Goal: Task Accomplishment & Management: Manage account settings

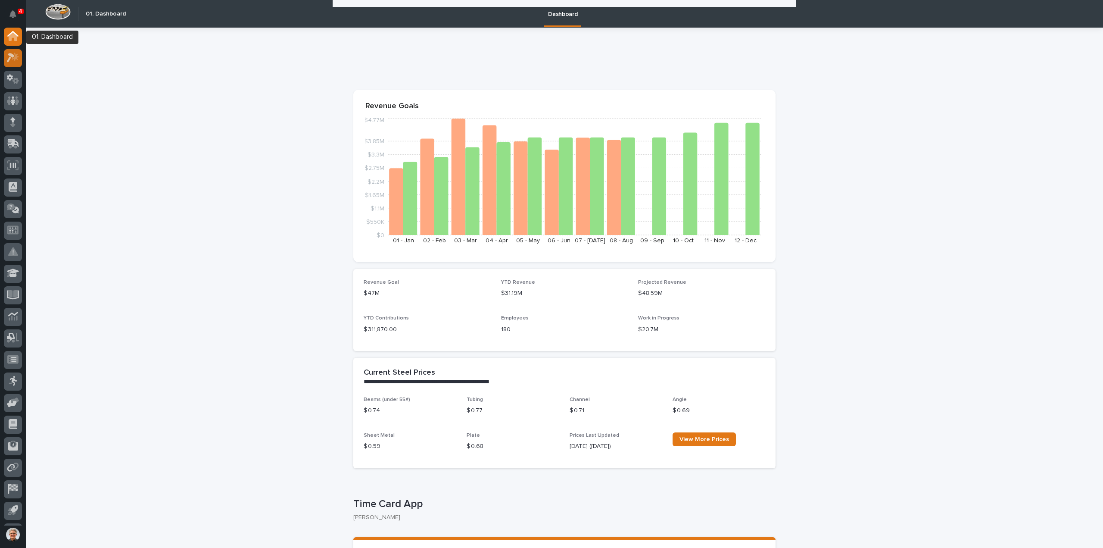
scroll to position [517, 0]
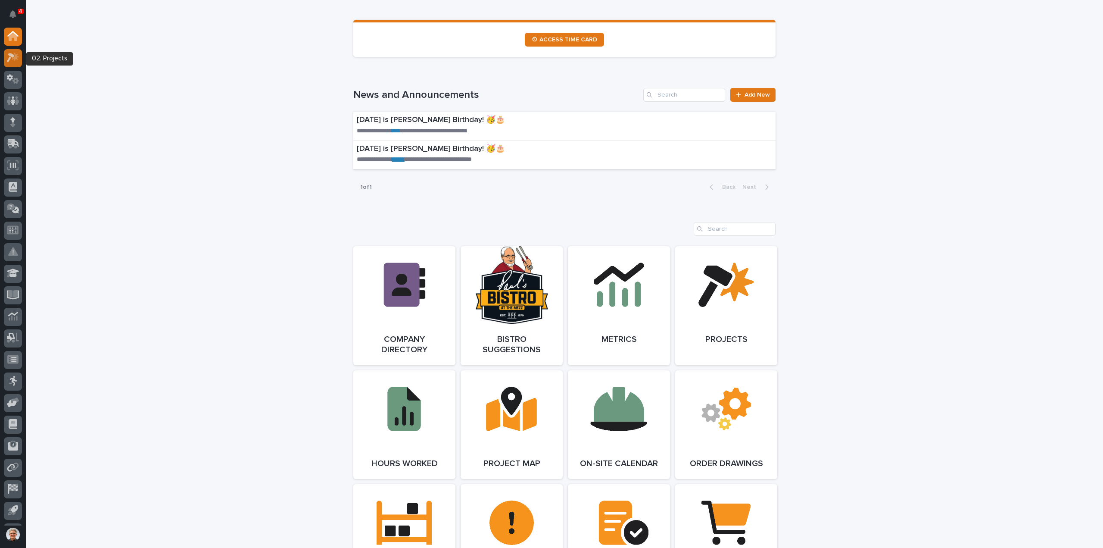
click at [10, 56] on icon at bounding box center [11, 57] width 8 height 9
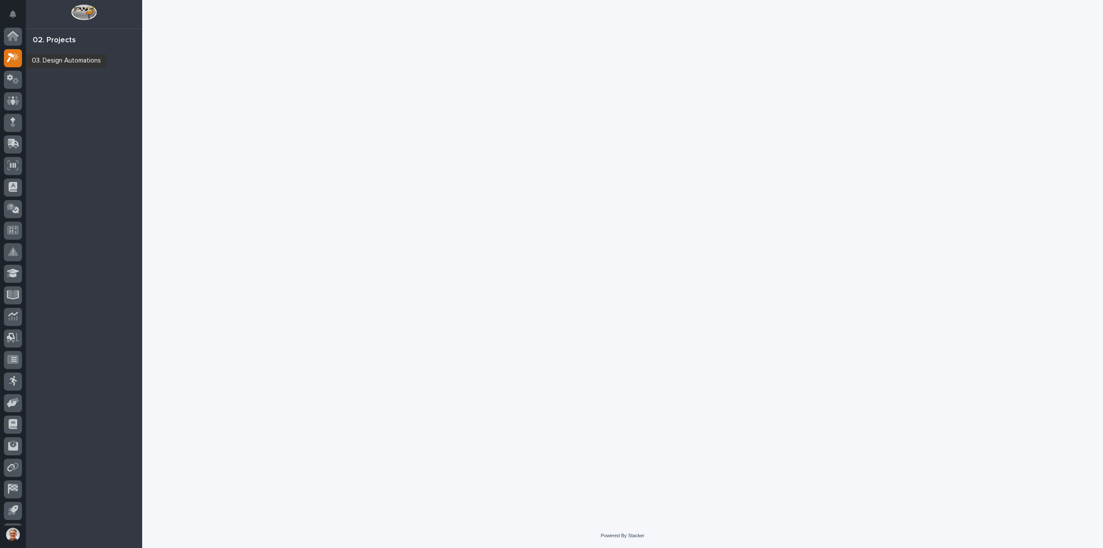
scroll to position [19, 0]
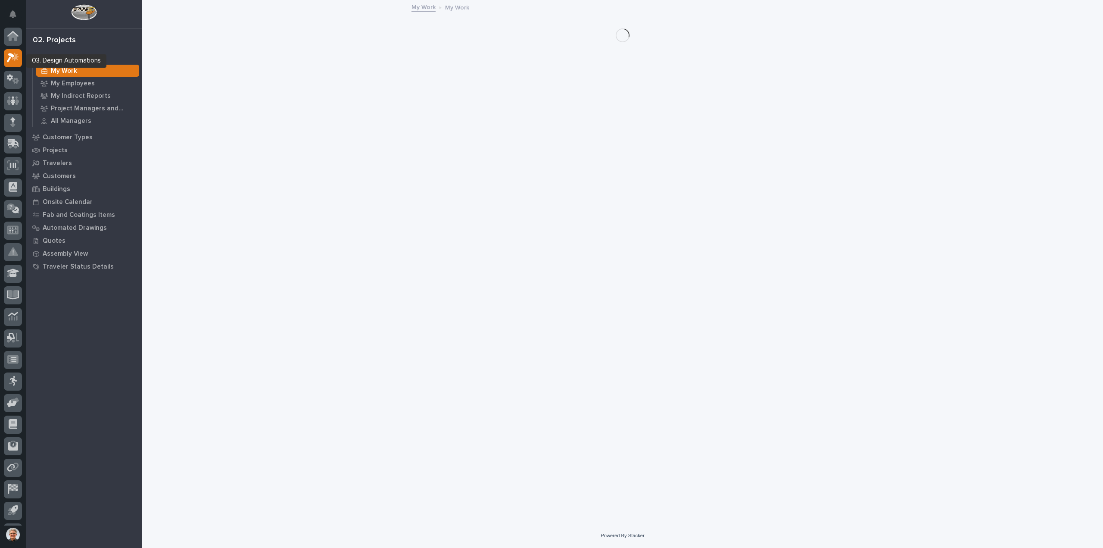
scroll to position [19, 0]
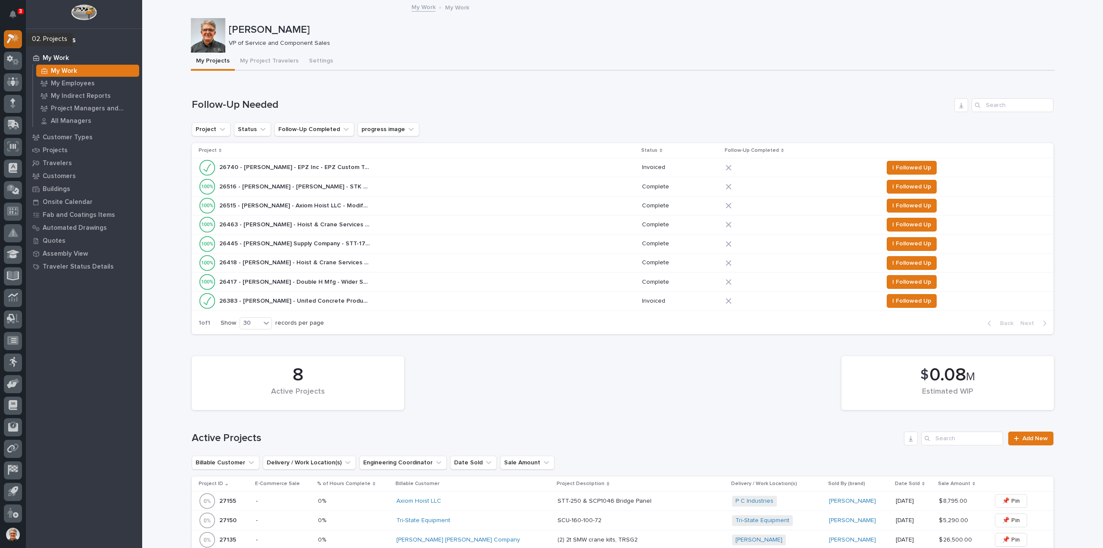
click at [11, 36] on icon at bounding box center [11, 38] width 8 height 9
click at [59, 239] on p "Quotes" at bounding box center [54, 241] width 23 height 8
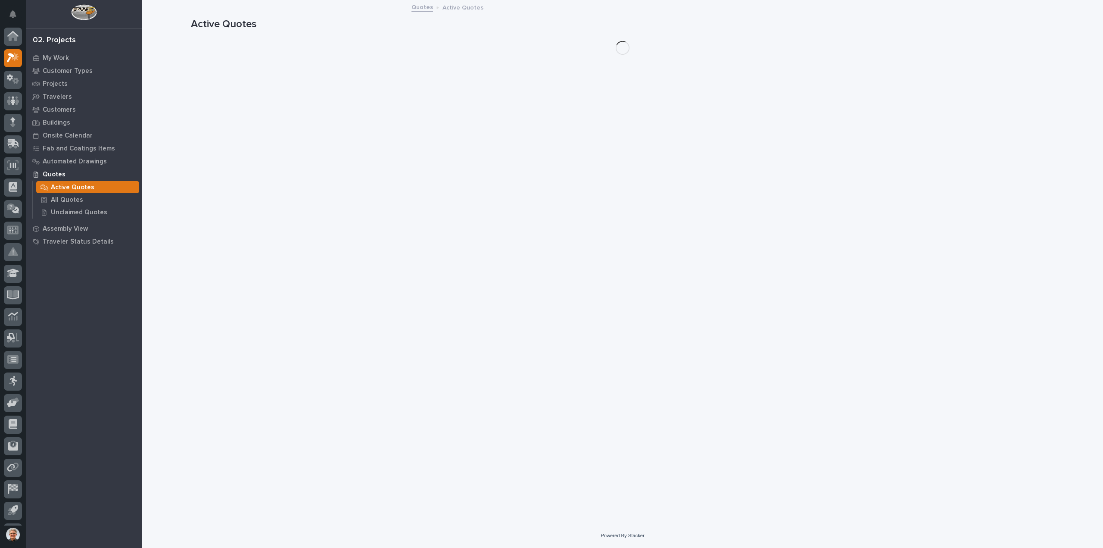
scroll to position [19, 0]
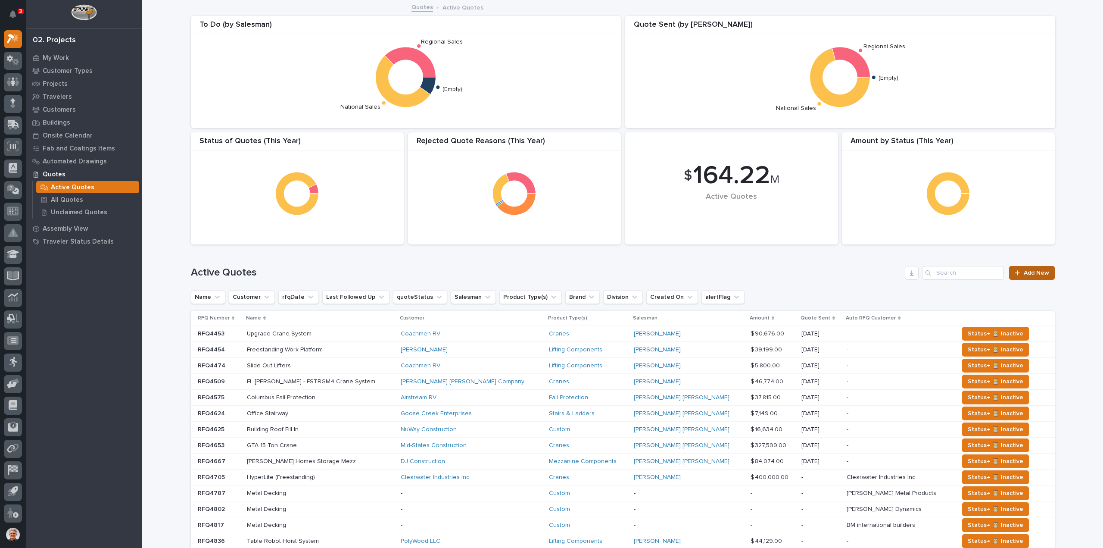
click at [1036, 271] on span "Add New" at bounding box center [1036, 273] width 25 height 6
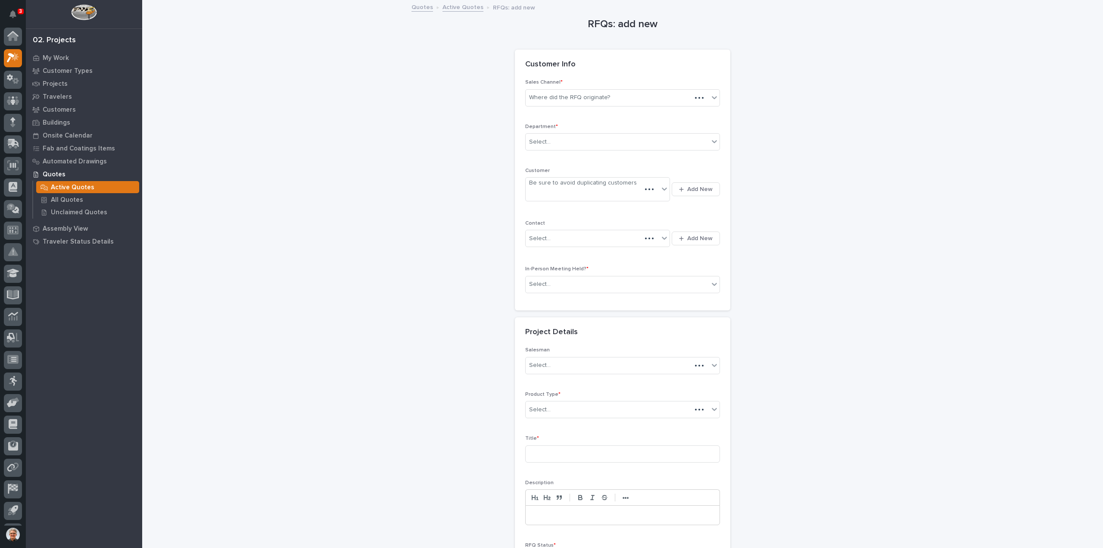
scroll to position [19, 0]
click at [710, 95] on icon at bounding box center [714, 97] width 9 height 9
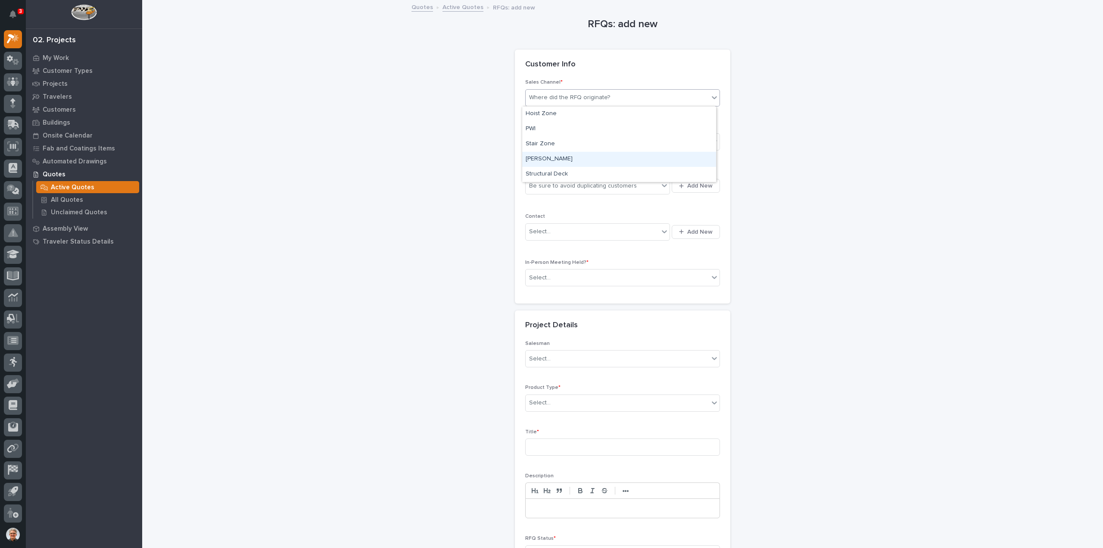
click at [530, 156] on div "Starke" at bounding box center [619, 159] width 194 height 15
click at [534, 139] on div "Select..." at bounding box center [540, 141] width 22 height 9
click at [533, 157] on span "National Sales" at bounding box center [548, 156] width 44 height 9
click at [541, 183] on div "Be sure to avoid duplicating customers" at bounding box center [583, 185] width 108 height 9
click at [702, 184] on span "Add New" at bounding box center [699, 186] width 25 height 8
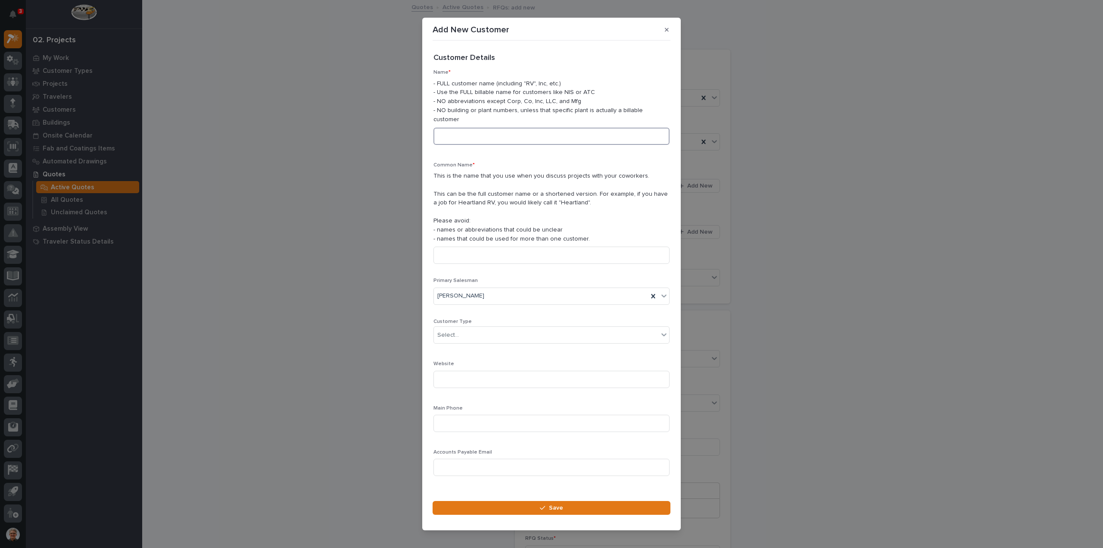
click at [451, 133] on input at bounding box center [551, 136] width 236 height 17
type input "CTK Industrial Service Company LLC"
click at [445, 251] on input at bounding box center [551, 254] width 236 height 17
type input "CTK Industrial Service"
click at [454, 330] on div "Select..." at bounding box center [448, 334] width 22 height 9
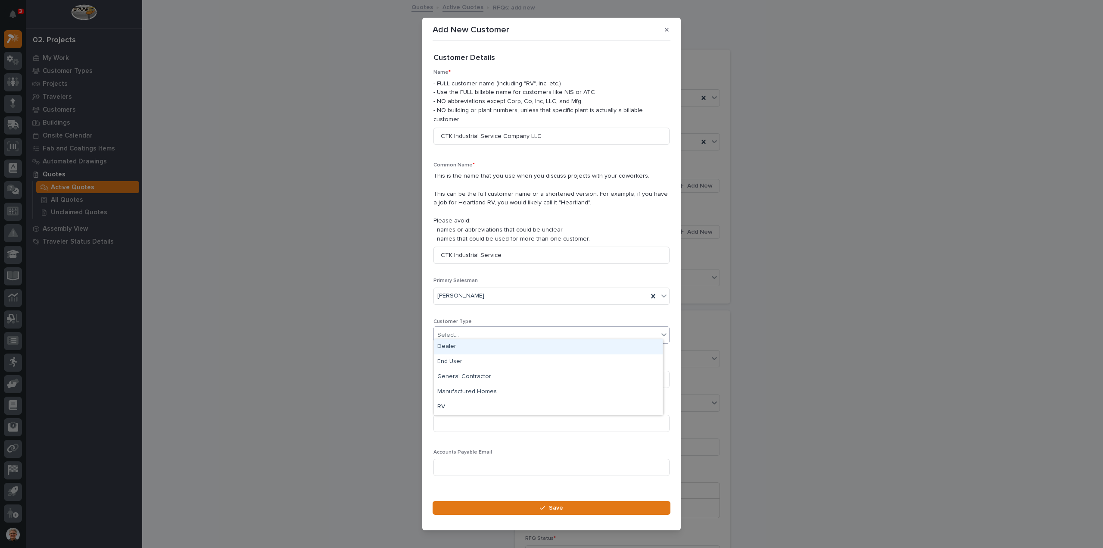
click at [447, 348] on div "Dealer" at bounding box center [548, 346] width 229 height 15
click at [445, 375] on input at bounding box center [551, 379] width 236 height 17
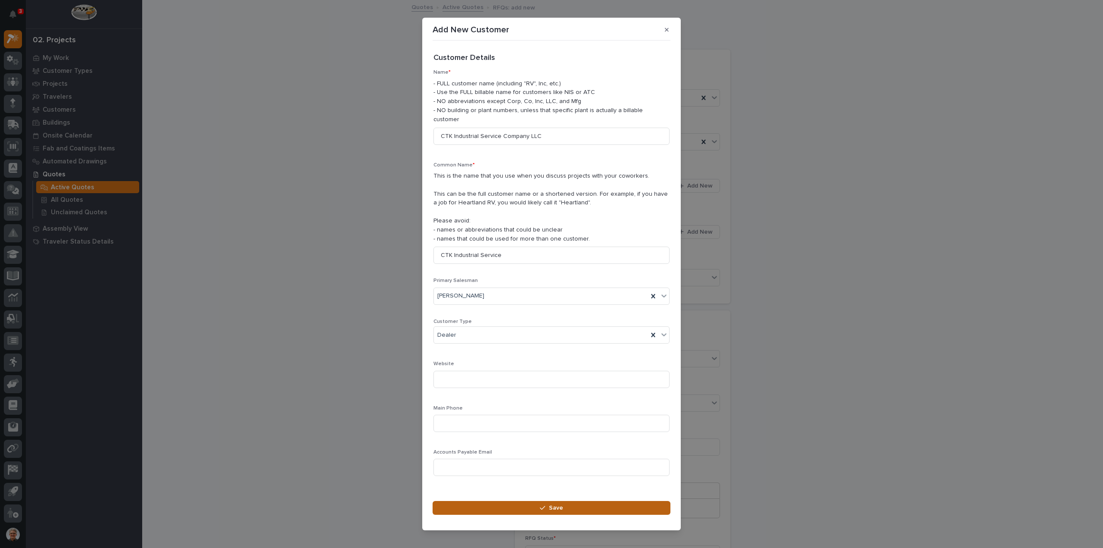
click at [523, 503] on button "Save" at bounding box center [552, 508] width 238 height 14
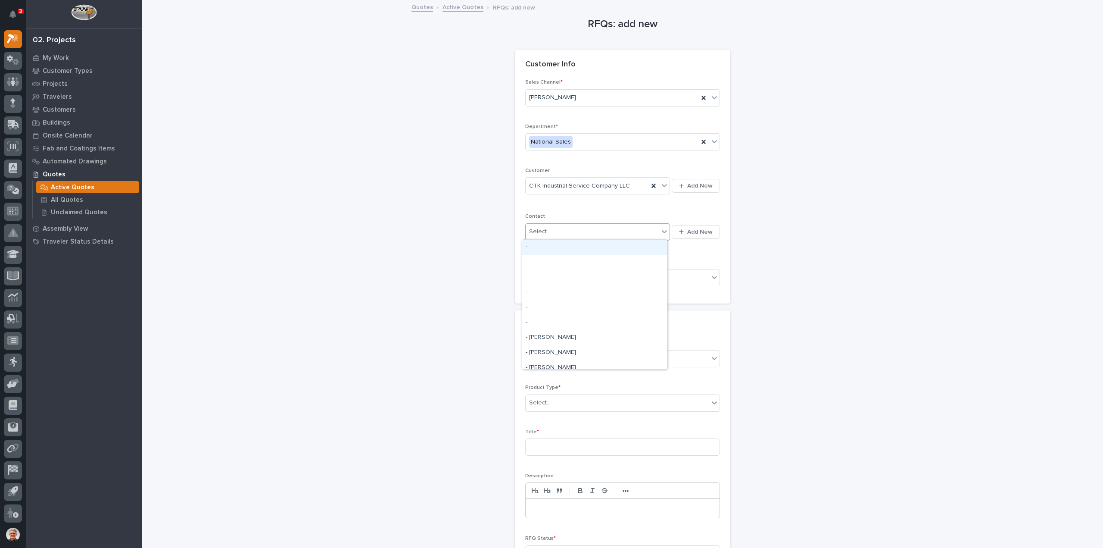
click at [538, 225] on div "Select..." at bounding box center [592, 231] width 133 height 14
click at [696, 229] on span "Add New" at bounding box center [699, 232] width 25 height 8
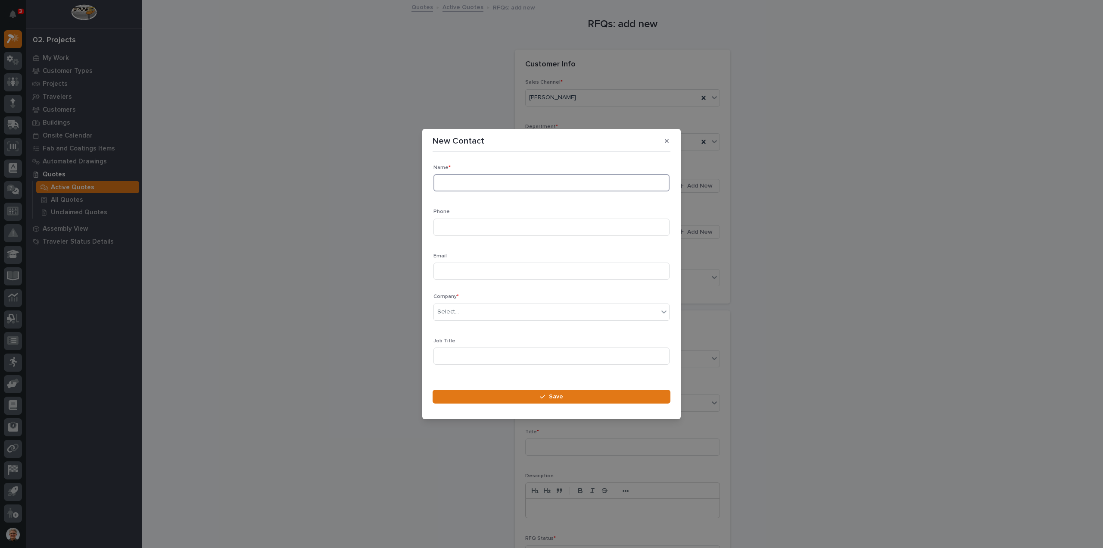
click at [463, 183] on input at bounding box center [551, 182] width 236 height 17
type input "Michael Kinsey"
click at [451, 227] on input at bounding box center [551, 226] width 236 height 17
type input "[PHONE_NUMBER]"
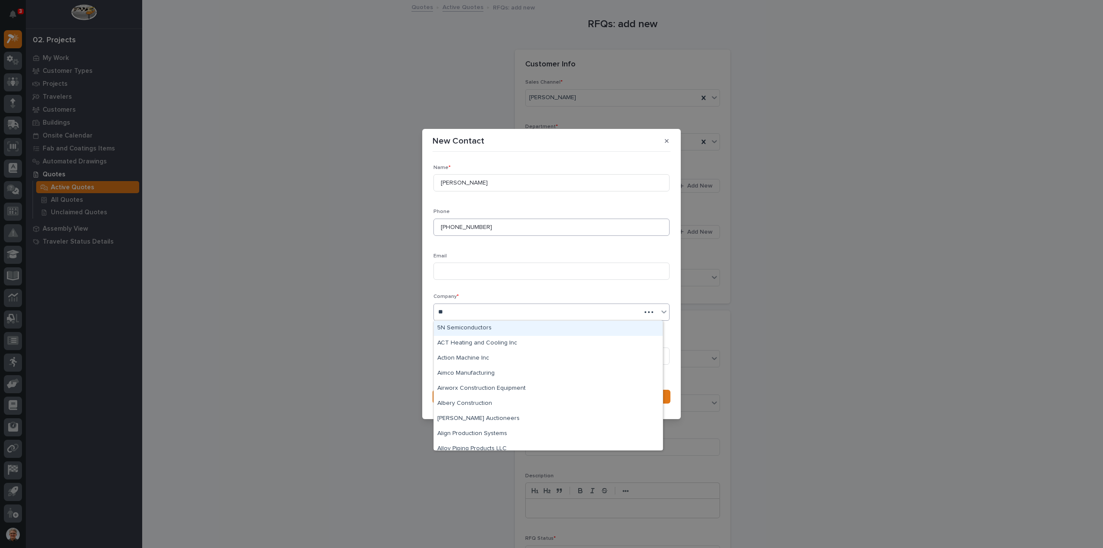
type input "***"
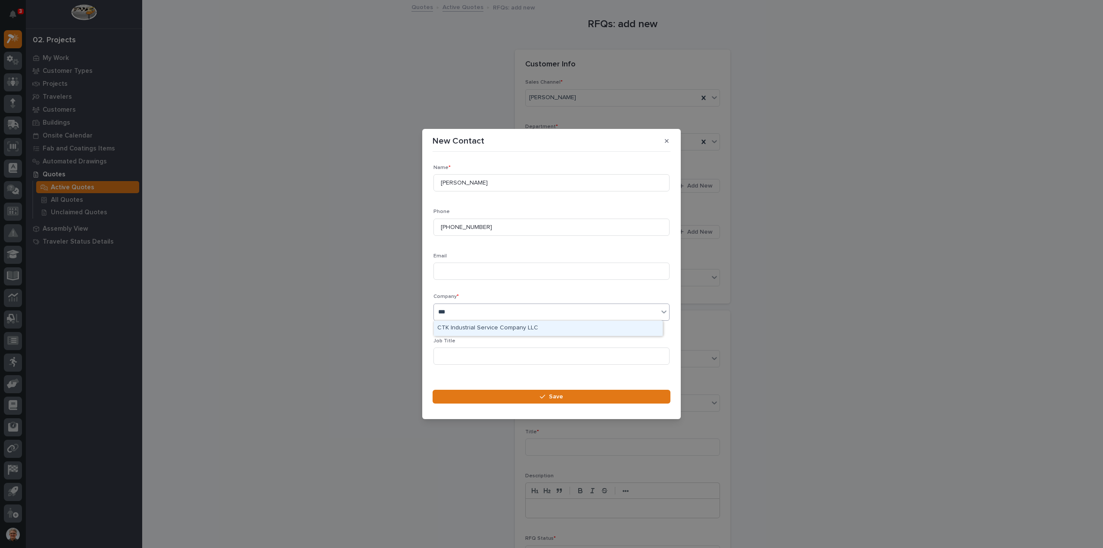
click at [458, 324] on div "CTK Industrial Service Company LLC" at bounding box center [548, 328] width 229 height 15
click at [450, 357] on input at bounding box center [551, 355] width 236 height 17
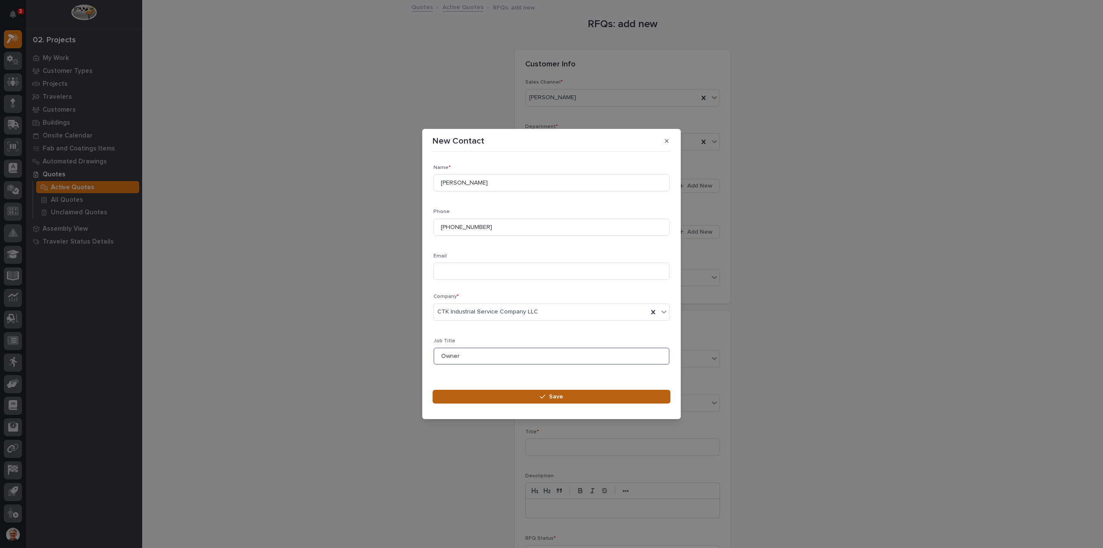
type input "Owner"
click at [554, 395] on span "Save" at bounding box center [556, 397] width 14 height 8
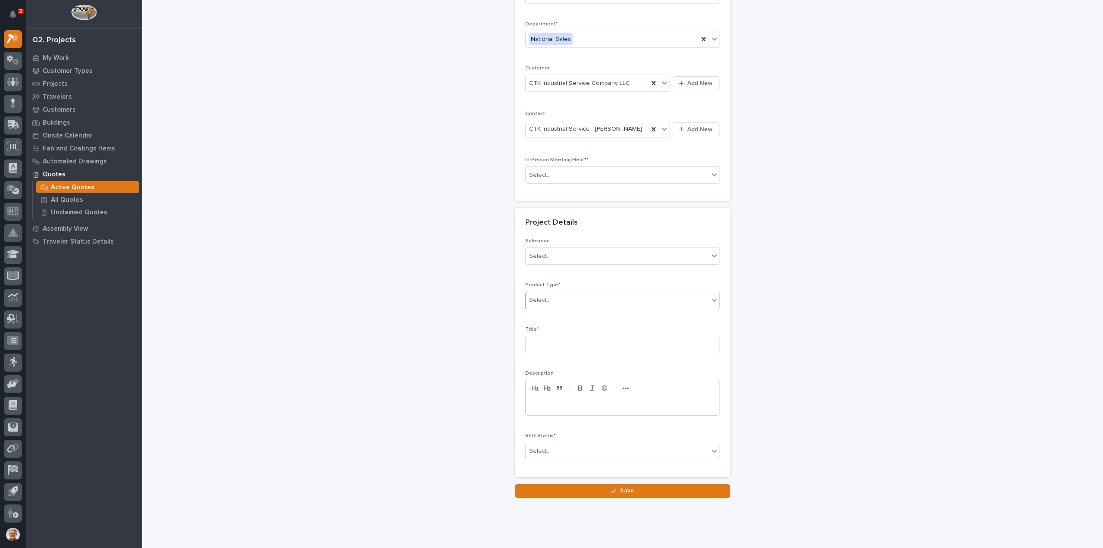
scroll to position [117, 0]
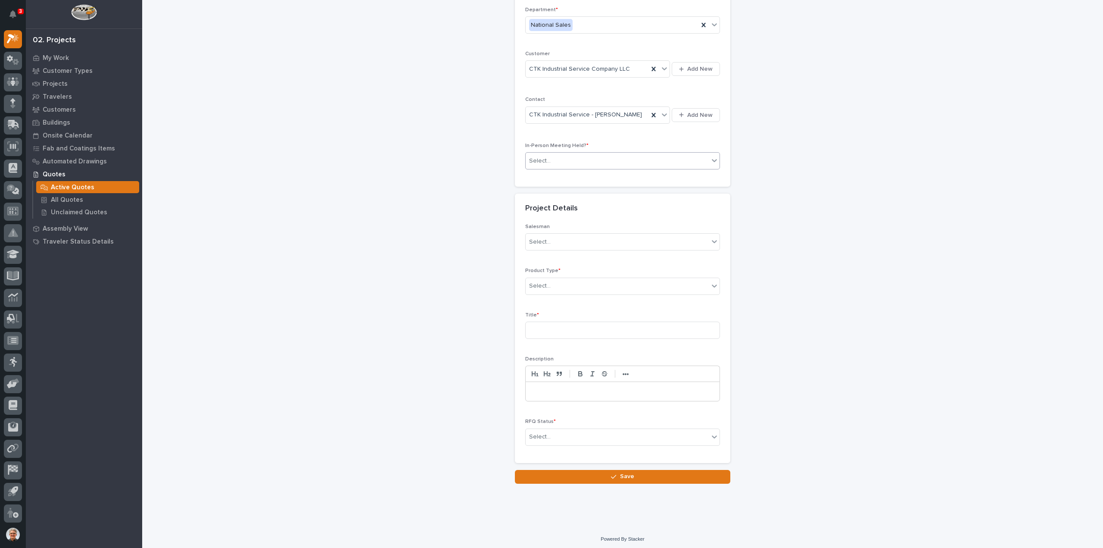
click at [575, 157] on div "Select..." at bounding box center [617, 161] width 183 height 14
click at [530, 188] on span "No" at bounding box center [532, 189] width 12 height 9
click at [538, 240] on div "Select..." at bounding box center [540, 241] width 22 height 9
type input "****"
click at [535, 256] on div "[PERSON_NAME]" at bounding box center [619, 256] width 194 height 15
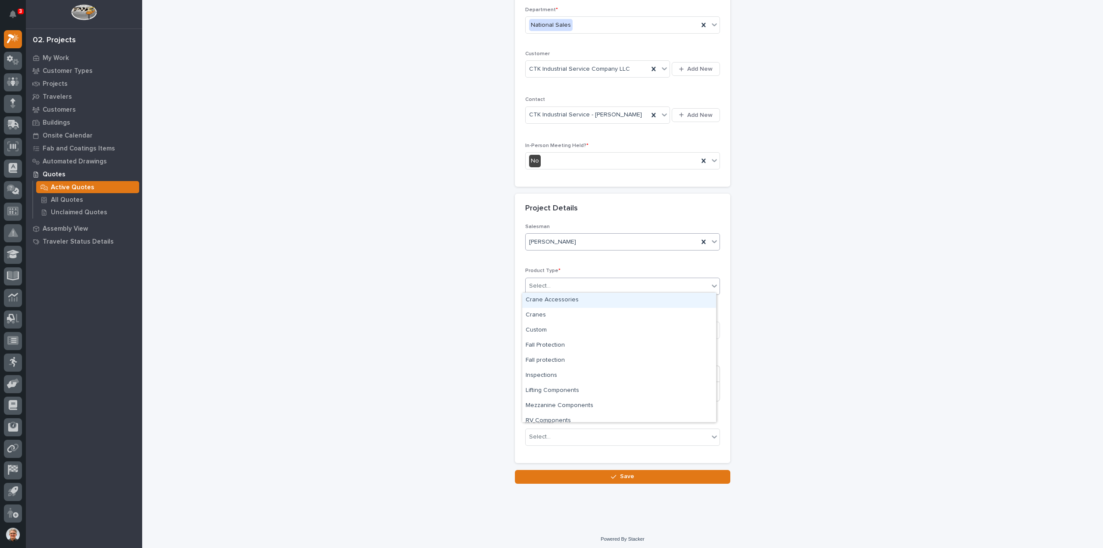
click at [533, 281] on div "Select..." at bounding box center [540, 285] width 22 height 9
click at [534, 299] on div "Crane Accessories" at bounding box center [619, 300] width 194 height 15
click at [533, 327] on input at bounding box center [622, 329] width 195 height 17
type input "STT-170-150-54"
click at [545, 392] on p at bounding box center [622, 391] width 181 height 9
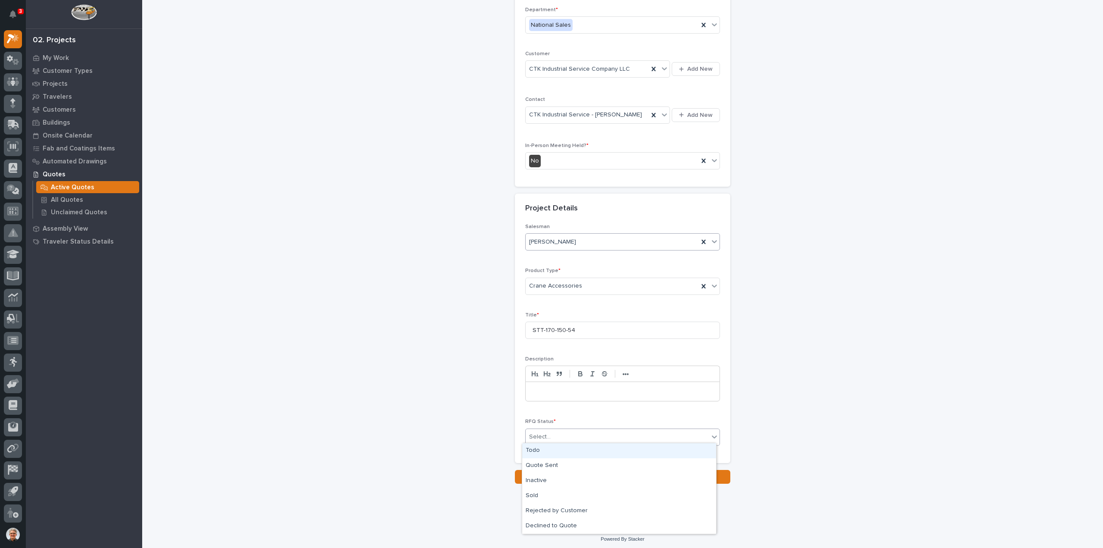
click at [541, 433] on div "Select..." at bounding box center [540, 436] width 22 height 9
click at [531, 495] on div "Sold" at bounding box center [619, 495] width 194 height 15
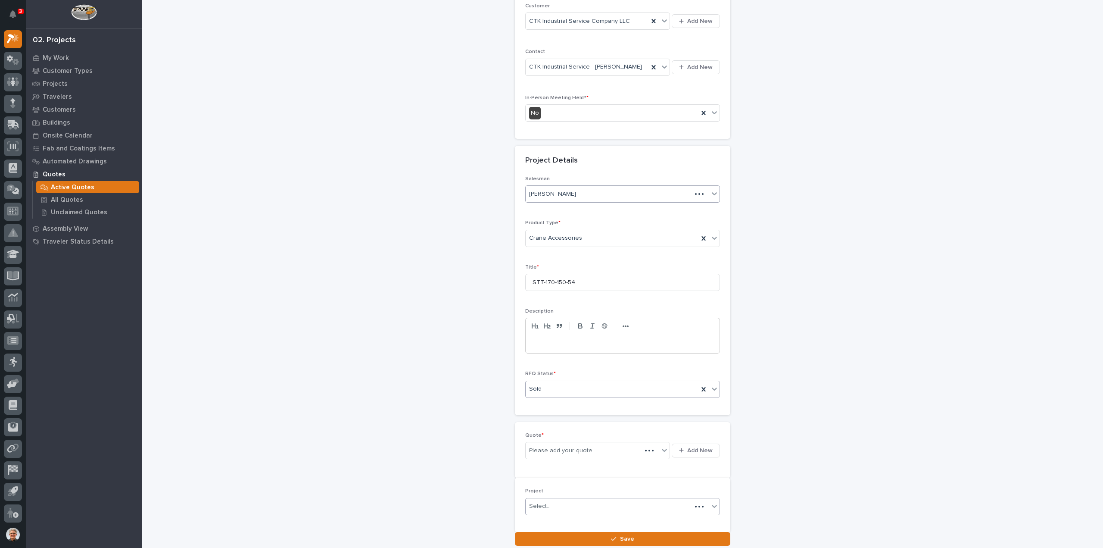
scroll to position [179, 0]
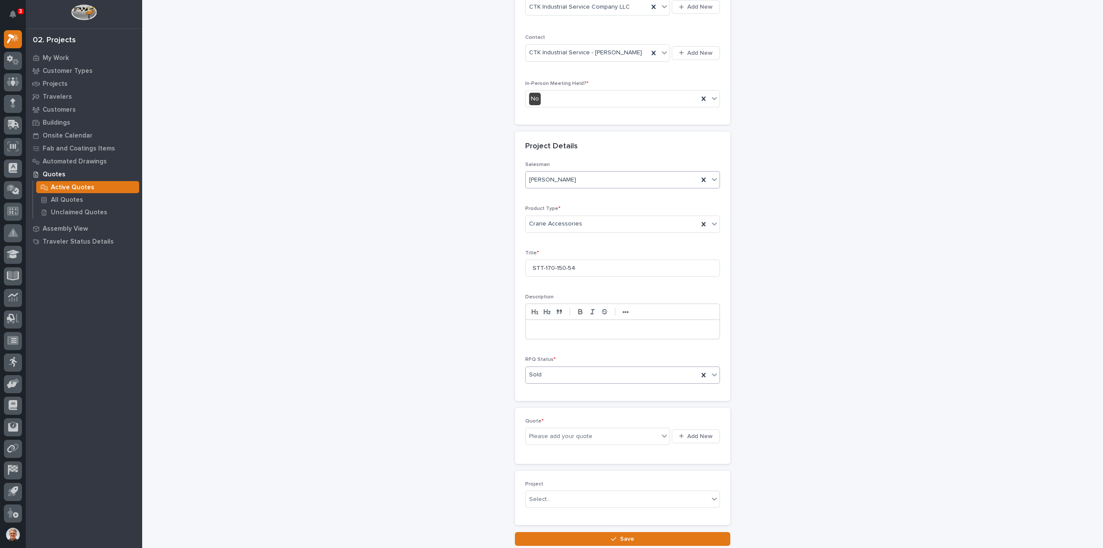
click at [539, 327] on p at bounding box center [622, 329] width 181 height 9
click at [543, 431] on div "Please add your quote" at bounding box center [560, 435] width 63 height 9
click at [689, 432] on span "Add New" at bounding box center [699, 436] width 25 height 8
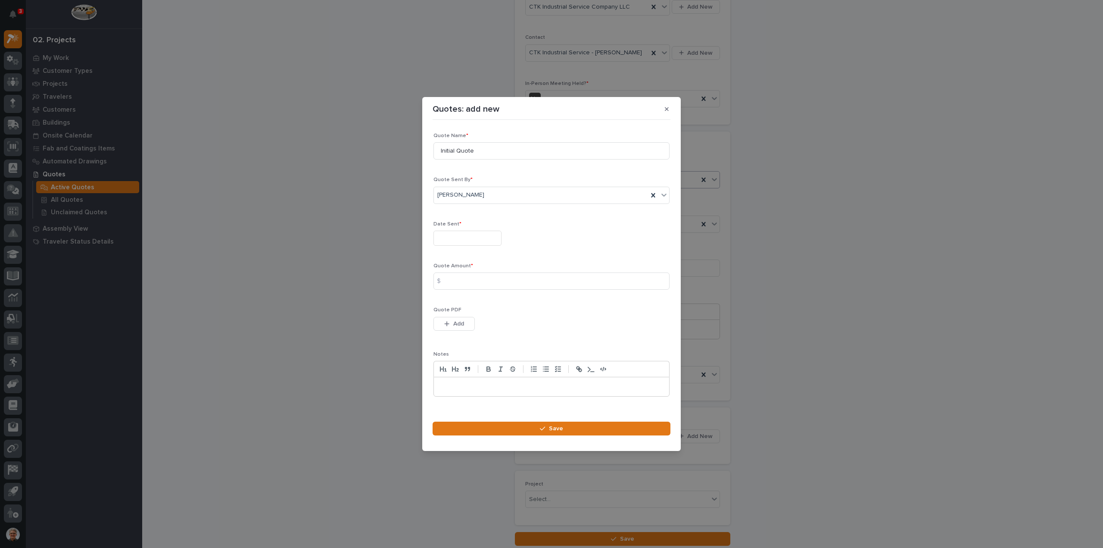
click at [450, 238] on input "text" at bounding box center [467, 238] width 68 height 15
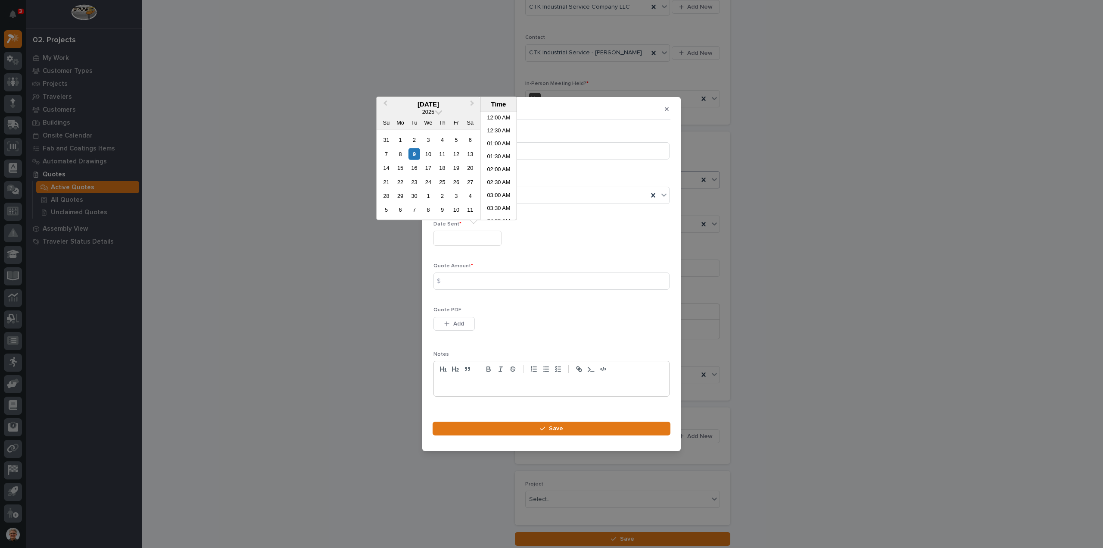
scroll to position [327, 0]
click at [456, 138] on div "5" at bounding box center [456, 140] width 12 height 12
type input "**********"
click at [445, 278] on div "$" at bounding box center [441, 280] width 17 height 17
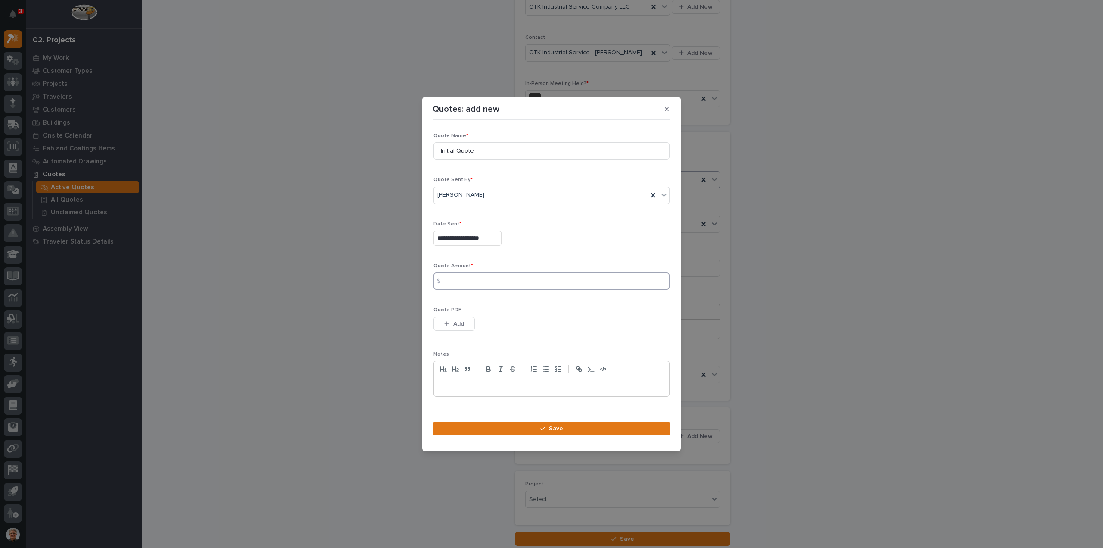
click at [457, 278] on input at bounding box center [551, 280] width 236 height 17
click at [463, 281] on input at bounding box center [551, 280] width 236 height 17
type input "4309"
click at [448, 322] on icon "button" at bounding box center [446, 324] width 5 height 6
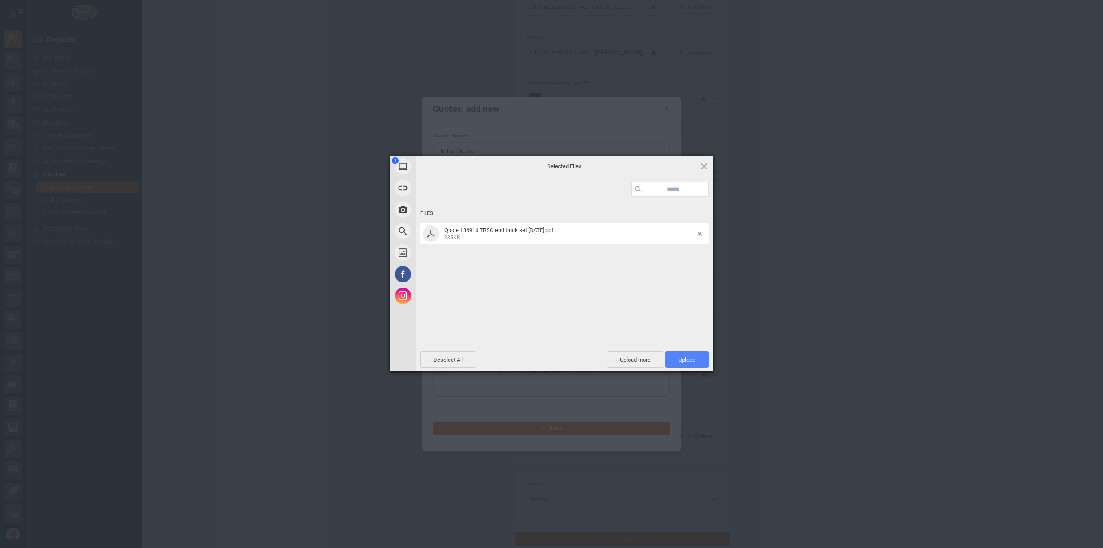
click at [693, 359] on span "Upload 1" at bounding box center [687, 359] width 17 height 6
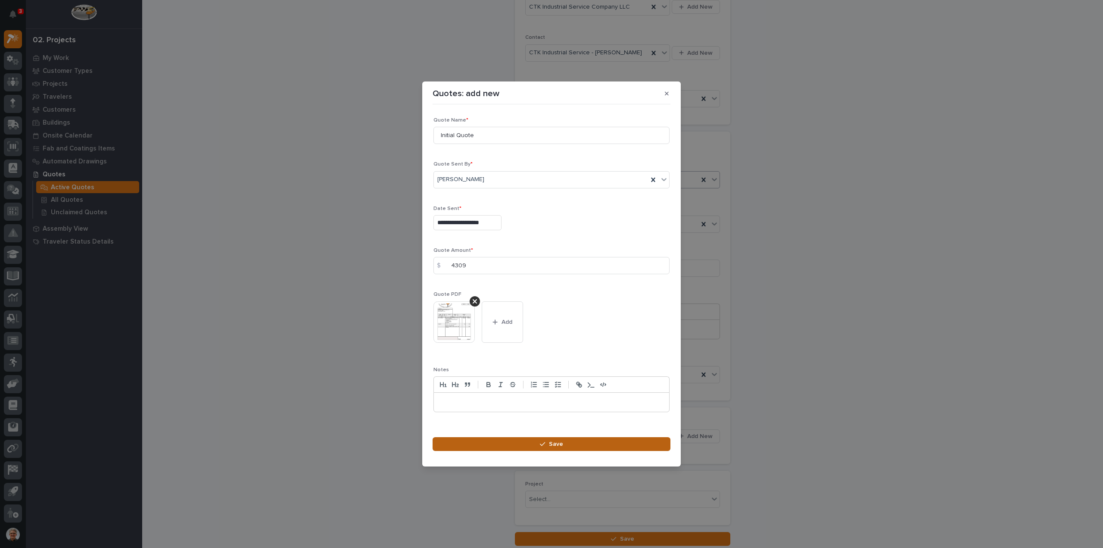
click at [545, 443] on icon "button" at bounding box center [542, 444] width 5 height 6
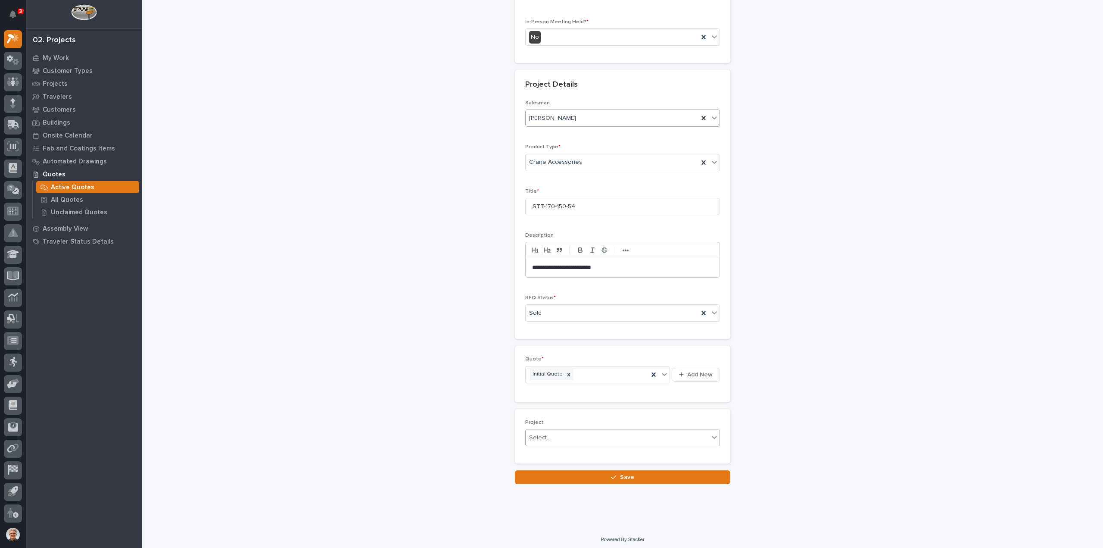
scroll to position [240, 0]
click at [620, 474] on span "Save" at bounding box center [627, 477] width 14 height 8
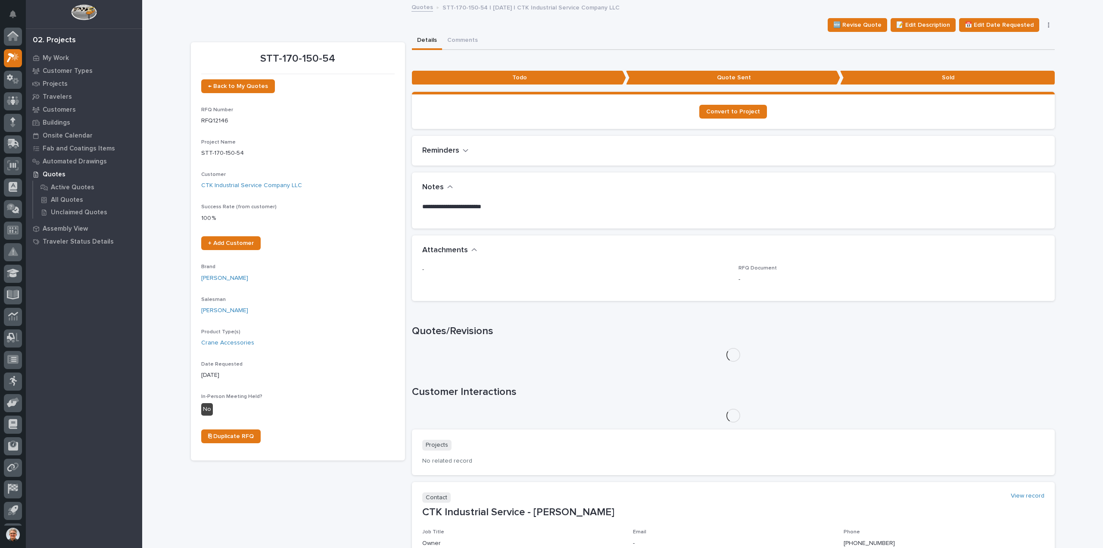
scroll to position [19, 0]
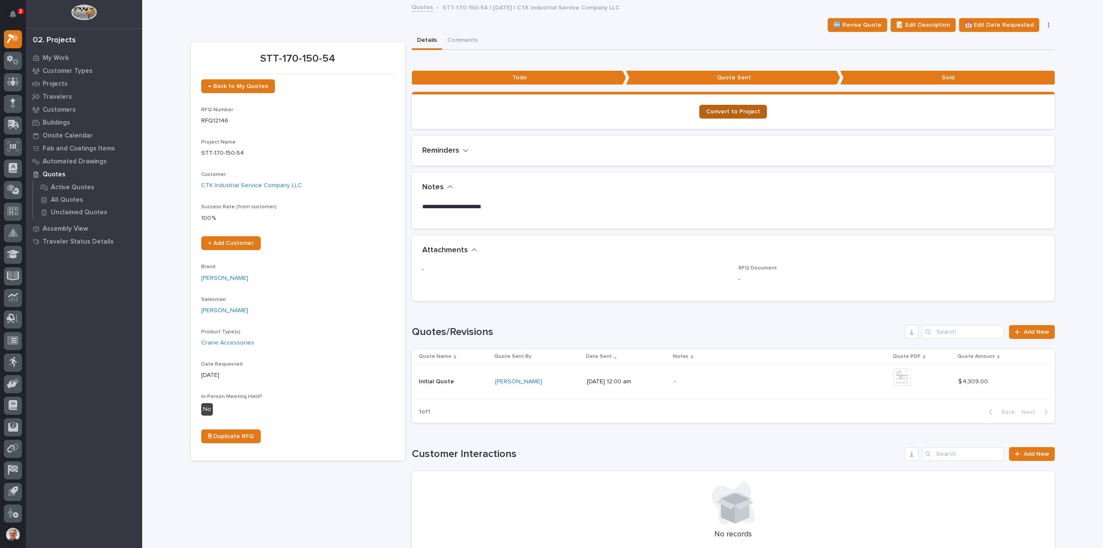
click at [726, 109] on span "Convert to Project" at bounding box center [733, 112] width 54 height 6
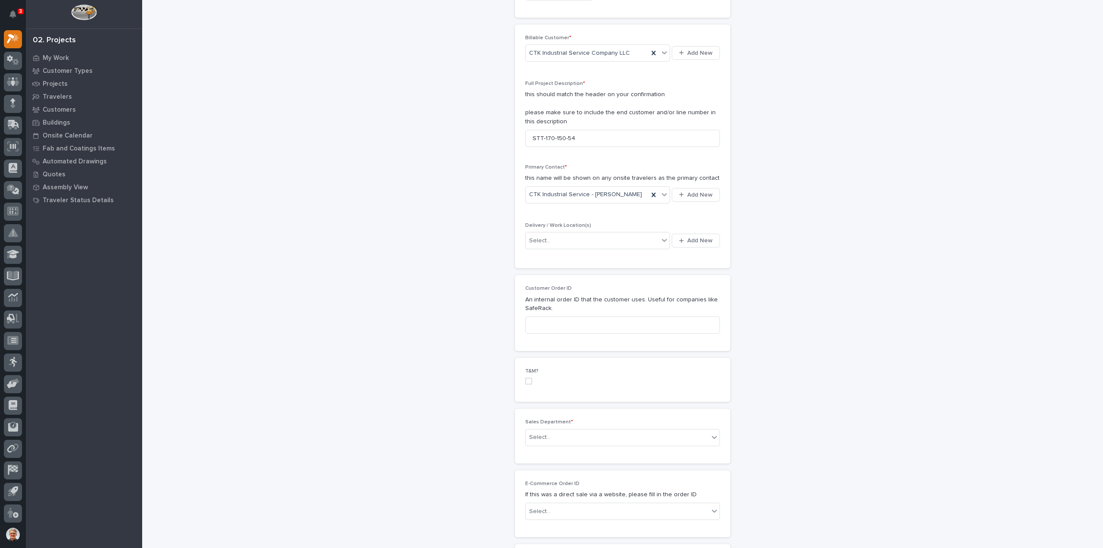
scroll to position [230, 0]
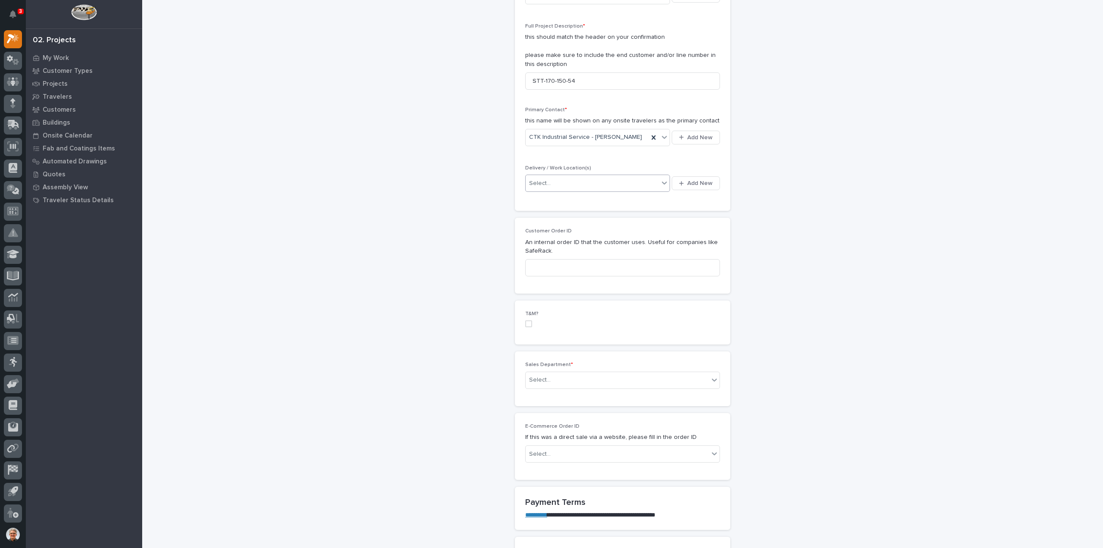
click at [554, 179] on div "Select..." at bounding box center [592, 183] width 133 height 14
type input "**********"
click at [705, 182] on span "Add New" at bounding box center [699, 183] width 25 height 8
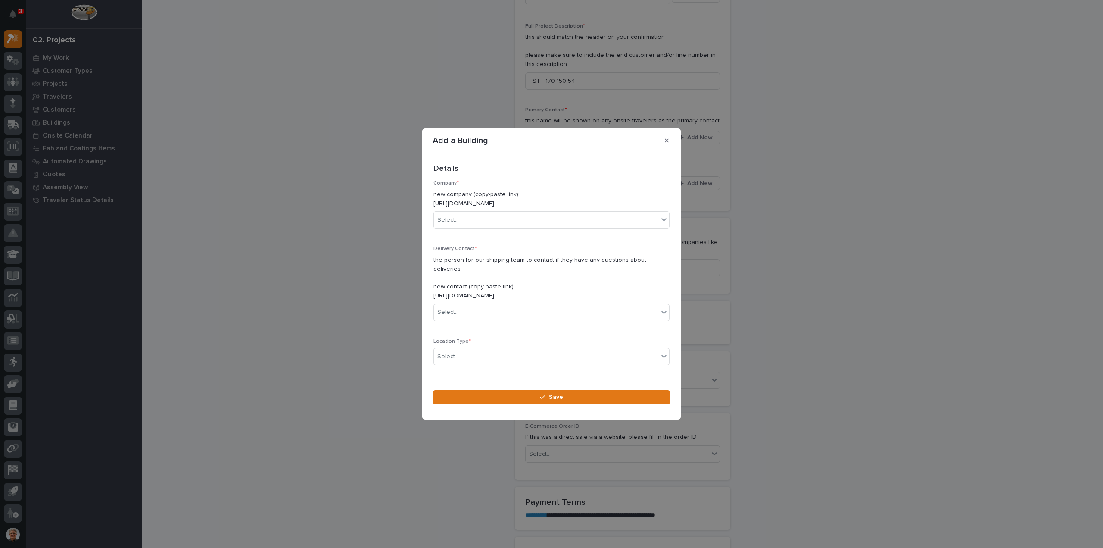
drag, startPoint x: 572, startPoint y: 207, endPoint x: 432, endPoint y: 209, distance: 140.5
click at [432, 209] on section "Add a Building Loading... Saving… Loading... Saving… Loading... Saving… Details…" at bounding box center [551, 273] width 259 height 291
copy p "https://portal.pwiworks.com/projects/customers/new"
click at [456, 221] on div "Select..." at bounding box center [448, 219] width 22 height 9
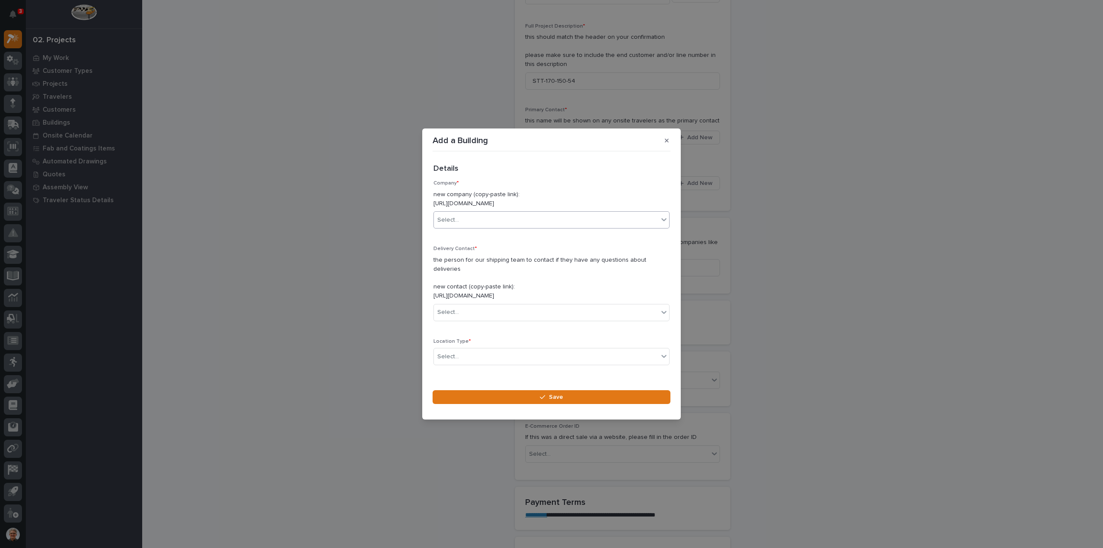
click at [456, 221] on div "Select..." at bounding box center [448, 219] width 22 height 9
type input "***"
click at [471, 237] on div "CTK Industrial Service Company LLC" at bounding box center [548, 241] width 229 height 15
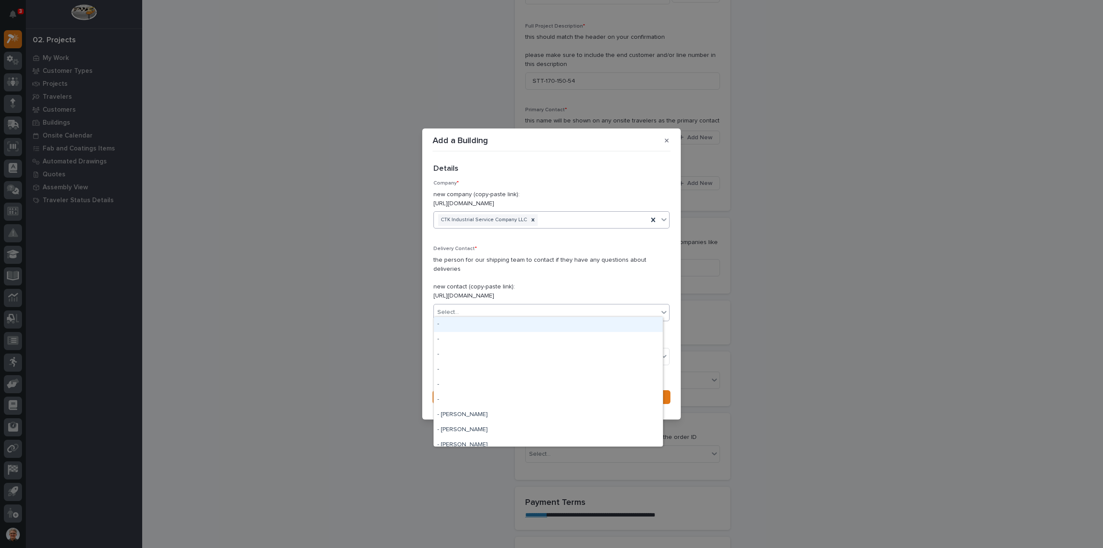
click at [468, 308] on div "Select..." at bounding box center [546, 312] width 224 height 14
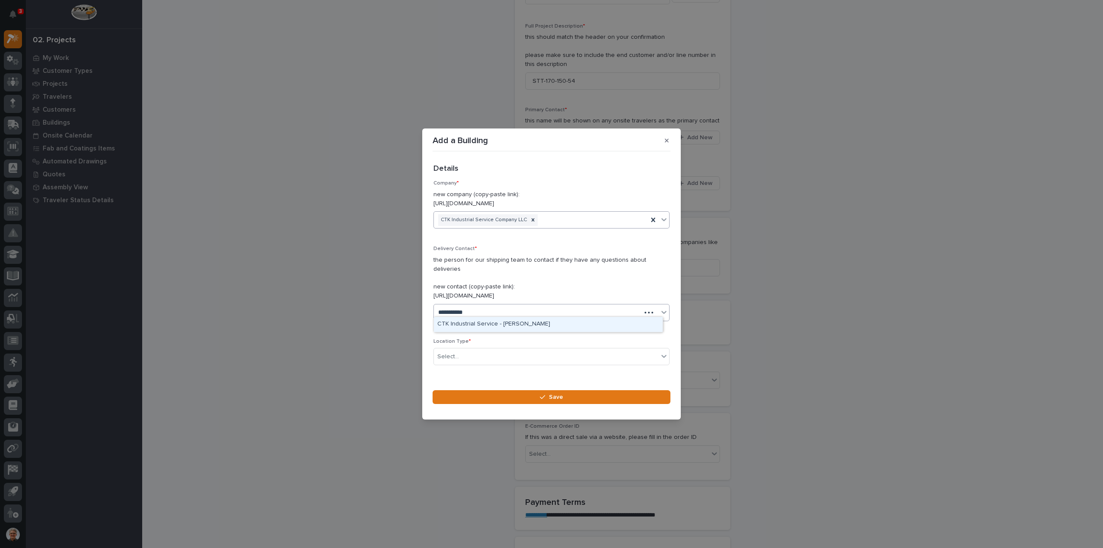
type input "**********"
click at [477, 323] on div "CTK Industrial Service - Michael Kinsey" at bounding box center [548, 324] width 229 height 15
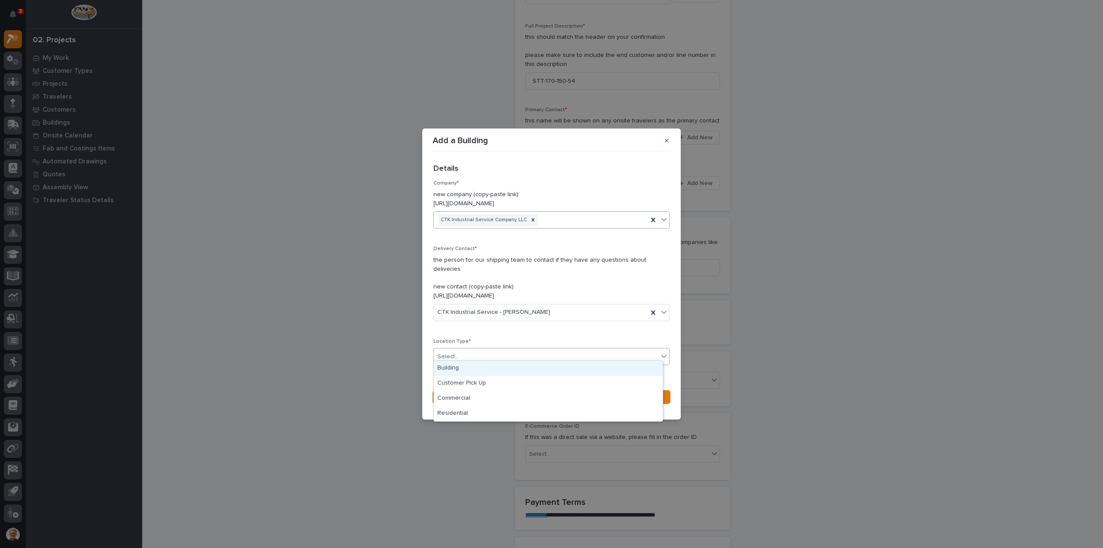
click at [458, 352] on div "Select..." at bounding box center [448, 356] width 22 height 9
click at [448, 368] on div "Building" at bounding box center [548, 368] width 229 height 15
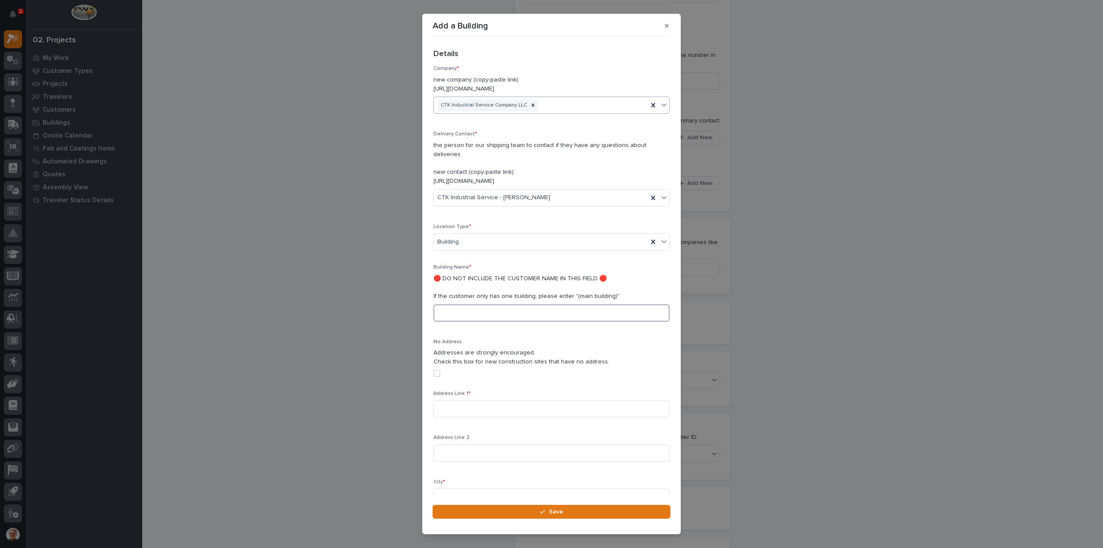
click at [452, 304] on input at bounding box center [551, 312] width 236 height 17
type input "main bldg"
click at [446, 400] on input at bounding box center [551, 408] width 236 height 17
type input "919 Spruce St"
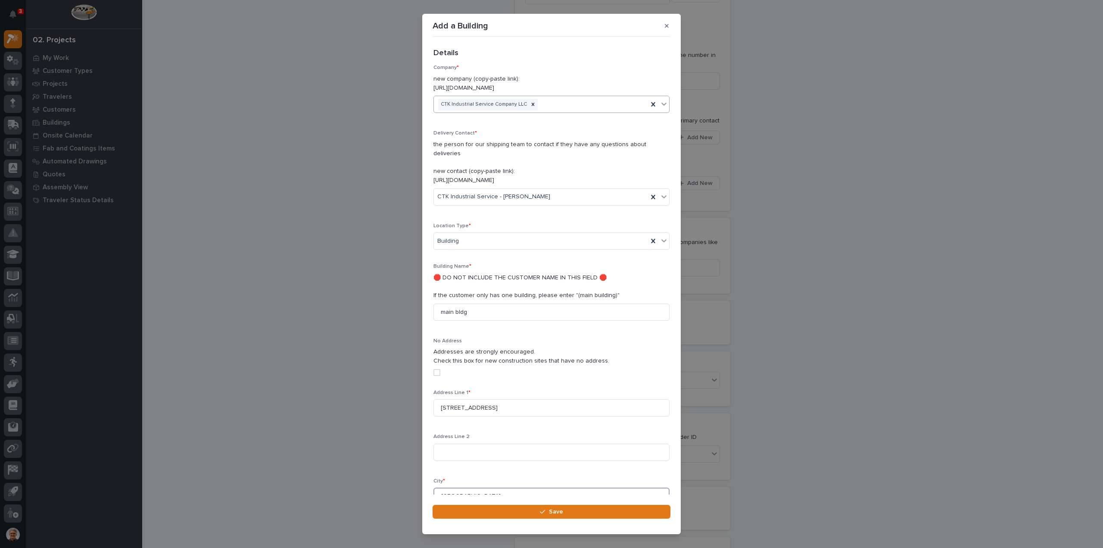
type input "Montoursville"
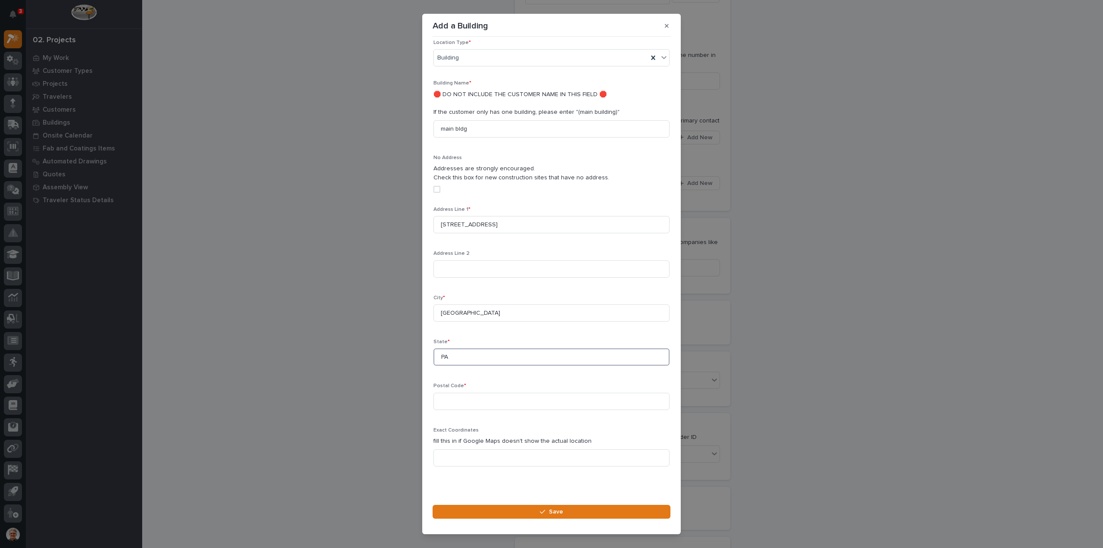
type input "PA"
click at [449, 393] on input at bounding box center [551, 401] width 236 height 17
type input "17754"
click at [547, 513] on div "button" at bounding box center [544, 511] width 9 height 6
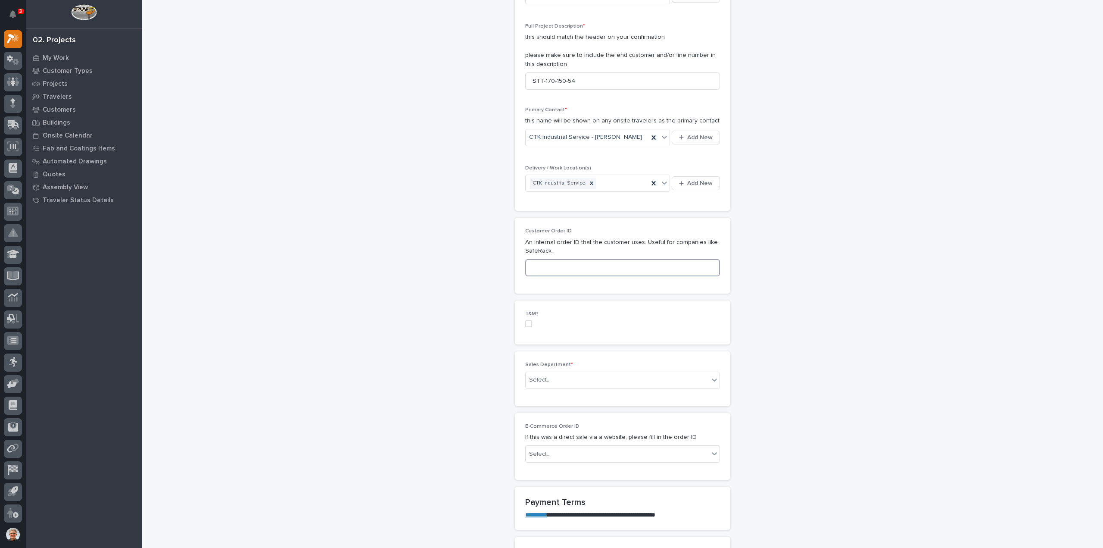
click at [534, 266] on input at bounding box center [622, 267] width 195 height 17
type input "ctk19925"
click at [539, 375] on div "Select..." at bounding box center [540, 379] width 22 height 9
click at [539, 392] on span "National Sales" at bounding box center [548, 393] width 44 height 9
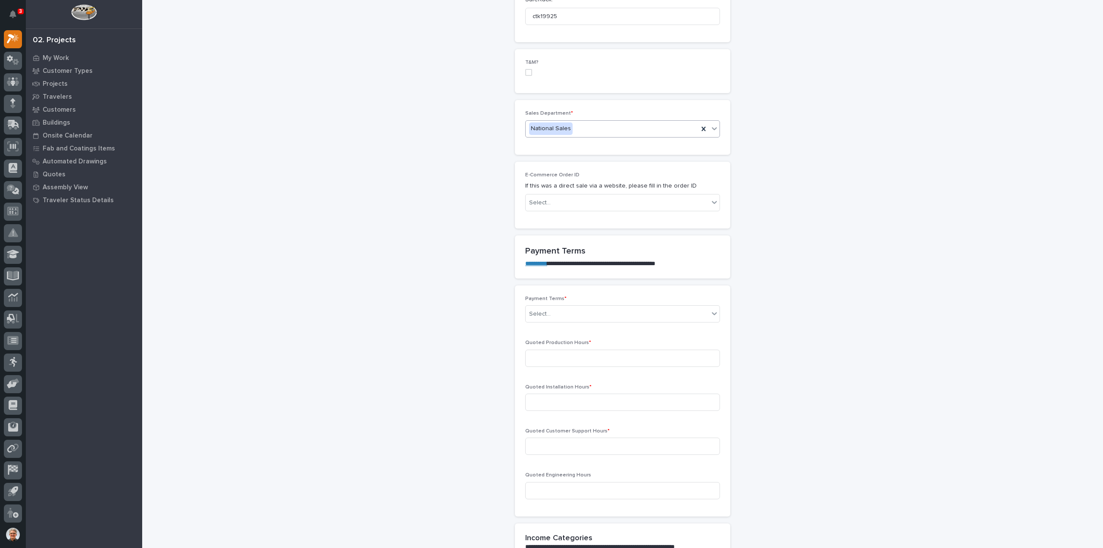
scroll to position [517, 0]
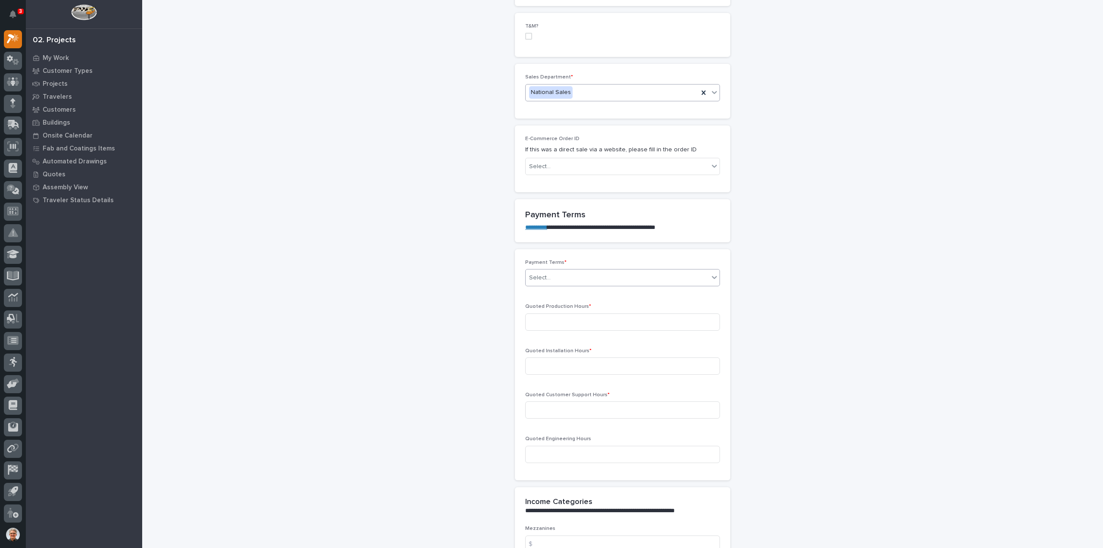
click at [541, 274] on div "Select..." at bounding box center [540, 277] width 22 height 9
click at [533, 351] on div "Net 30" at bounding box center [619, 351] width 194 height 15
click at [533, 319] on input at bounding box center [622, 321] width 195 height 17
type input "10"
click at [531, 362] on input at bounding box center [622, 365] width 195 height 17
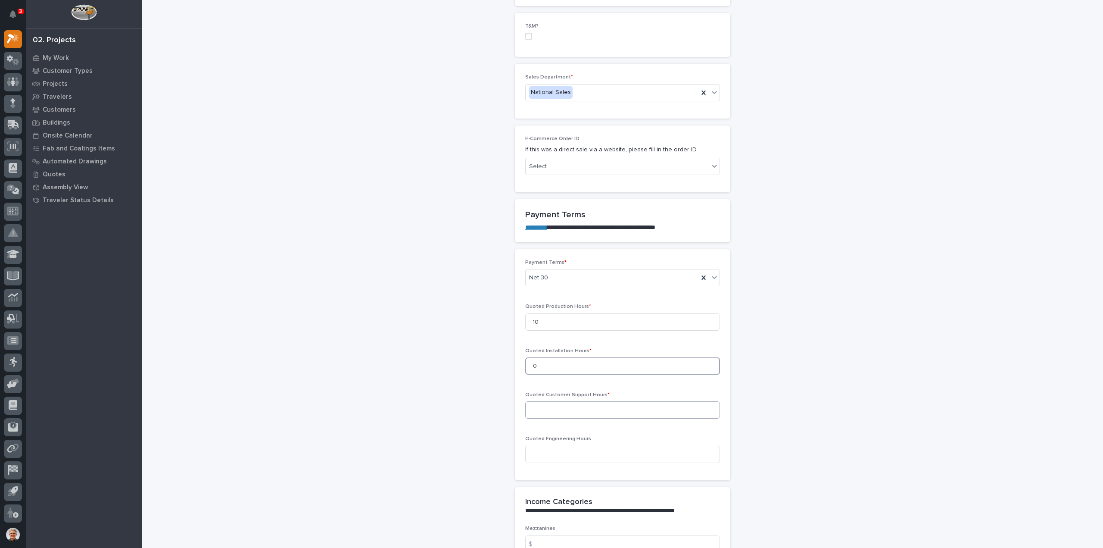
type input "0"
click at [533, 406] on input at bounding box center [622, 409] width 195 height 17
type input "0"
click at [531, 453] on input at bounding box center [622, 454] width 195 height 17
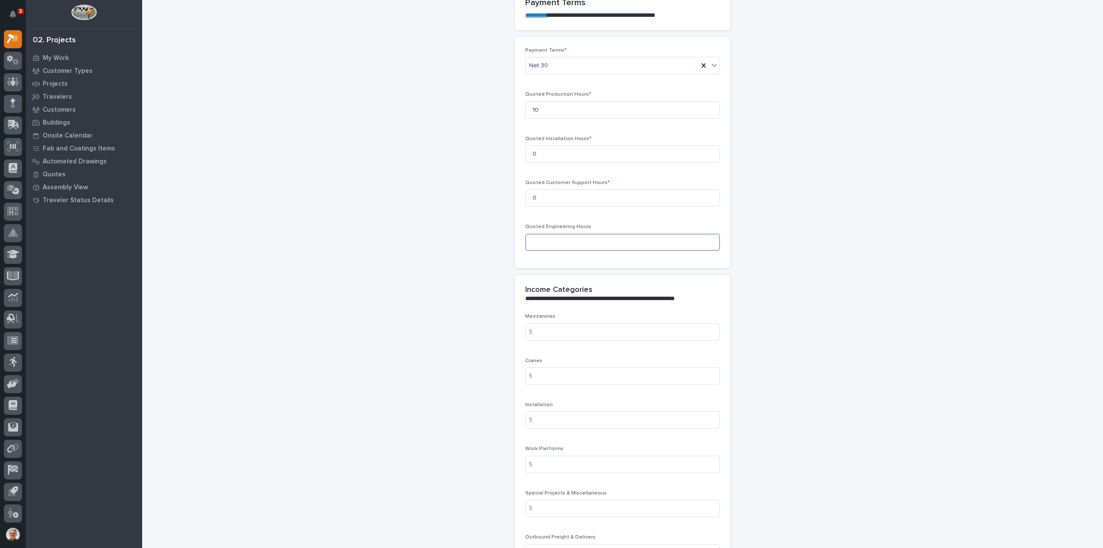
scroll to position [747, 0]
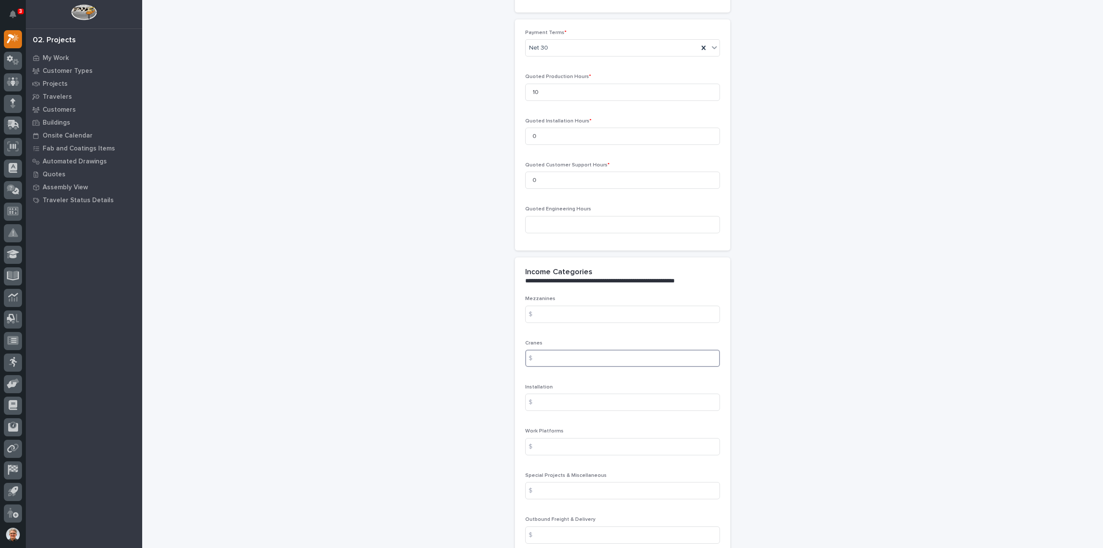
click at [542, 356] on input at bounding box center [622, 357] width 195 height 17
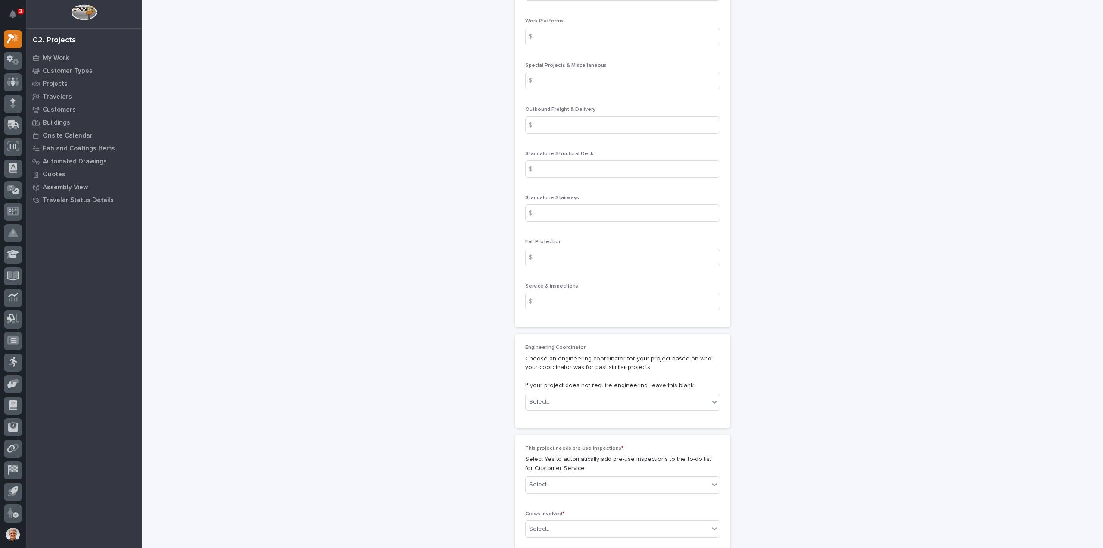
scroll to position [1264, 0]
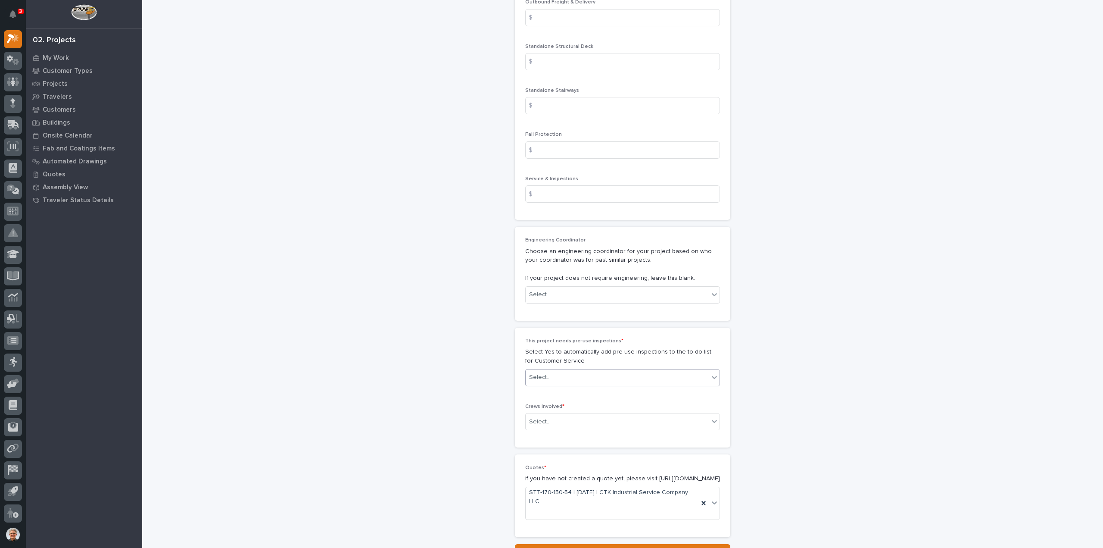
type input "4300"
click at [552, 374] on input "text" at bounding box center [552, 377] width 1 height 7
click at [535, 404] on div "No" at bounding box center [619, 405] width 194 height 15
click at [537, 418] on div "Select..." at bounding box center [540, 421] width 22 height 9
click at [536, 434] on div "Production" at bounding box center [619, 434] width 194 height 15
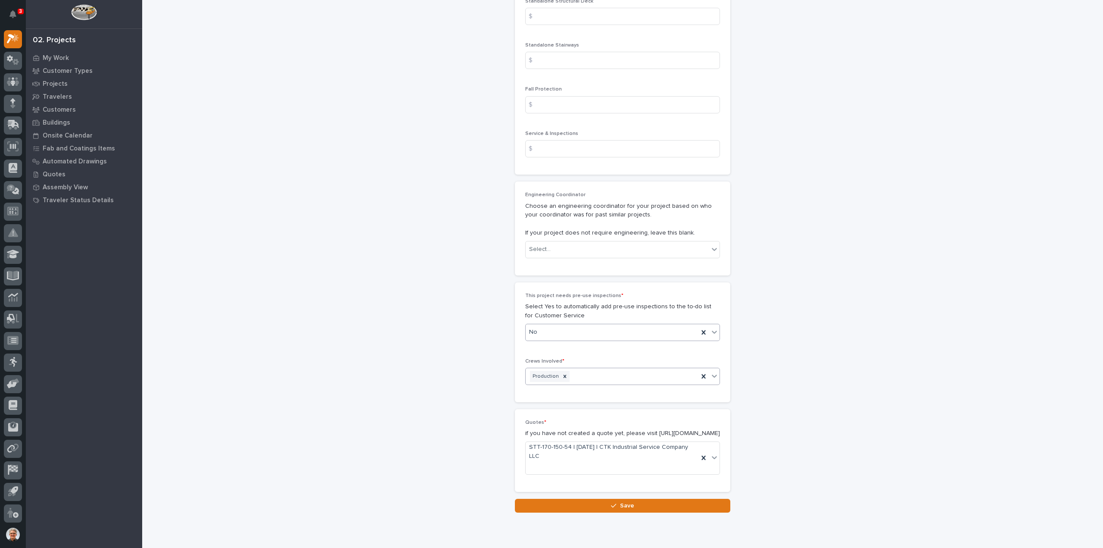
scroll to position [1346, 0]
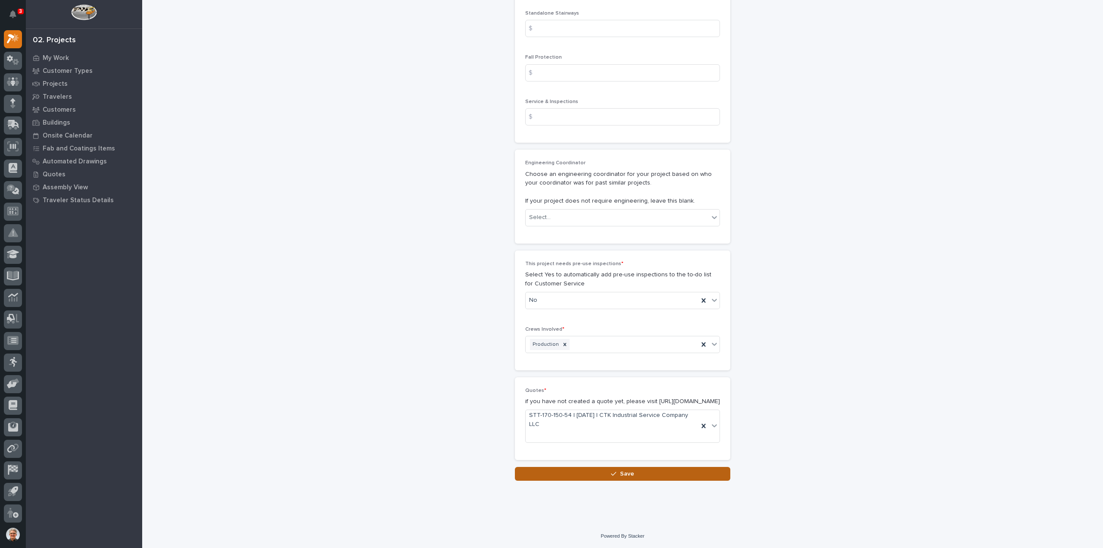
click at [616, 472] on div "button" at bounding box center [615, 474] width 9 height 6
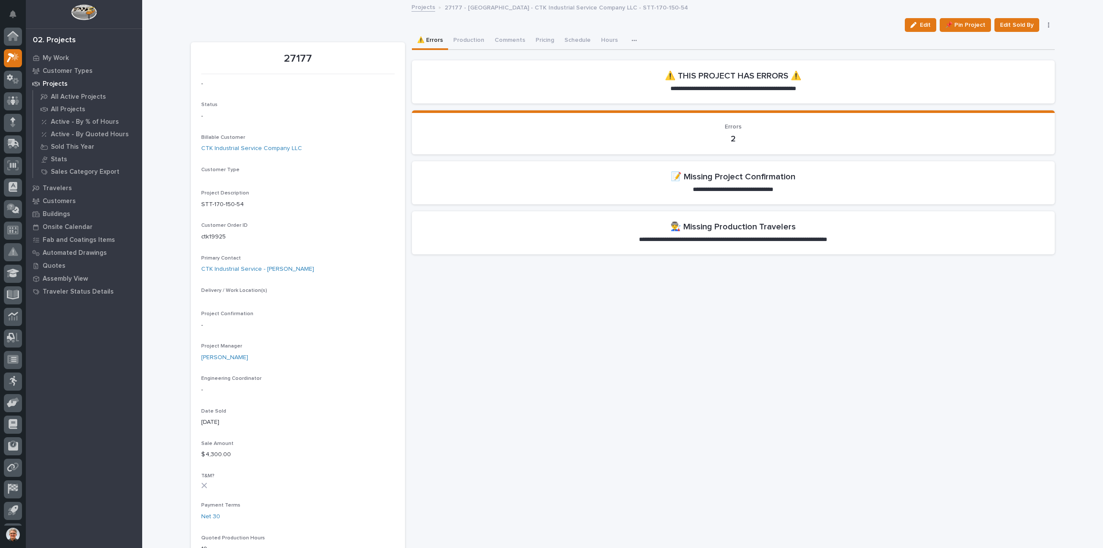
scroll to position [19, 0]
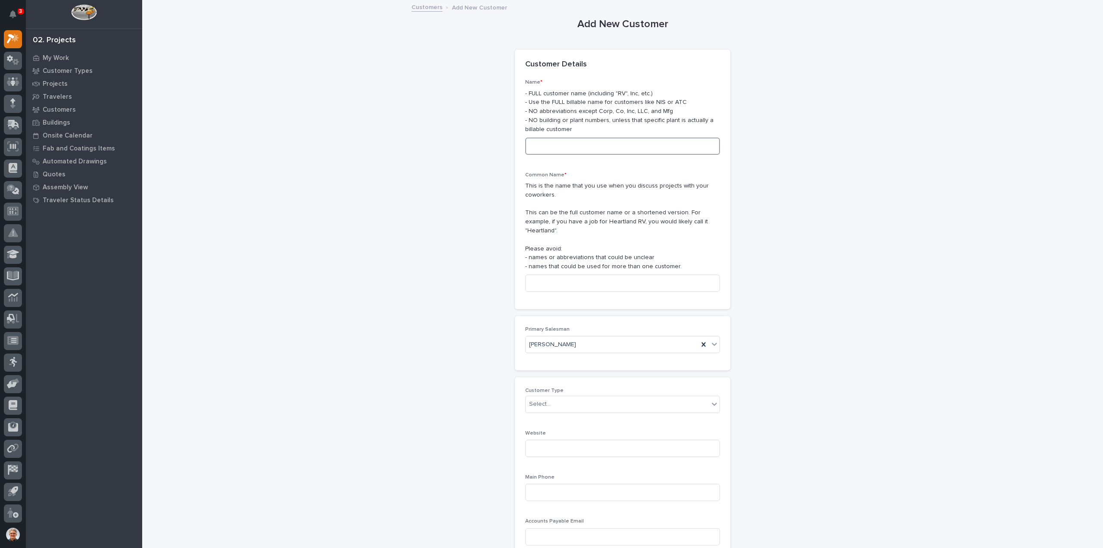
click at [549, 147] on input at bounding box center [622, 145] width 195 height 17
type input "CTK Industrial Service Company LLC"
click at [539, 274] on input at bounding box center [622, 282] width 195 height 17
type input "CTK Industrial Service"
click at [552, 400] on input "text" at bounding box center [552, 403] width 1 height 7
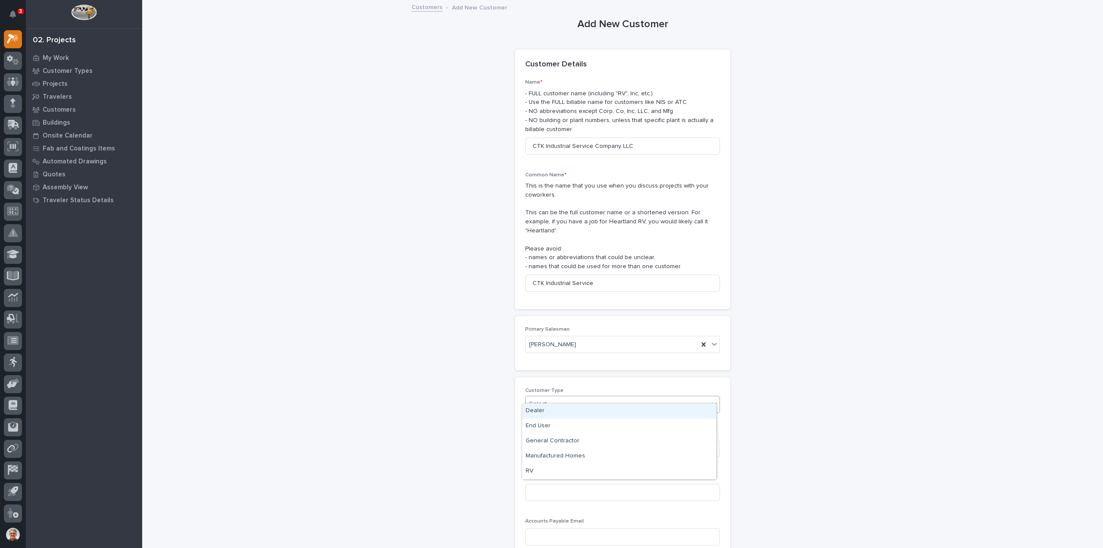
click at [536, 408] on div "Dealer" at bounding box center [619, 410] width 194 height 15
click at [533, 440] on input at bounding box center [622, 448] width 195 height 17
type input "ctkcranes.com"
click at [542, 483] on input at bounding box center [622, 491] width 195 height 17
click at [539, 483] on input "5709161352" at bounding box center [622, 491] width 195 height 17
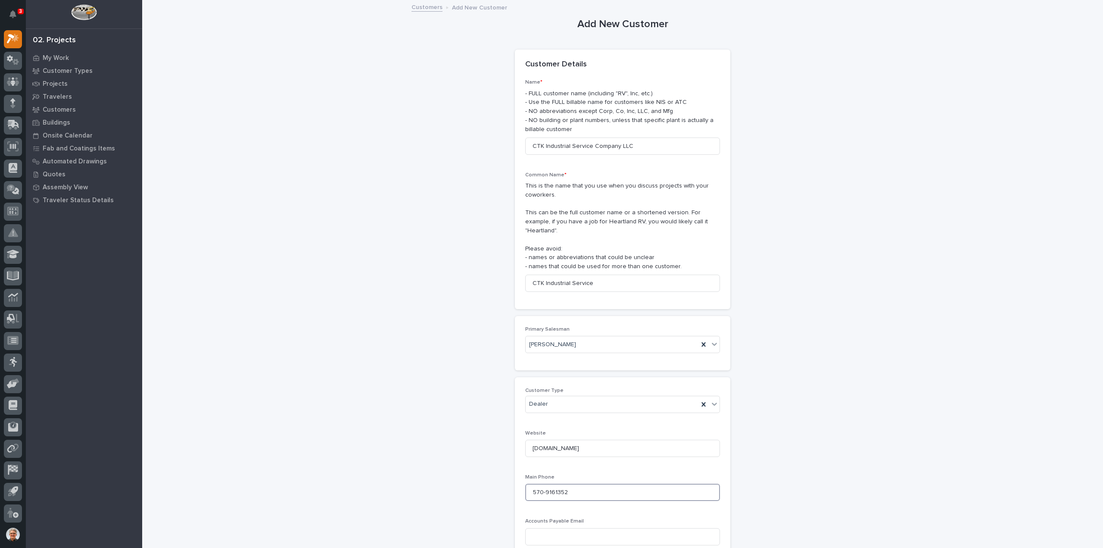
click at [552, 483] on input "570-9161352" at bounding box center [622, 491] width 195 height 17
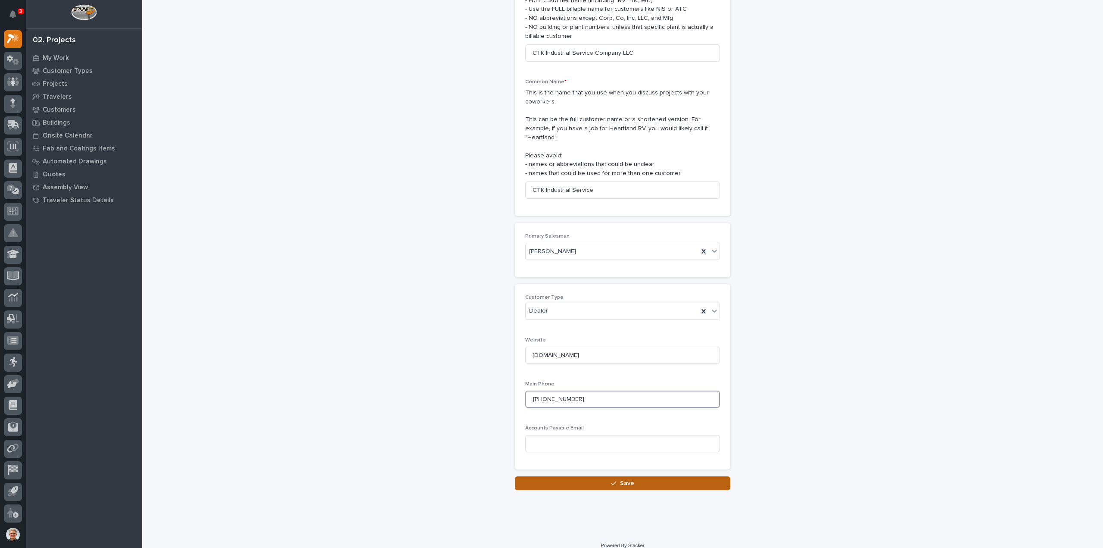
type input "570-916-1352"
click at [622, 479] on span "Save" at bounding box center [627, 483] width 14 height 8
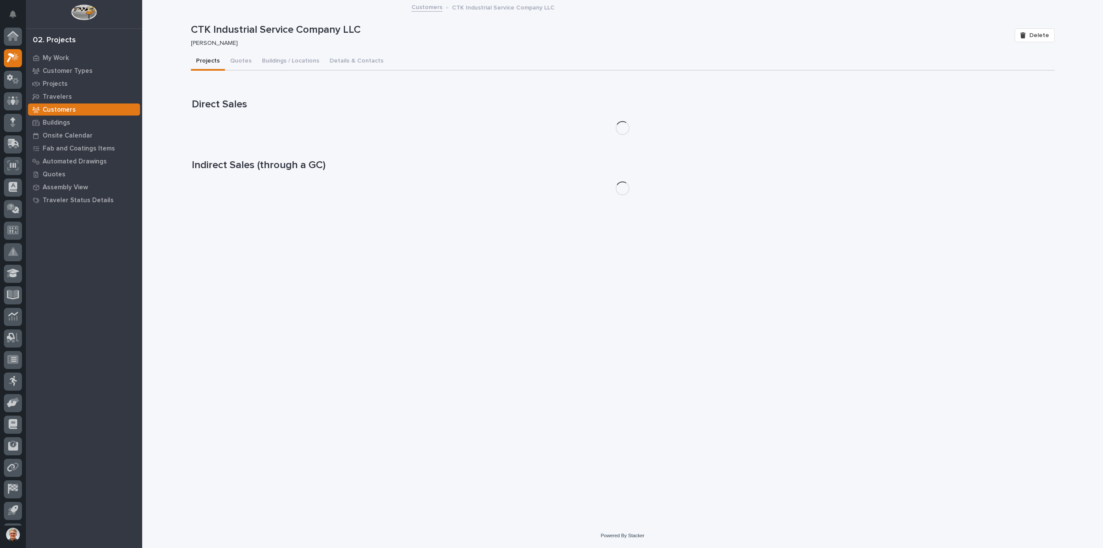
scroll to position [19, 0]
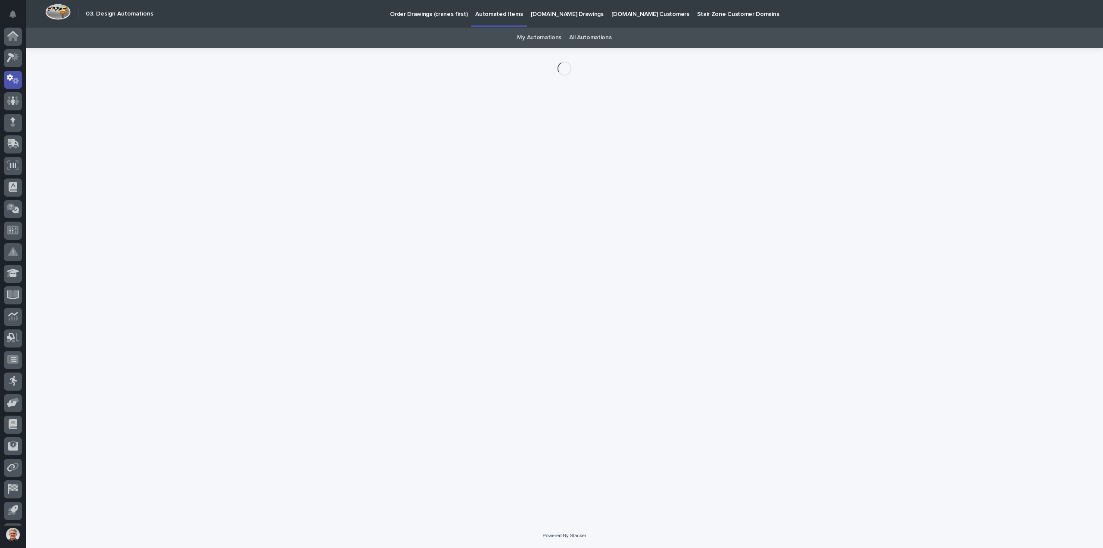
scroll to position [19, 0]
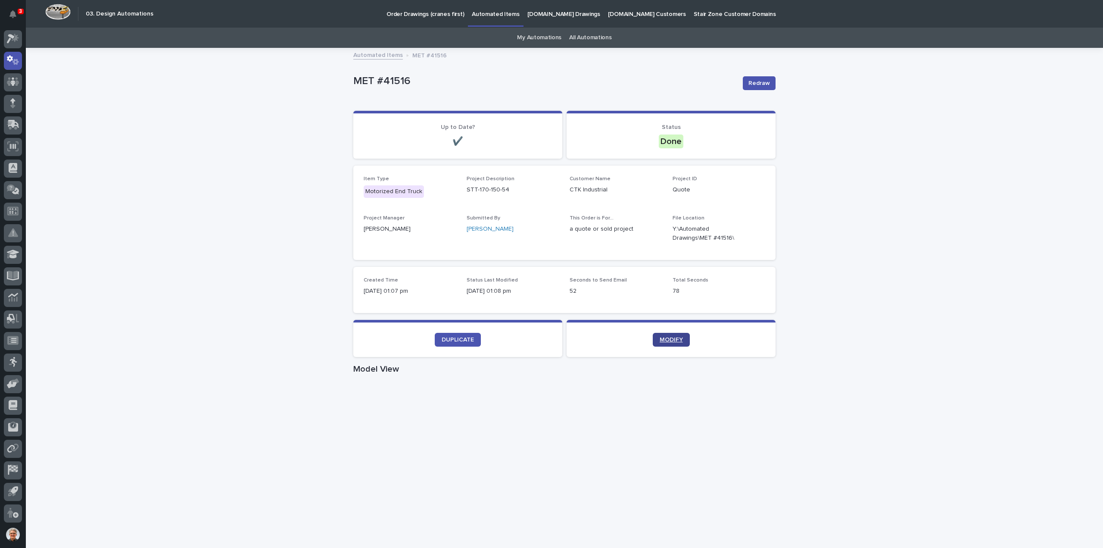
click at [666, 338] on span "MODIFY" at bounding box center [671, 340] width 23 height 6
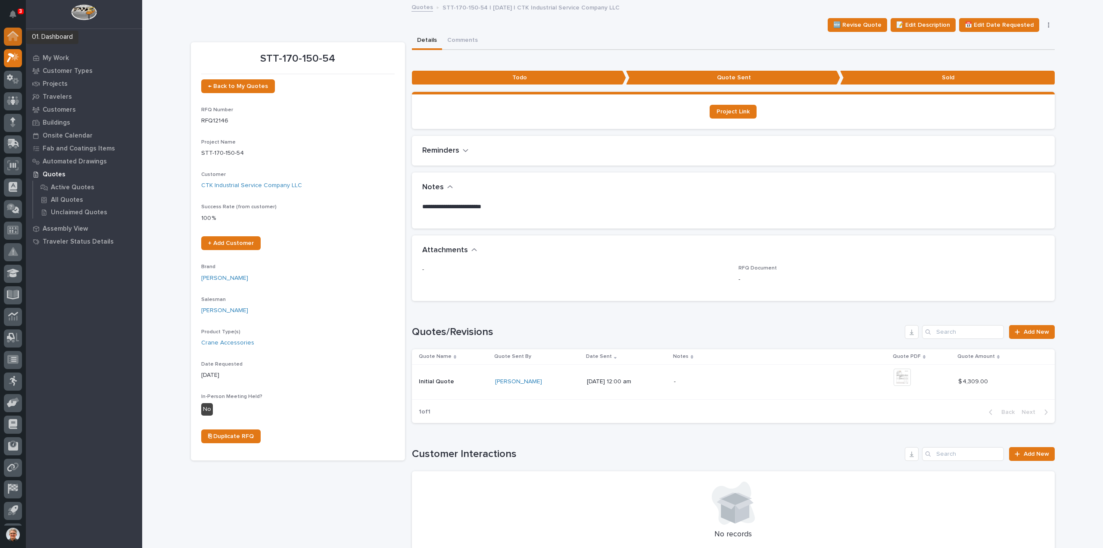
click at [13, 34] on icon at bounding box center [13, 37] width 9 height 9
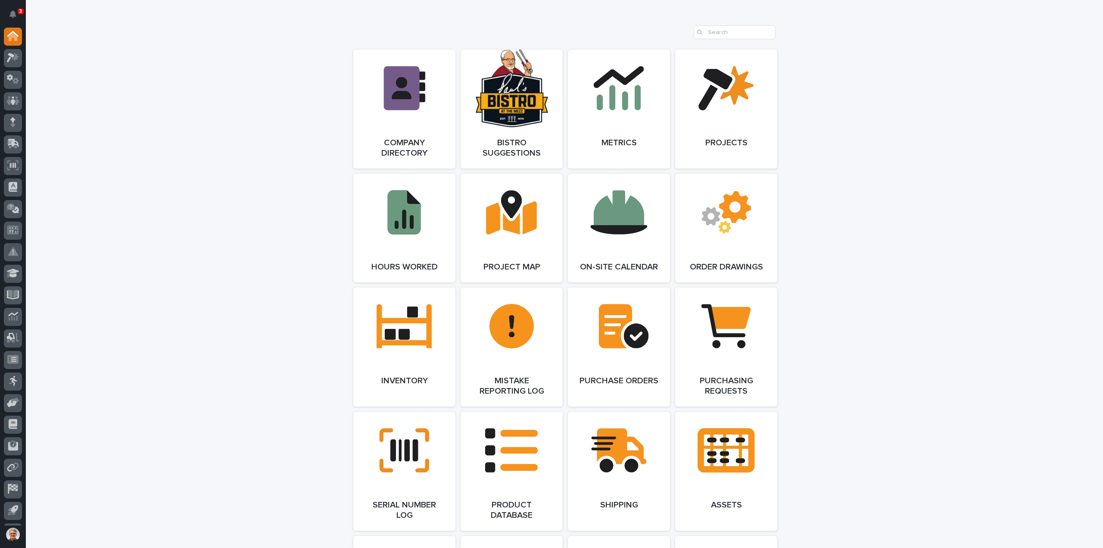
scroll to position [747, 0]
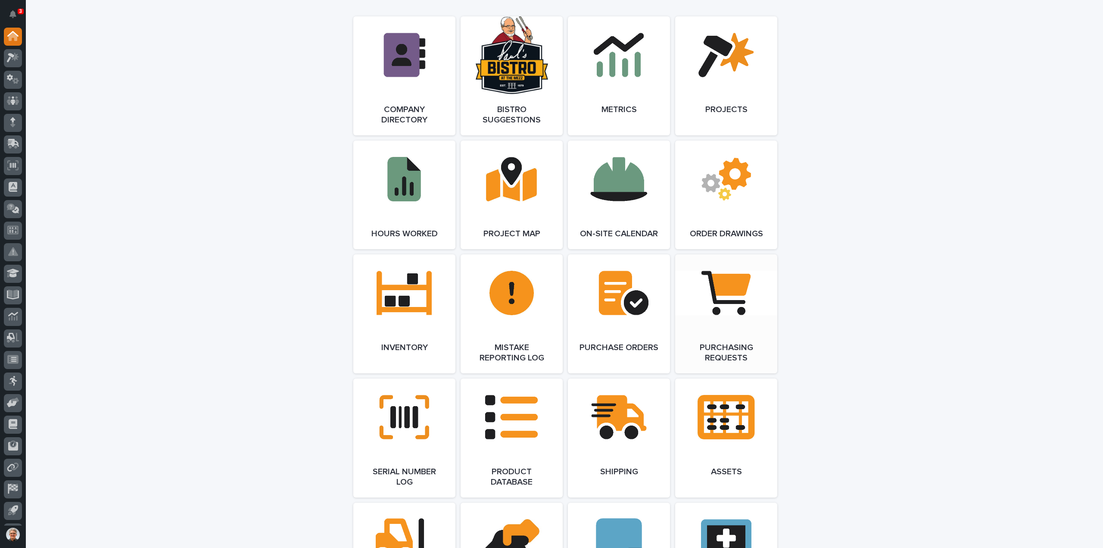
click at [726, 304] on link "Open Link" at bounding box center [726, 313] width 102 height 119
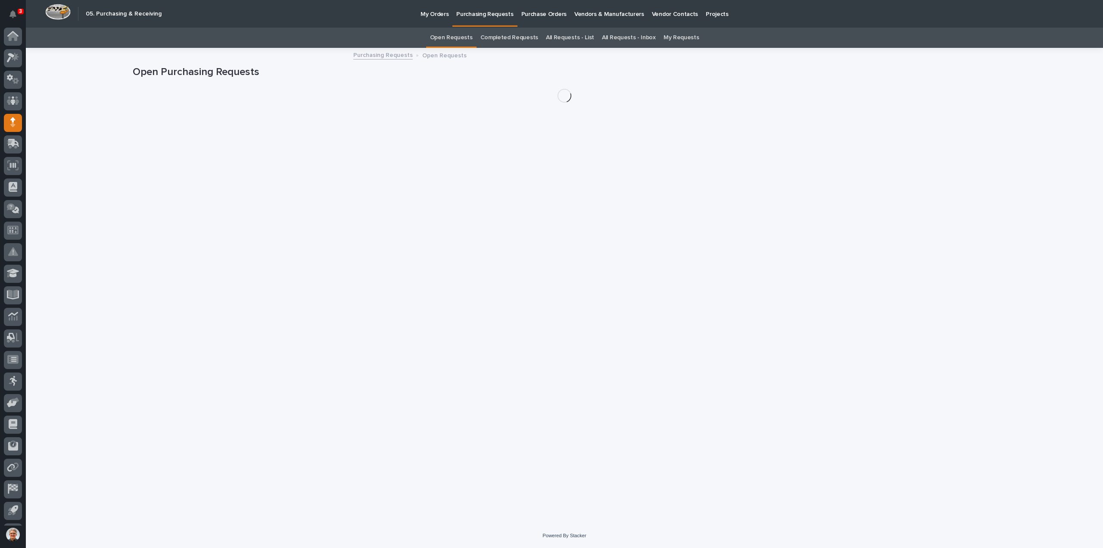
scroll to position [19, 0]
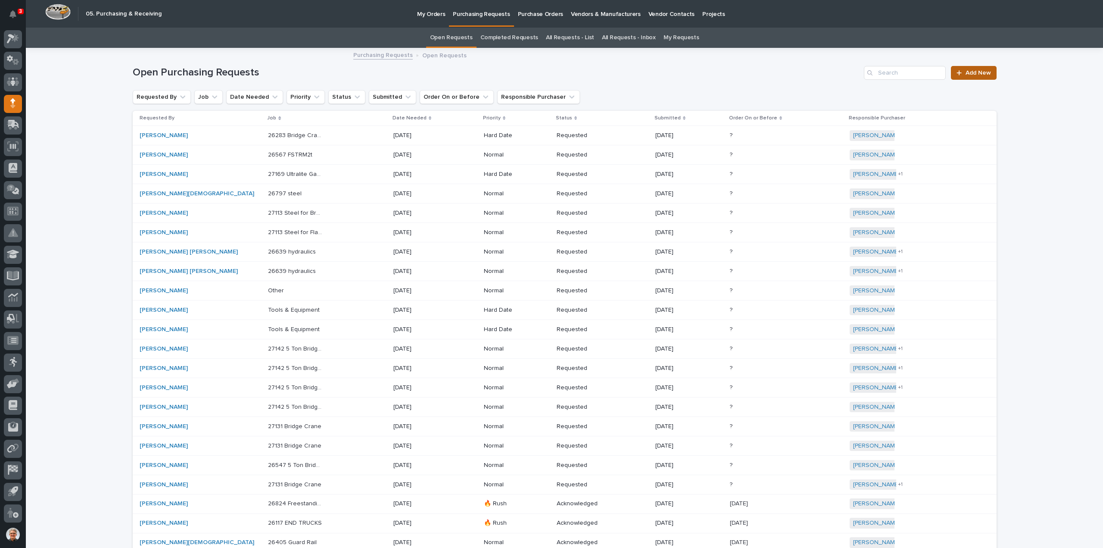
click at [972, 70] on span "Add New" at bounding box center [978, 73] width 25 height 6
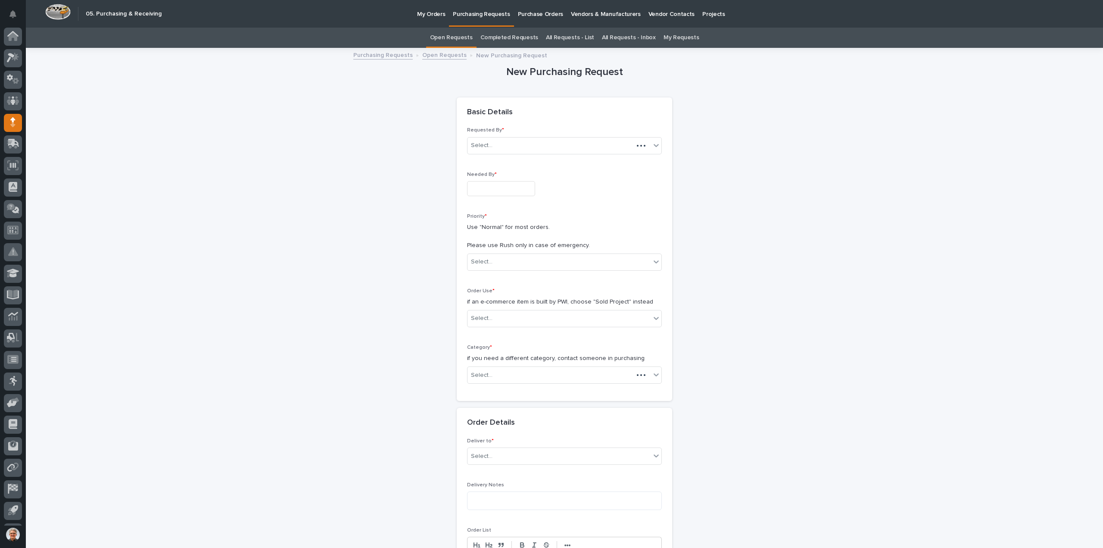
scroll to position [19, 0]
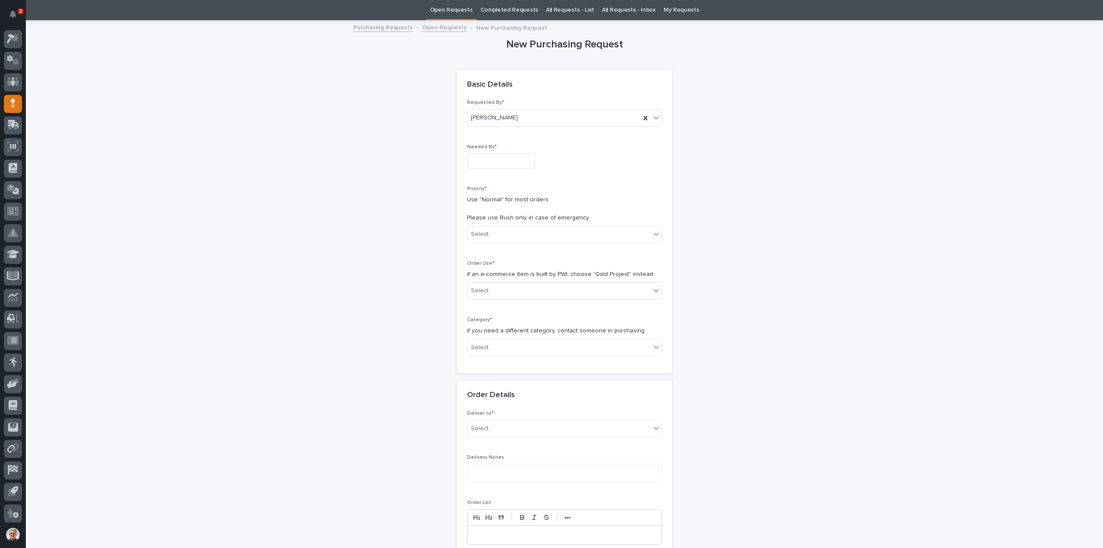
click at [483, 159] on input "text" at bounding box center [501, 160] width 68 height 15
click at [495, 76] on div "10" at bounding box center [495, 76] width 12 height 12
type input "**********"
click at [475, 233] on div "Select..." at bounding box center [482, 234] width 22 height 9
click at [483, 248] on div "🔥 Rush" at bounding box center [561, 249] width 194 height 15
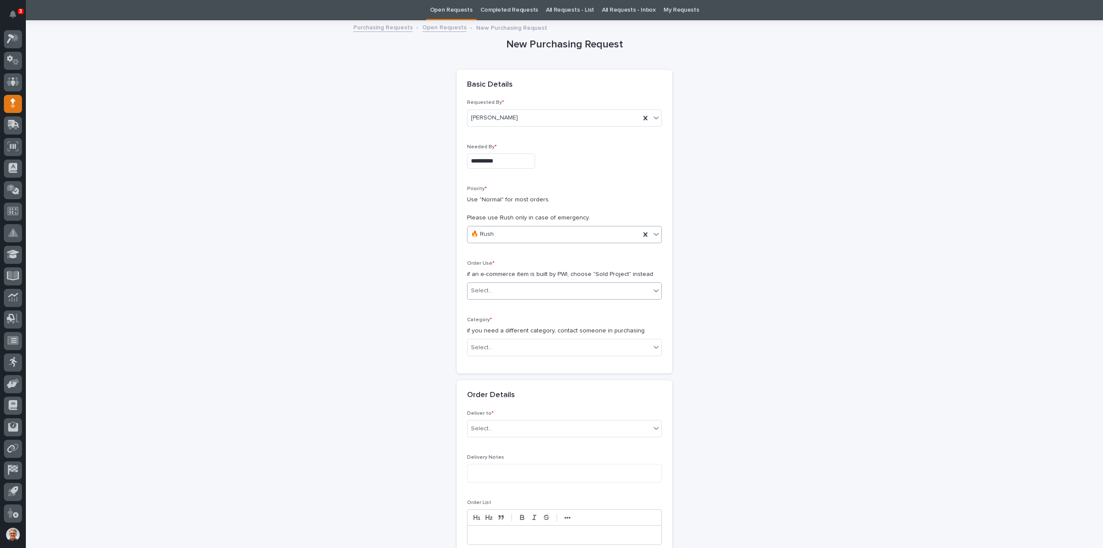
click at [477, 289] on div "Select..." at bounding box center [482, 290] width 22 height 9
click at [477, 305] on div "Sold Project" at bounding box center [561, 306] width 194 height 15
click at [475, 345] on div "Select..." at bounding box center [482, 347] width 22 height 9
click at [477, 392] on div "Hoists, Trolleys, and End Trucks" at bounding box center [561, 392] width 194 height 15
click at [473, 409] on div "Select..." at bounding box center [482, 408] width 22 height 9
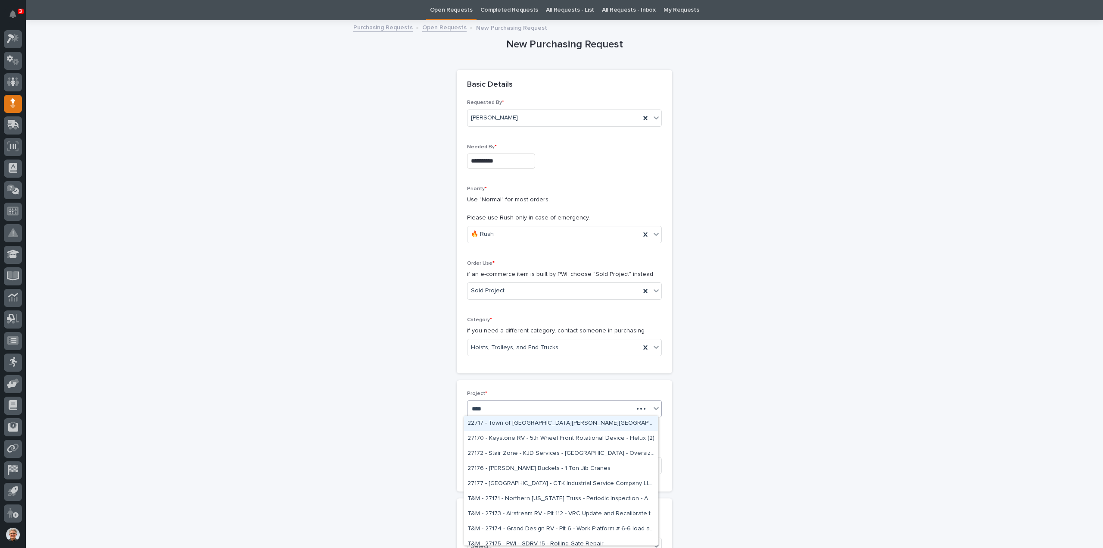
type input "*****"
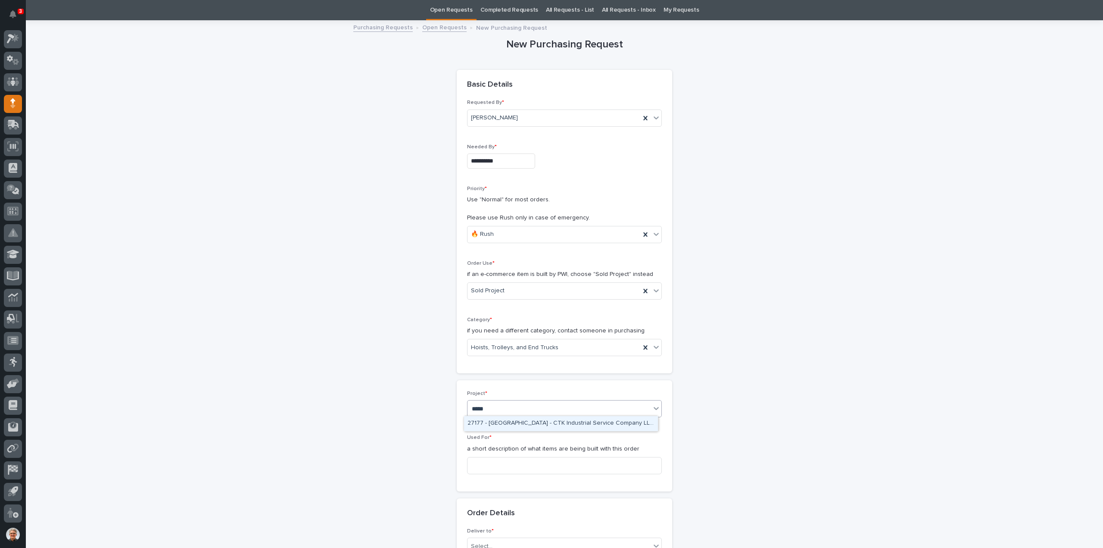
click at [512, 421] on div "27177 - [GEOGRAPHIC_DATA] - CTK Industrial Service Company LLC - STT-170-150-54" at bounding box center [561, 423] width 194 height 15
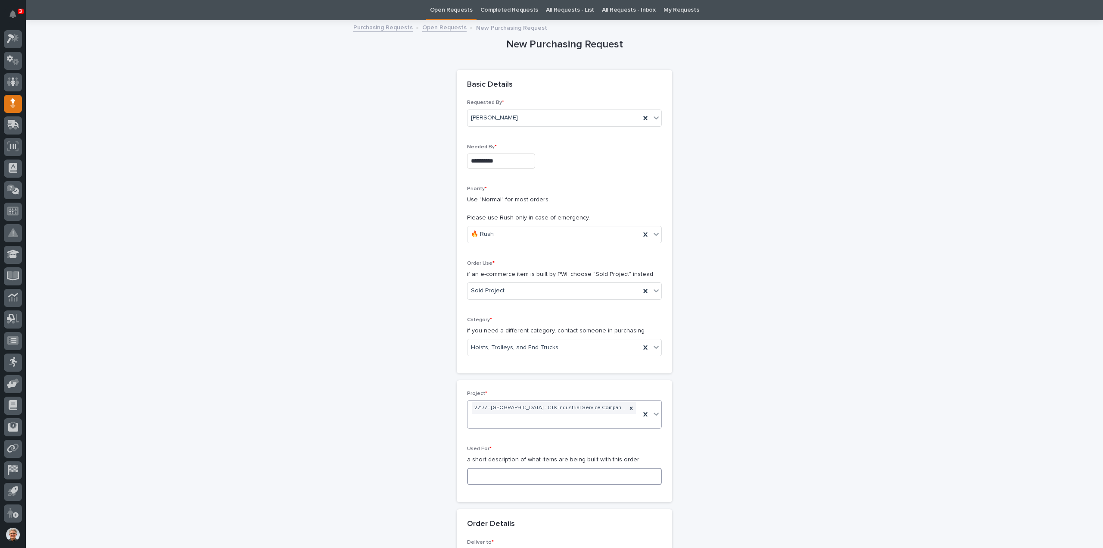
click at [483, 475] on input at bounding box center [564, 476] width 195 height 17
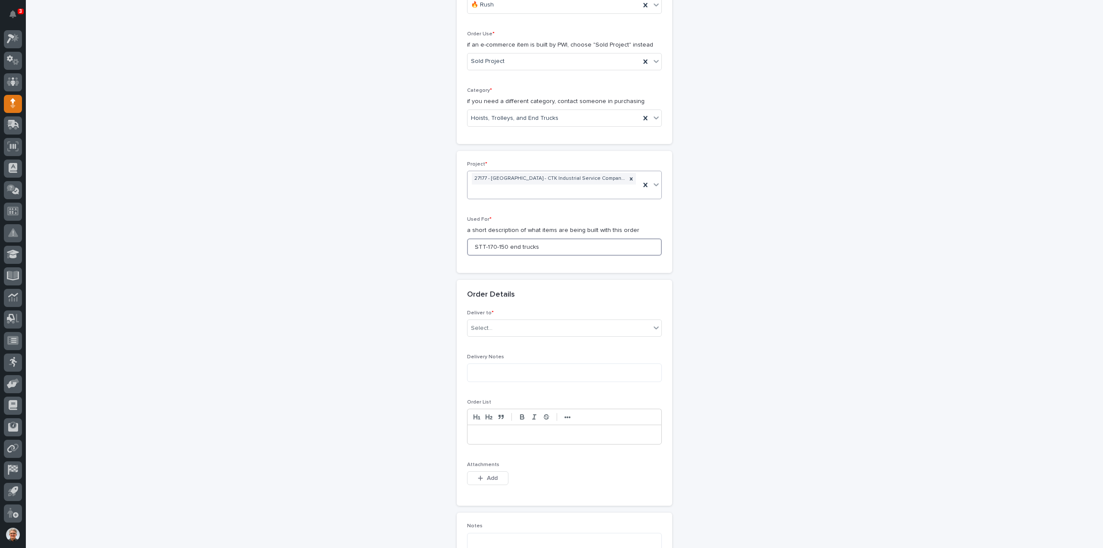
scroll to position [257, 0]
type input "STT-170-150 end trucks"
click at [486, 324] on div "Select..." at bounding box center [482, 327] width 22 height 9
click at [477, 340] on div "PWI" at bounding box center [561, 341] width 194 height 15
click at [478, 474] on icon "button" at bounding box center [480, 477] width 5 height 6
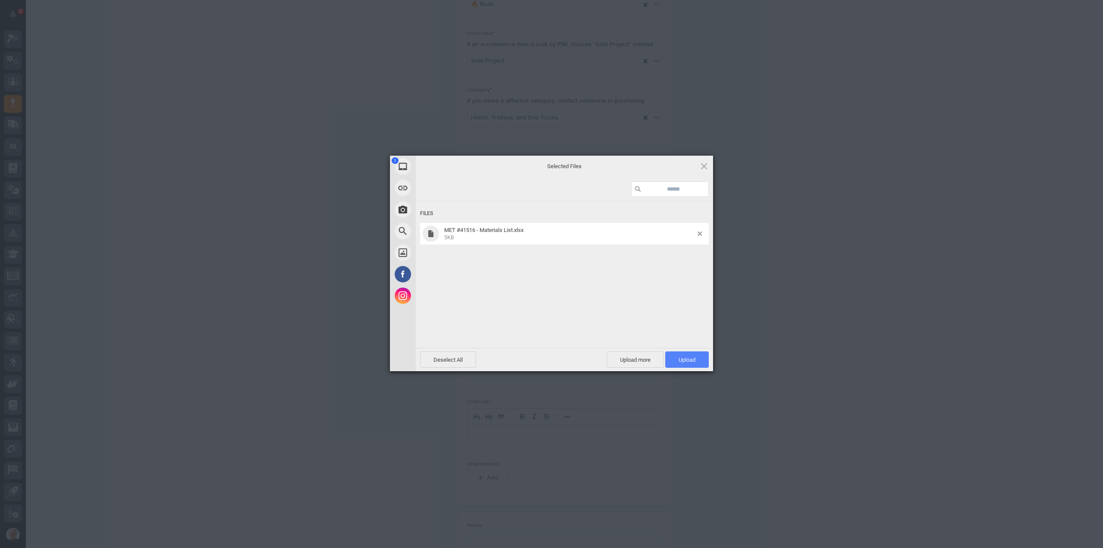
click at [682, 359] on span "Upload 1" at bounding box center [687, 359] width 17 height 6
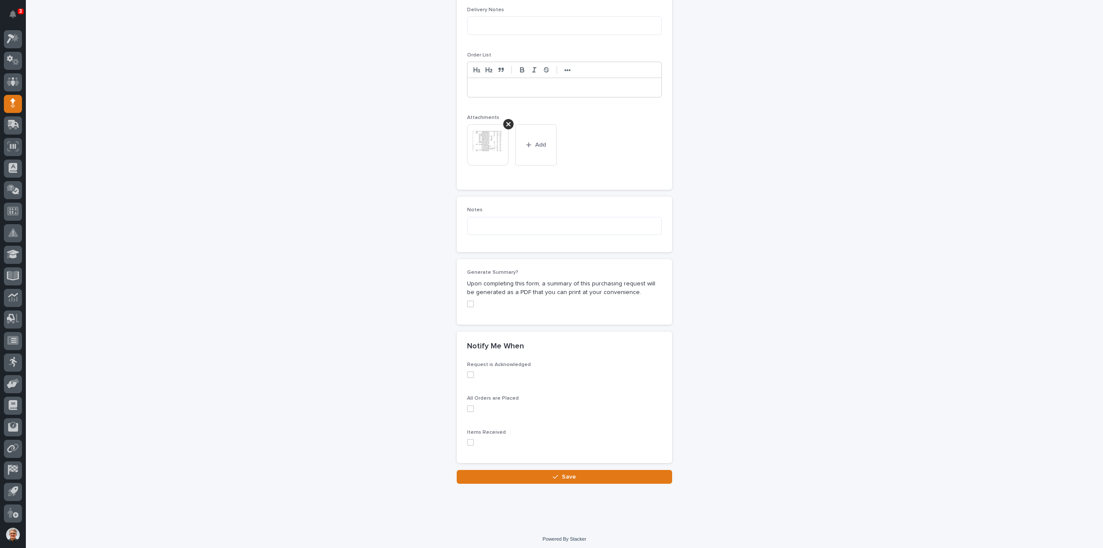
scroll to position [604, 0]
click at [570, 472] on span "Save" at bounding box center [569, 476] width 14 height 8
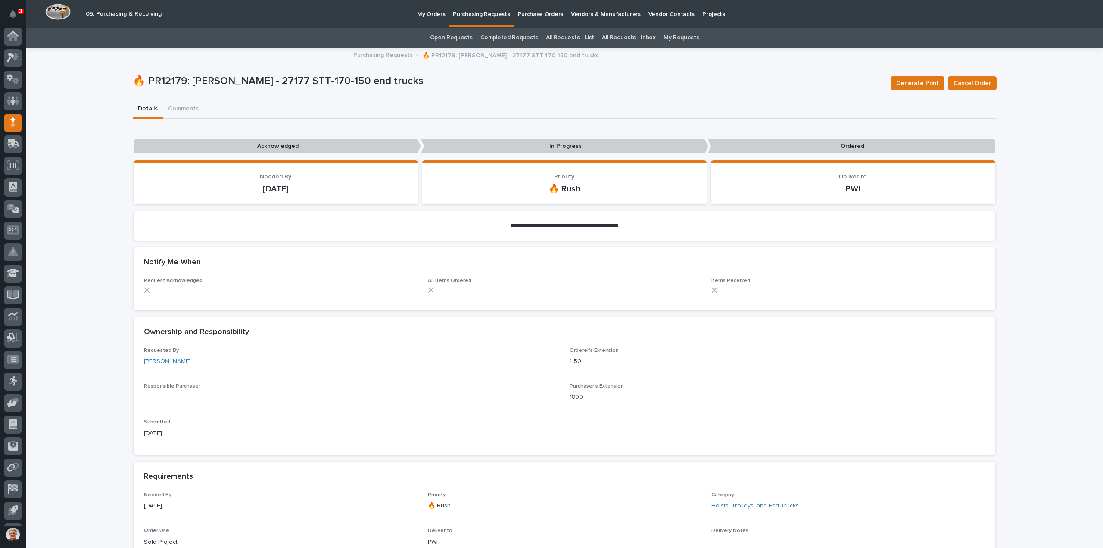
scroll to position [19, 0]
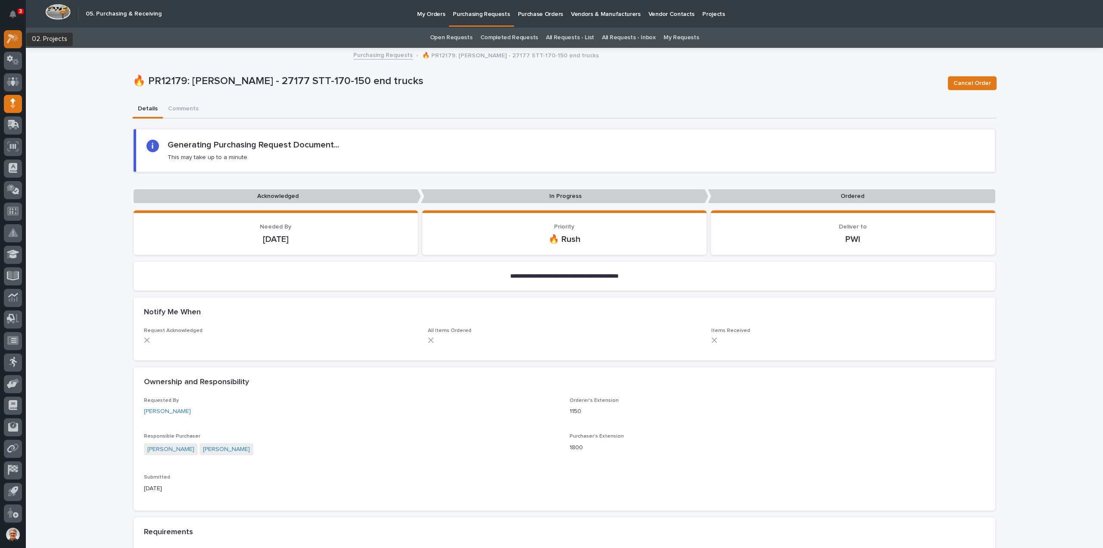
click at [10, 37] on icon at bounding box center [11, 38] width 8 height 9
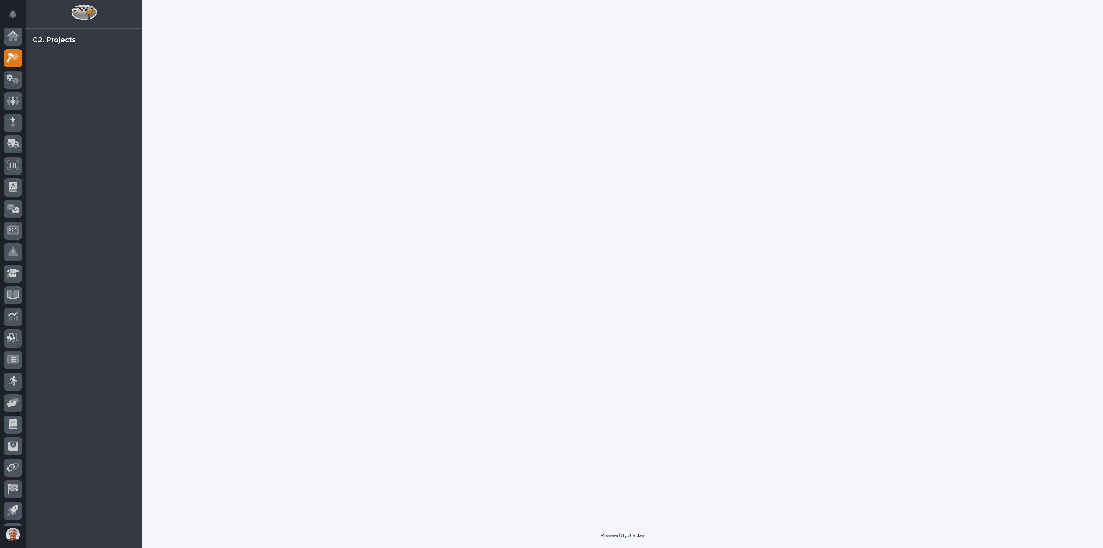
scroll to position [19, 0]
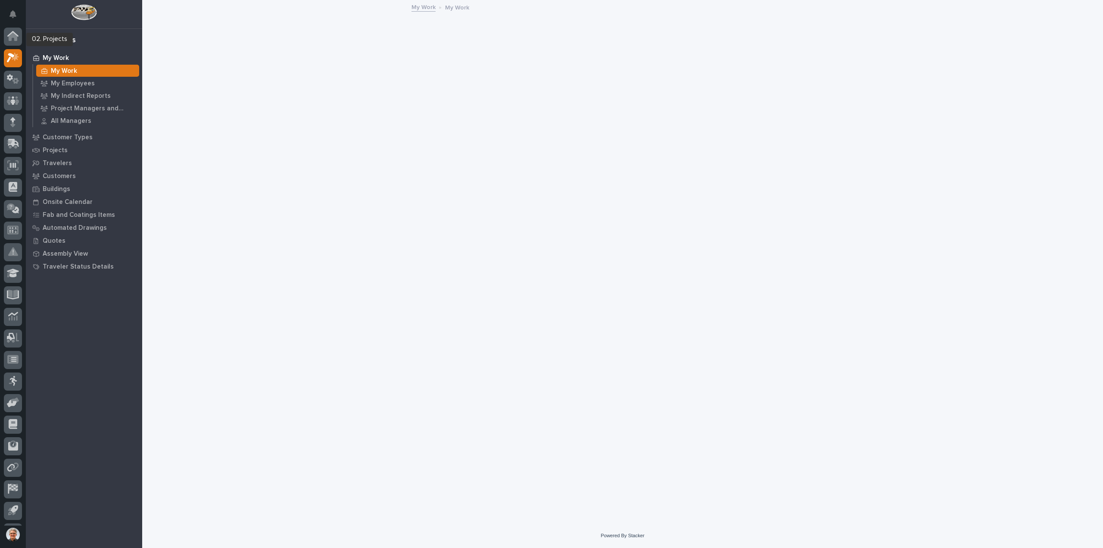
scroll to position [19, 0]
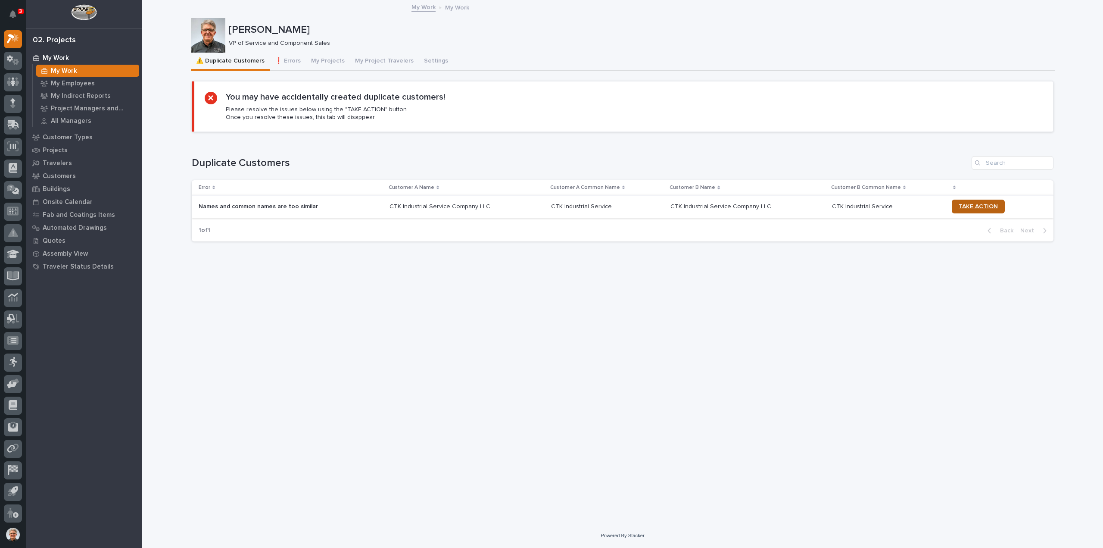
click at [973, 205] on span "TAKE ACTION" at bounding box center [978, 206] width 39 height 6
click at [387, 349] on div "Loading... Saving… Loading... Saving… Paul Hershberger Paul Hershberger VP of S…" at bounding box center [623, 251] width 873 height 501
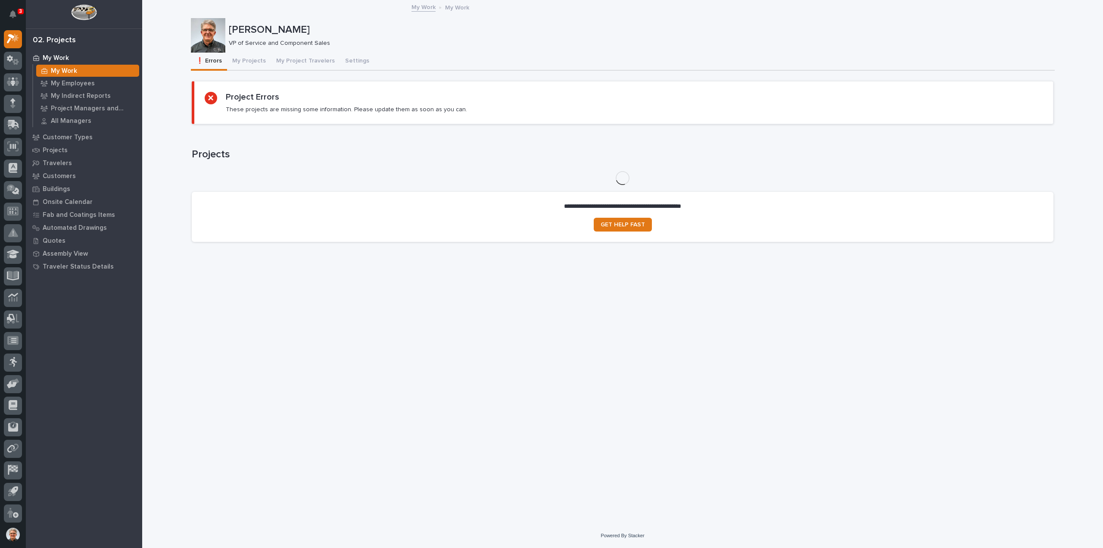
click at [61, 69] on p "My Work" at bounding box center [64, 71] width 26 height 8
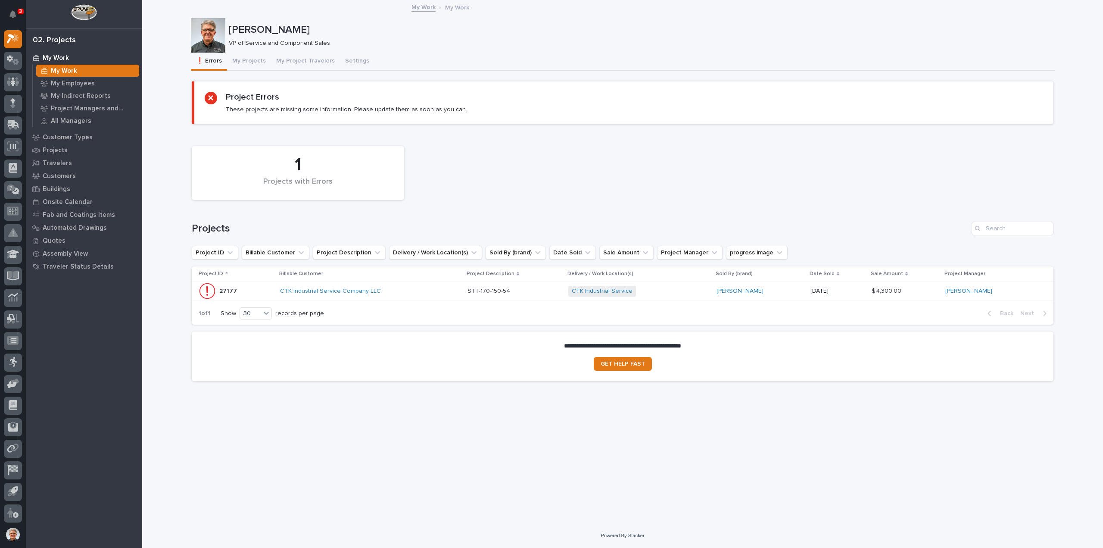
click at [483, 290] on p "STT-170-150-54" at bounding box center [490, 290] width 44 height 9
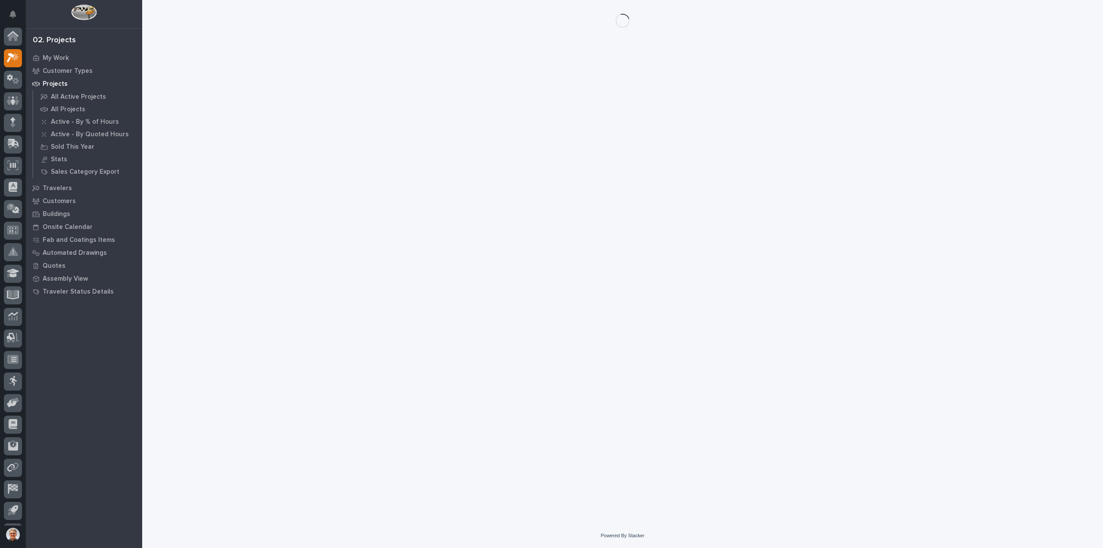
scroll to position [19, 0]
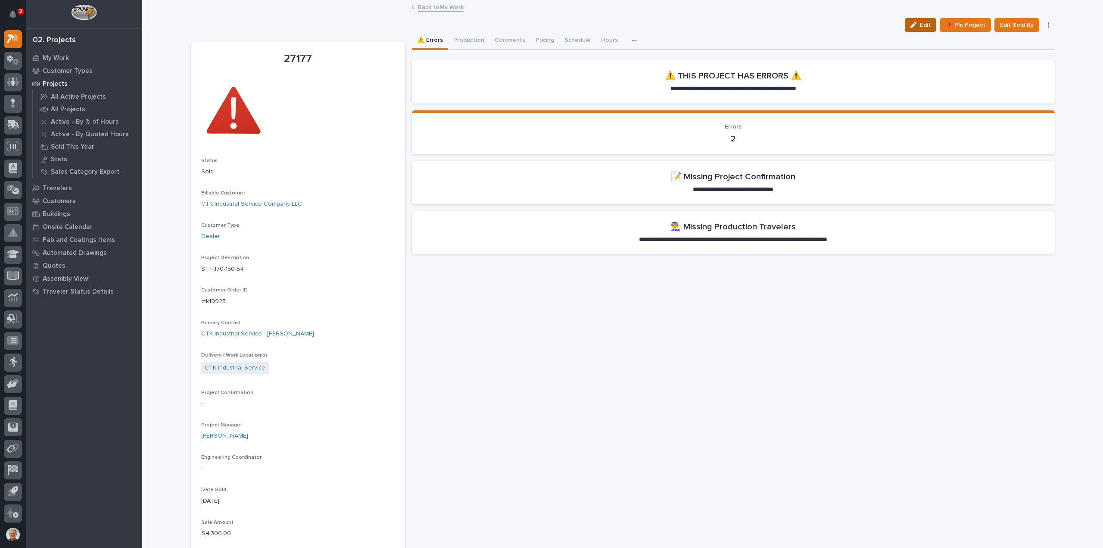
click at [923, 23] on span "Edit" at bounding box center [925, 25] width 11 height 8
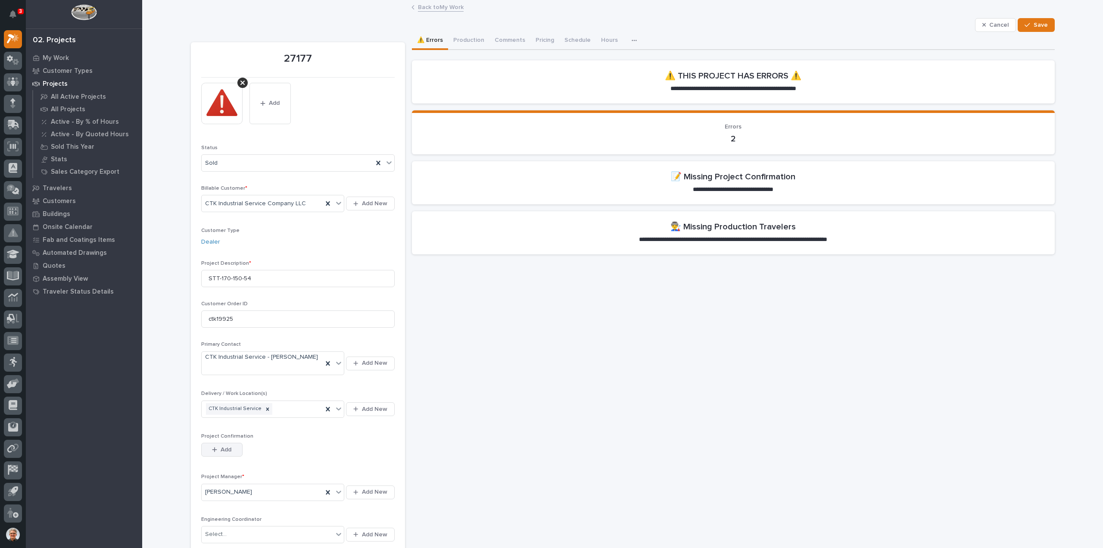
click at [221, 446] on span "Add" at bounding box center [226, 450] width 11 height 8
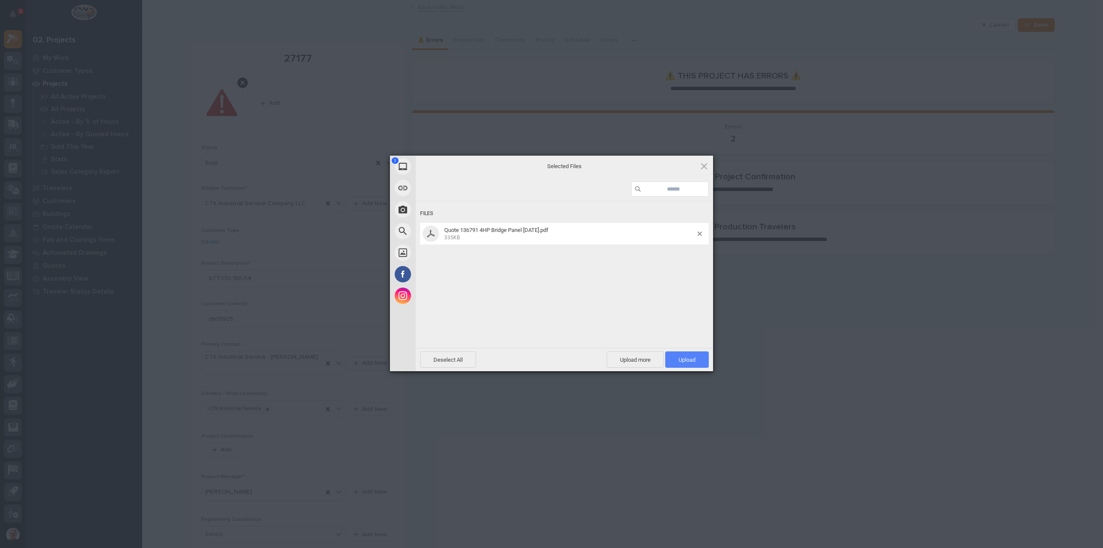
click at [689, 358] on span "Upload 1" at bounding box center [687, 359] width 17 height 6
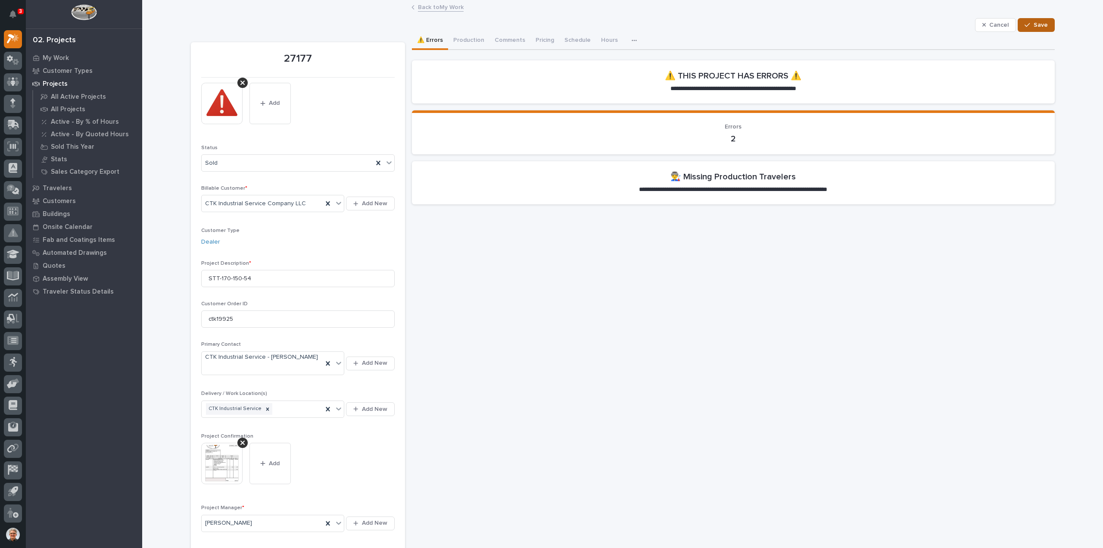
click at [1040, 23] on span "Save" at bounding box center [1041, 25] width 14 height 8
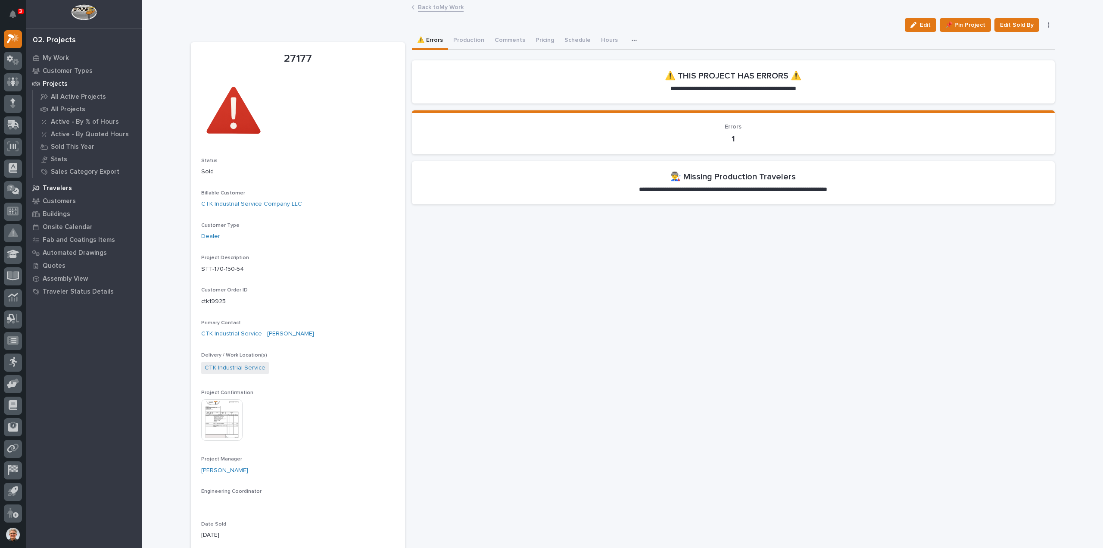
click at [55, 187] on p "Travelers" at bounding box center [57, 188] width 29 height 8
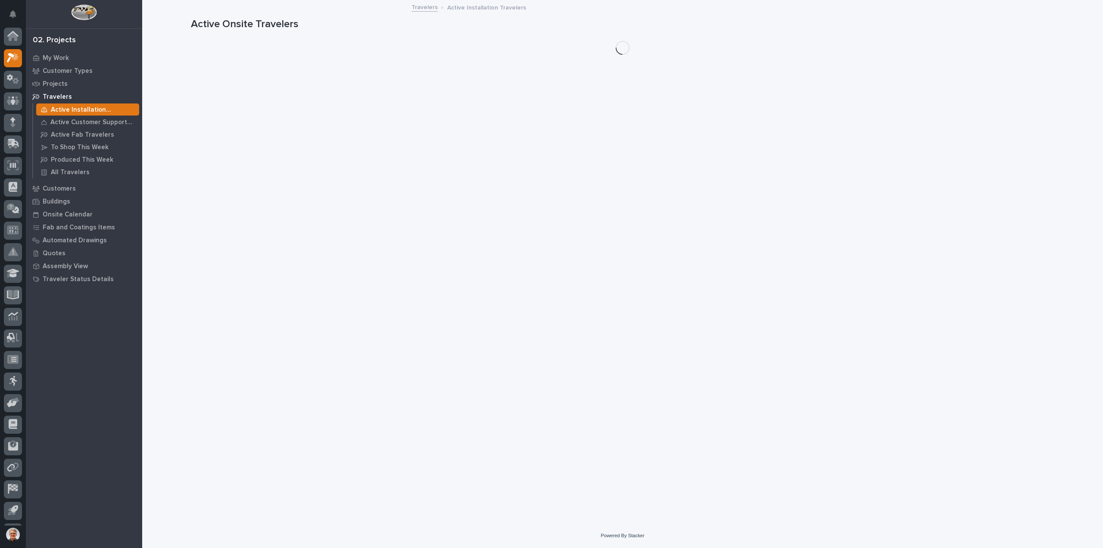
scroll to position [19, 0]
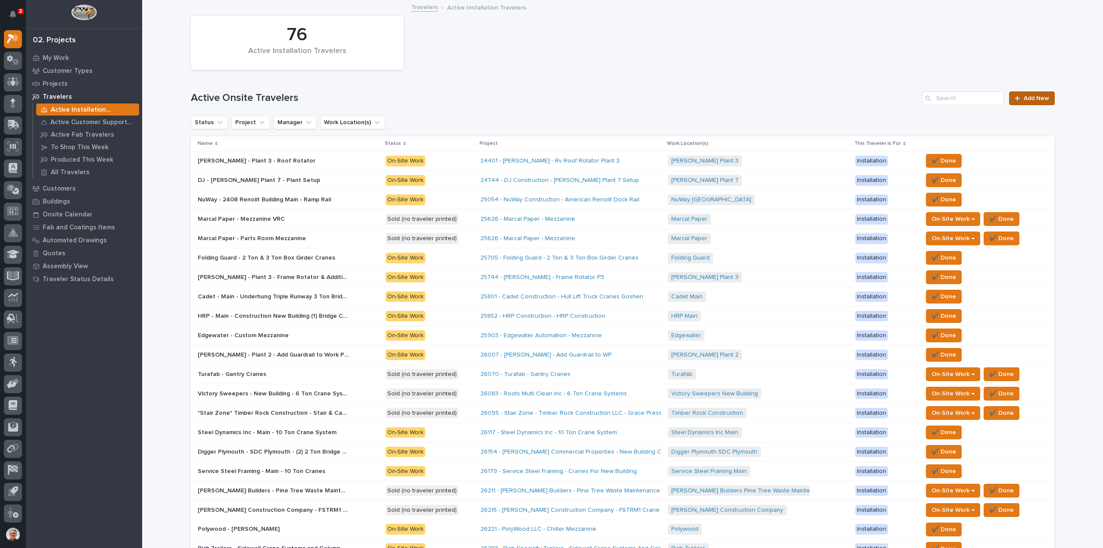
click at [1032, 96] on span "Add New" at bounding box center [1036, 98] width 25 height 6
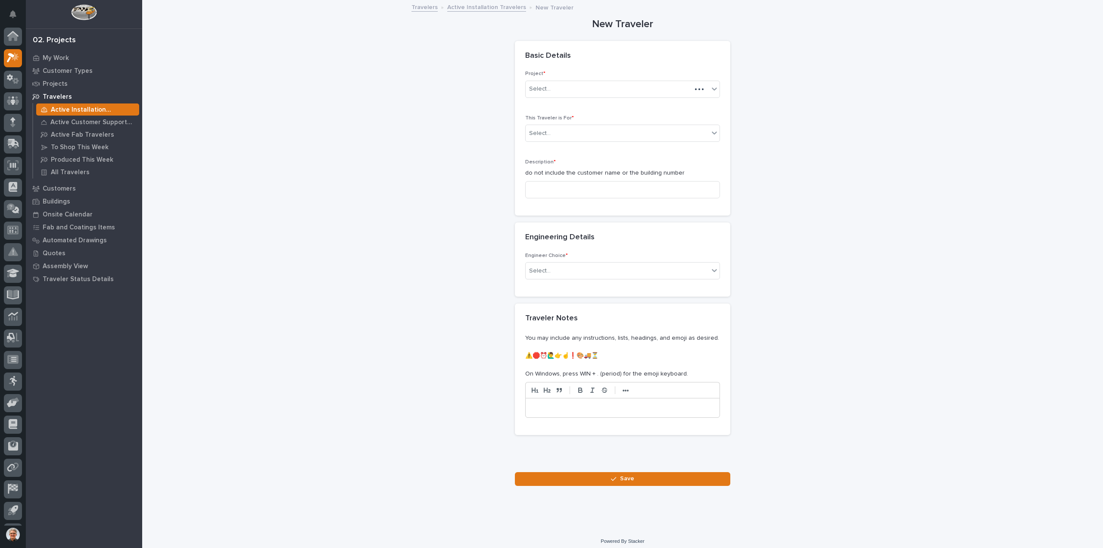
scroll to position [19, 0]
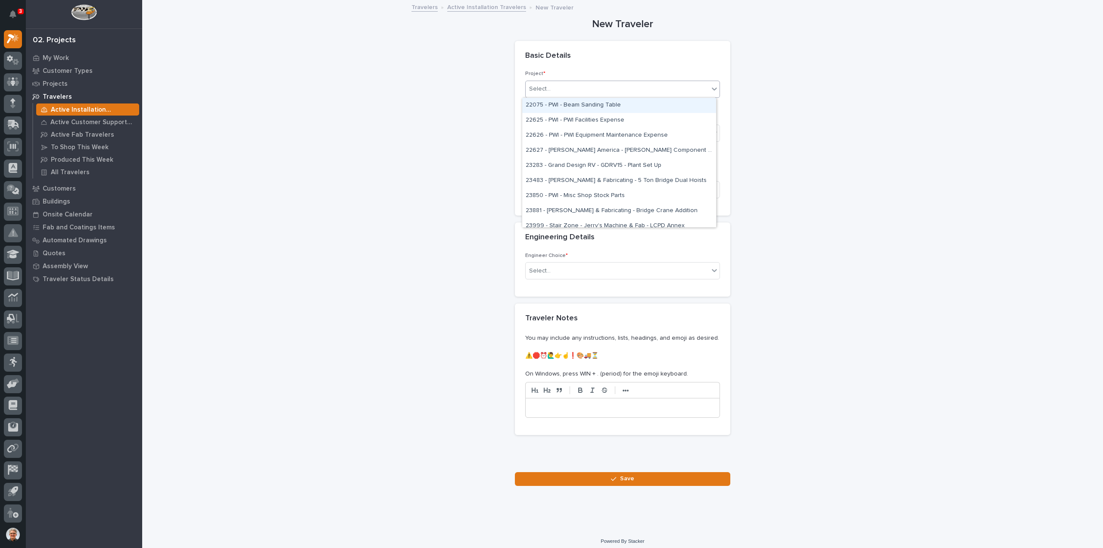
click at [540, 86] on div "Select..." at bounding box center [540, 88] width 22 height 9
type input "*****"
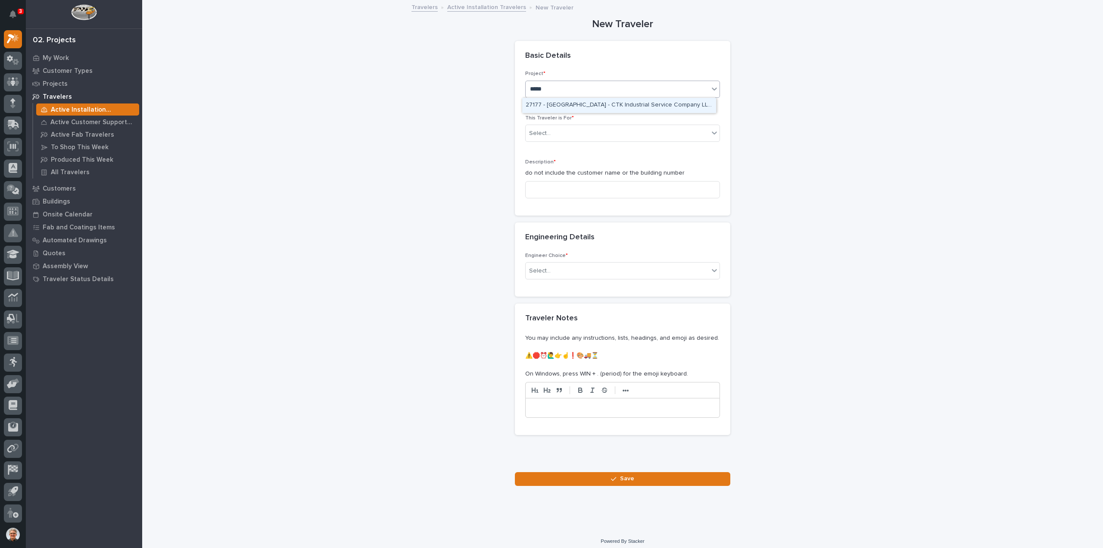
click at [589, 104] on div "27177 - [GEOGRAPHIC_DATA] - CTK Industrial Service Company LLC - STT-170-150-54" at bounding box center [619, 105] width 194 height 15
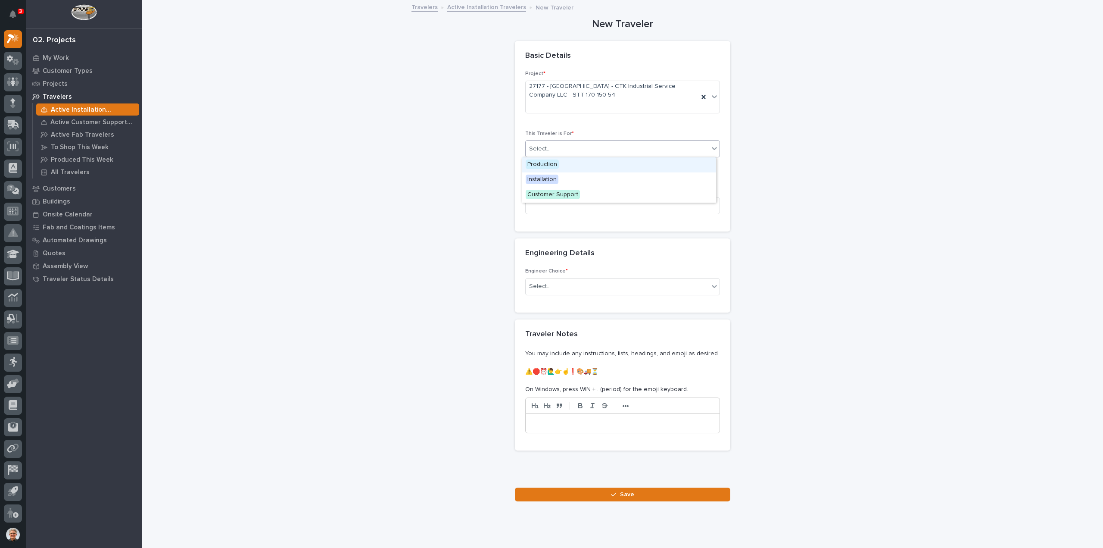
click at [546, 147] on div "Select..." at bounding box center [540, 148] width 22 height 9
click at [538, 162] on span "Production" at bounding box center [542, 163] width 33 height 9
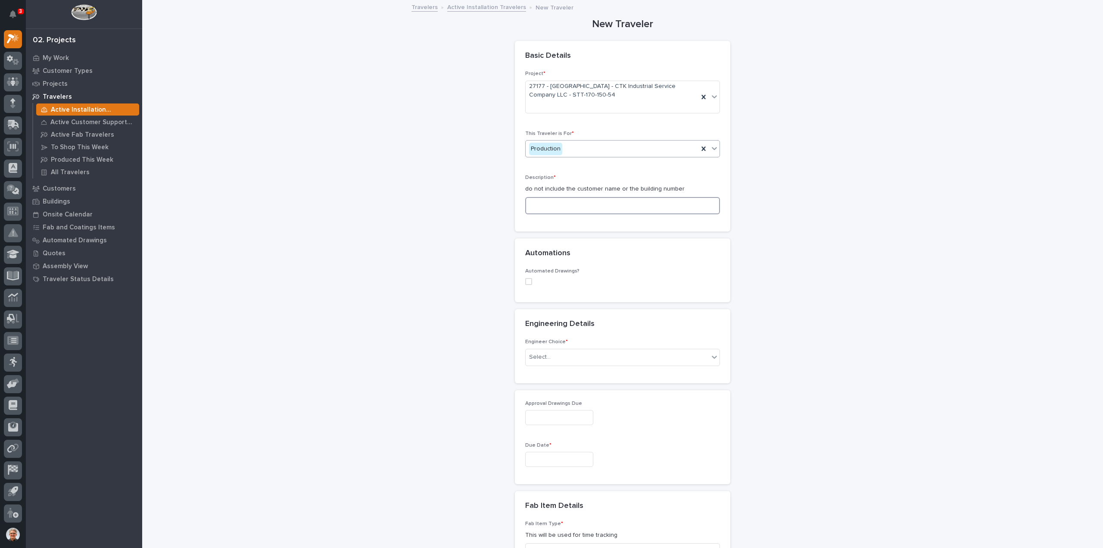
click at [536, 206] on input at bounding box center [622, 205] width 195 height 17
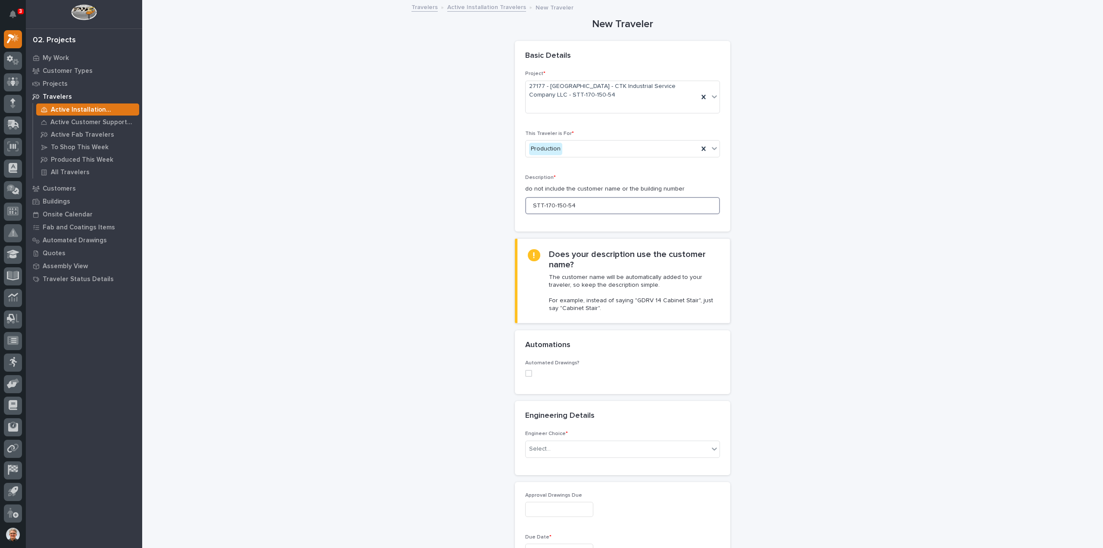
click at [525, 372] on span at bounding box center [528, 373] width 7 height 7
type input "STT-170-150-54"
click at [533, 429] on div "Select..." at bounding box center [540, 429] width 22 height 9
type input "***"
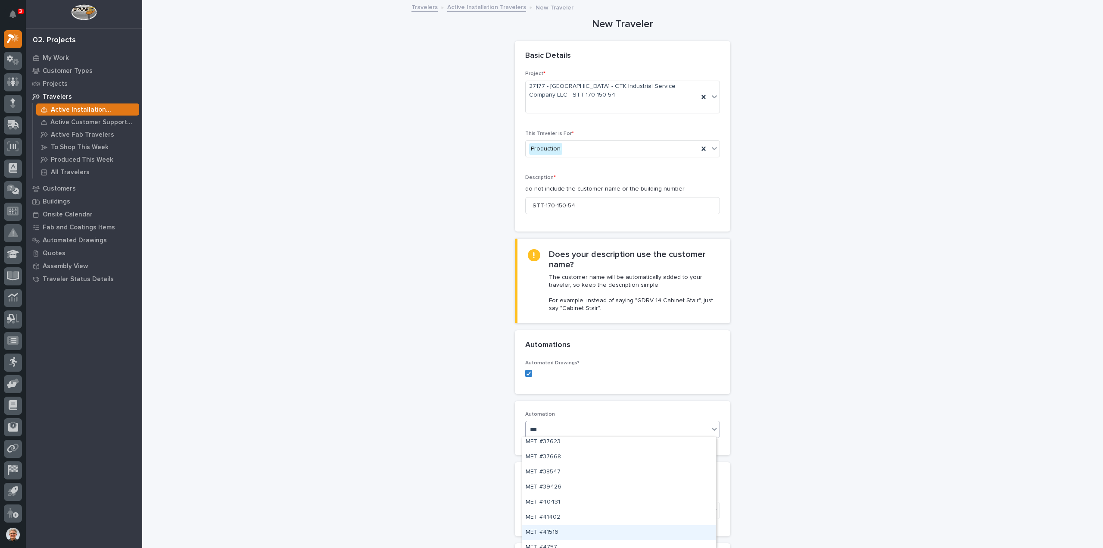
click at [552, 530] on div "MET #41516" at bounding box center [619, 532] width 194 height 15
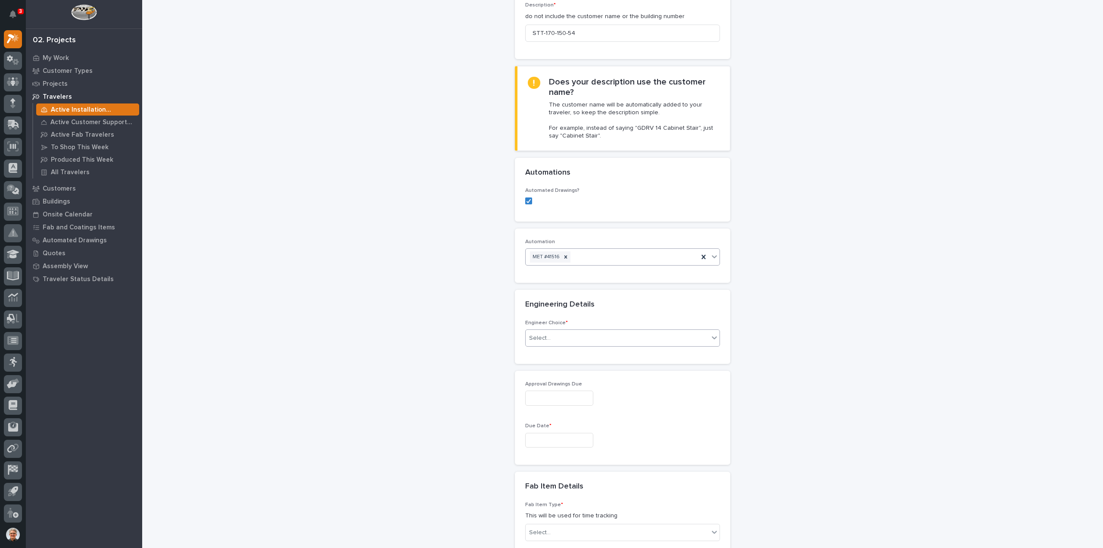
click at [562, 335] on div "Select..." at bounding box center [617, 338] width 183 height 14
click at [541, 383] on div "I know who will draw this" at bounding box center [619, 382] width 194 height 15
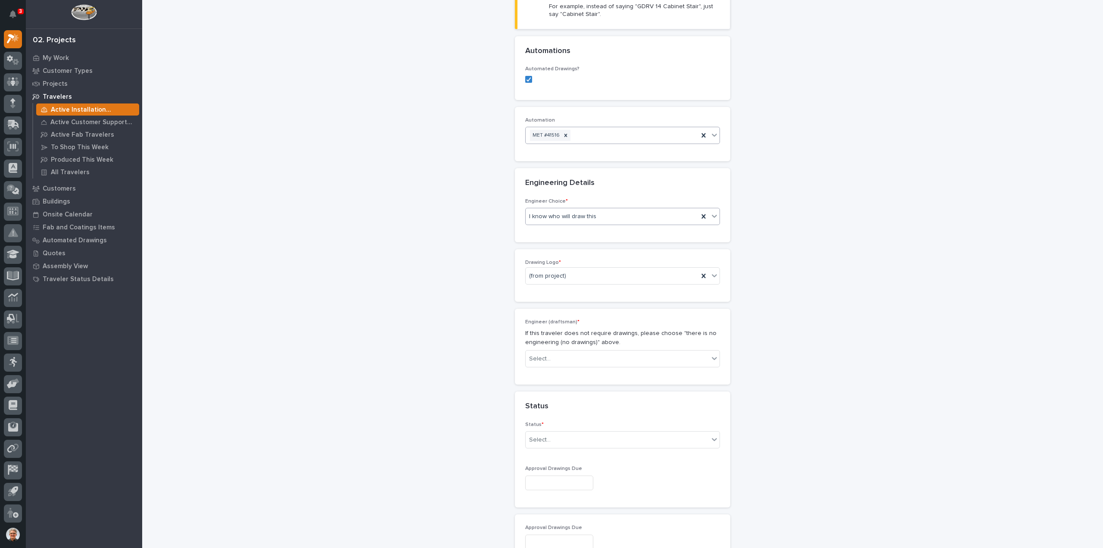
scroll to position [304, 0]
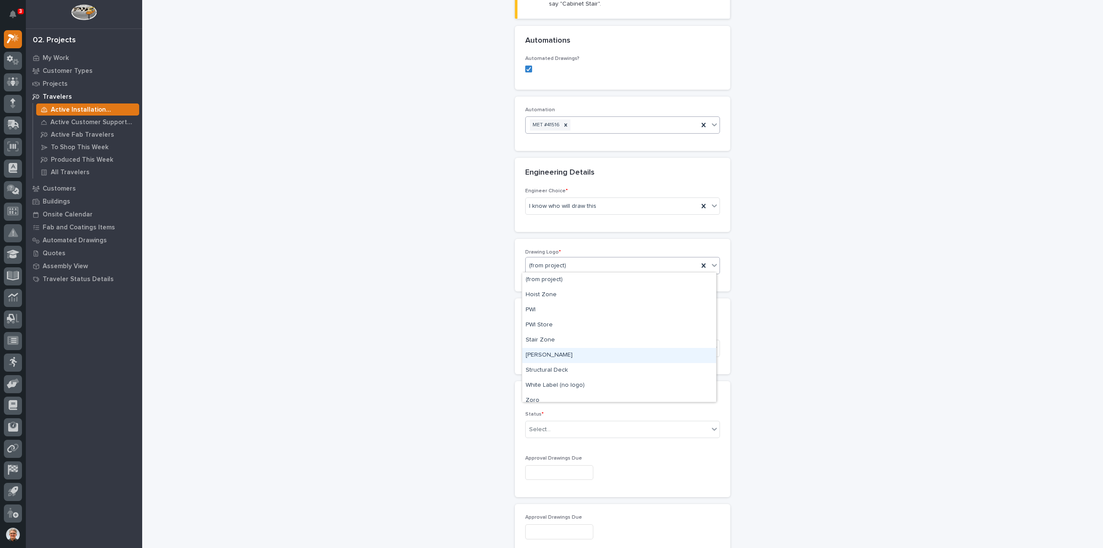
click at [533, 354] on div "Starke" at bounding box center [619, 355] width 194 height 15
click at [539, 344] on div "Select..." at bounding box center [540, 348] width 22 height 9
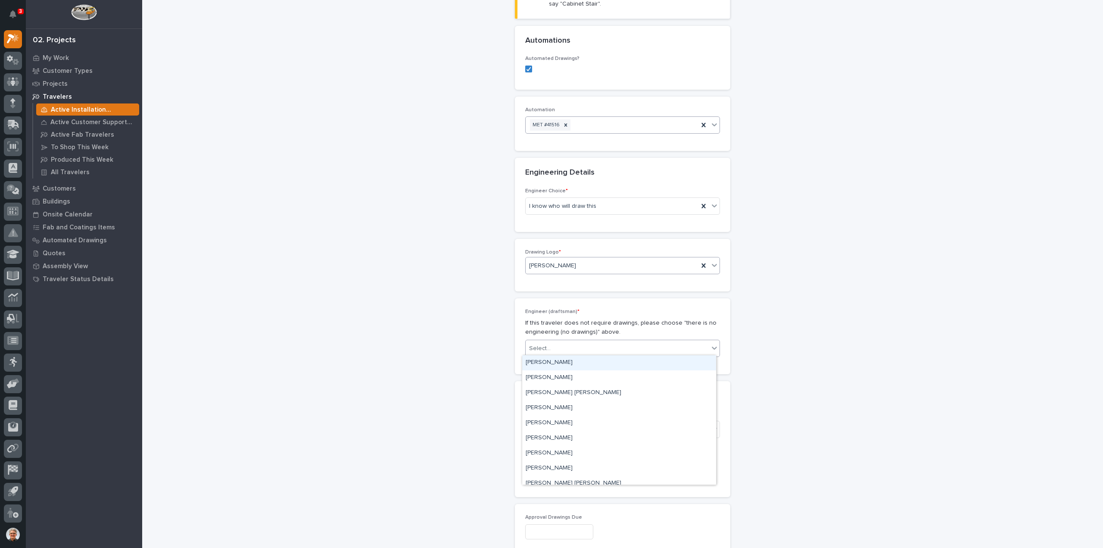
click at [539, 360] on div "[PERSON_NAME]" at bounding box center [619, 362] width 194 height 15
click at [536, 425] on div "Select..." at bounding box center [540, 429] width 22 height 9
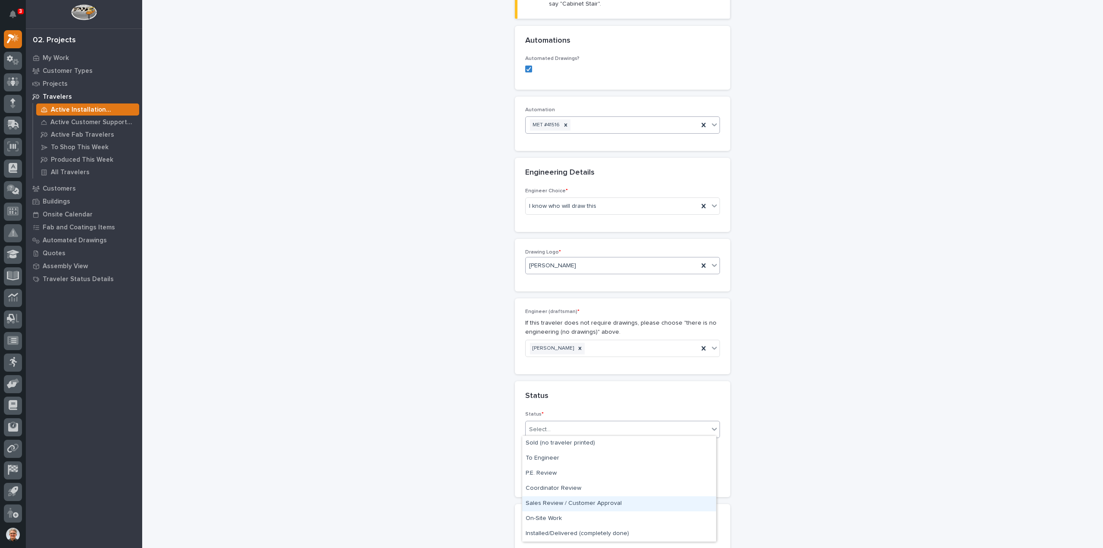
click at [540, 502] on div "Sales Review / Customer Approval" at bounding box center [619, 503] width 194 height 15
click at [538, 468] on input "text" at bounding box center [559, 472] width 68 height 15
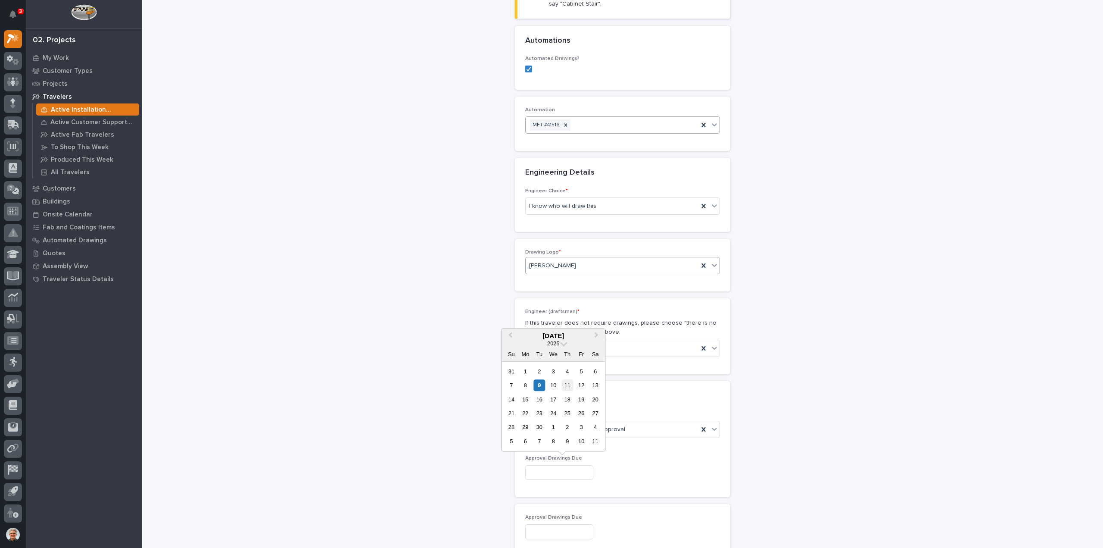
click at [566, 385] on div "11" at bounding box center [567, 385] width 12 height 12
type input "**********"
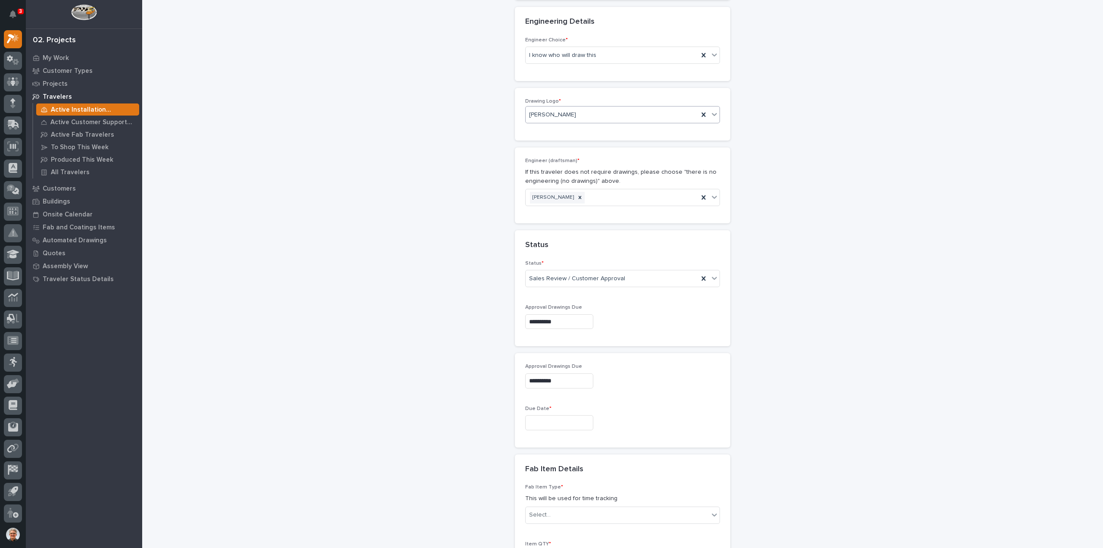
scroll to position [477, 0]
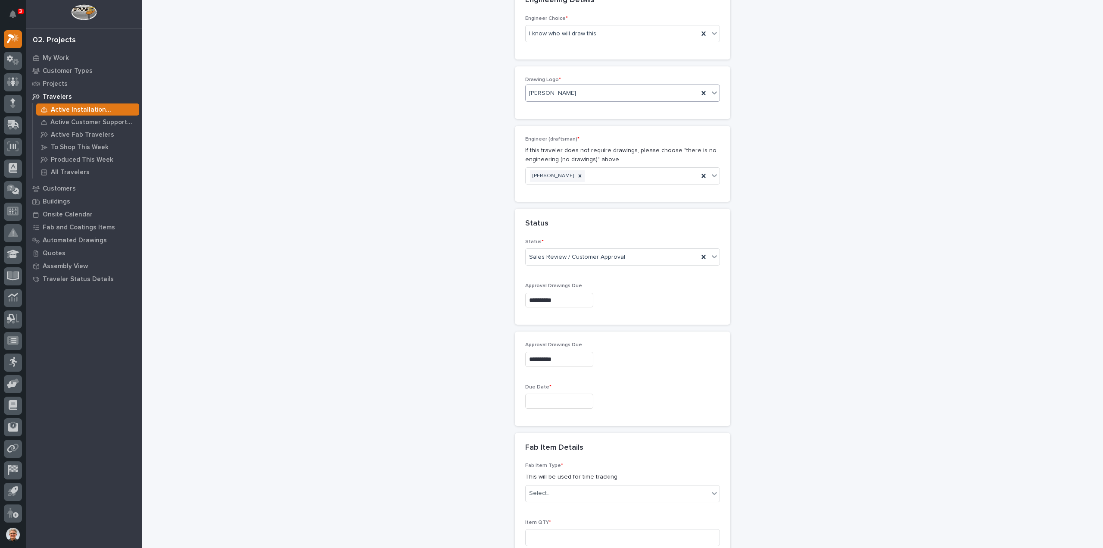
click at [539, 397] on input "text" at bounding box center [559, 400] width 68 height 15
click at [527, 326] on div "15" at bounding box center [526, 327] width 12 height 12
type input "**********"
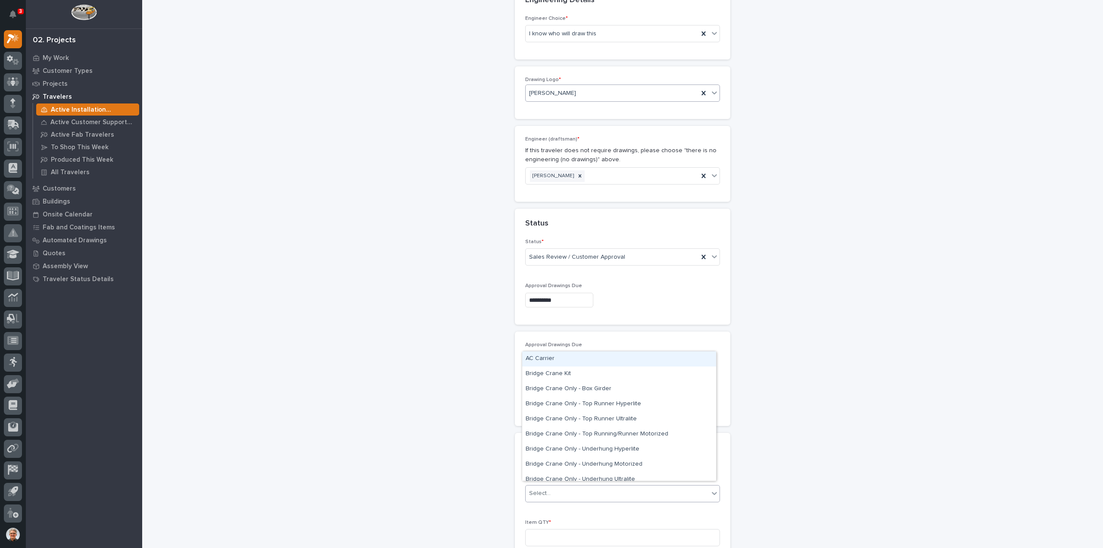
click at [553, 488] on div "Select..." at bounding box center [617, 493] width 183 height 14
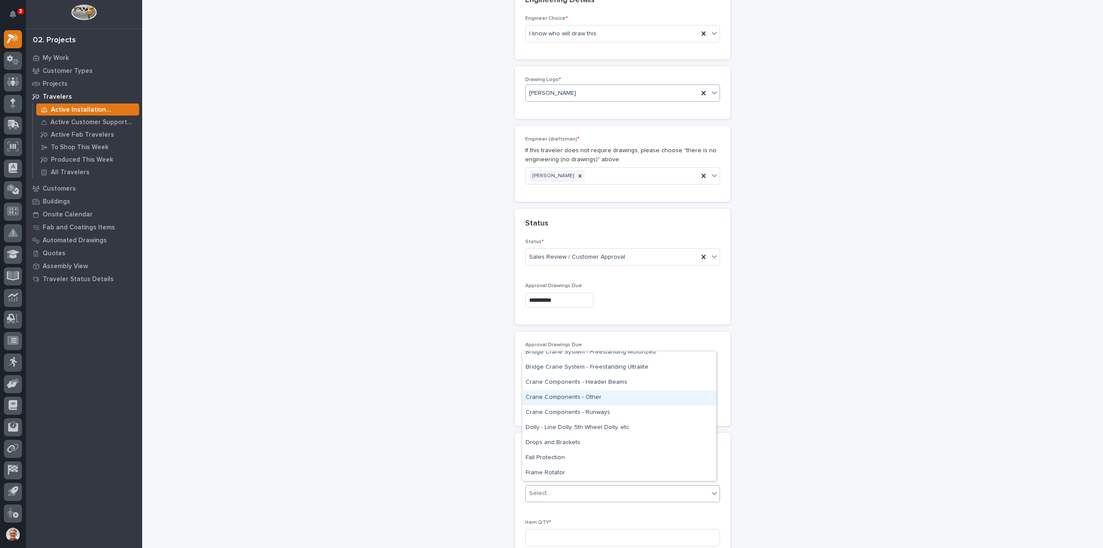
click at [547, 398] on div "Crane Components - Other" at bounding box center [619, 397] width 194 height 15
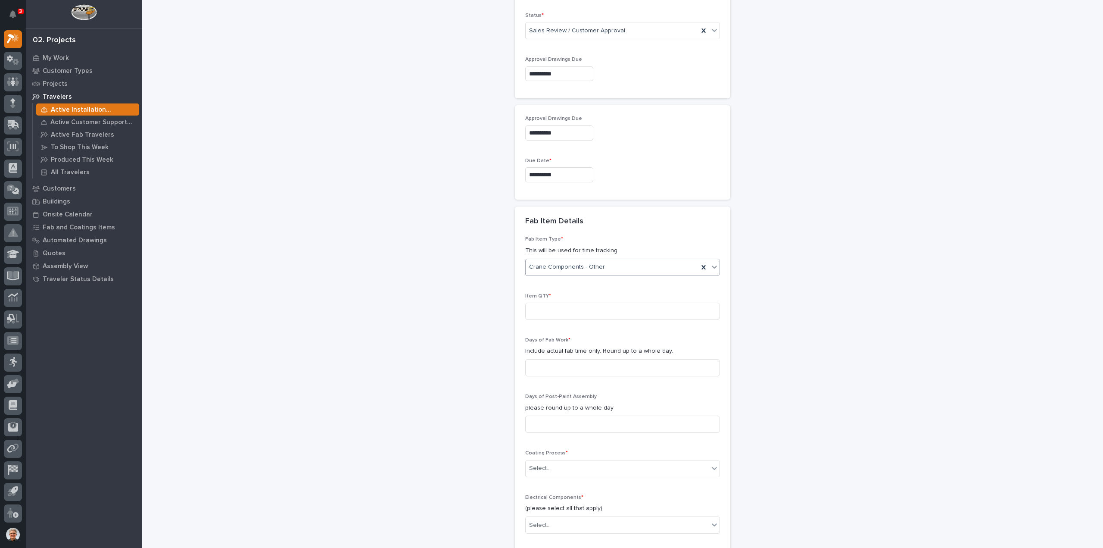
scroll to position [707, 0]
click at [537, 302] on input at bounding box center [622, 307] width 195 height 17
type input "1"
click at [534, 360] on input at bounding box center [622, 363] width 195 height 17
type input "1"
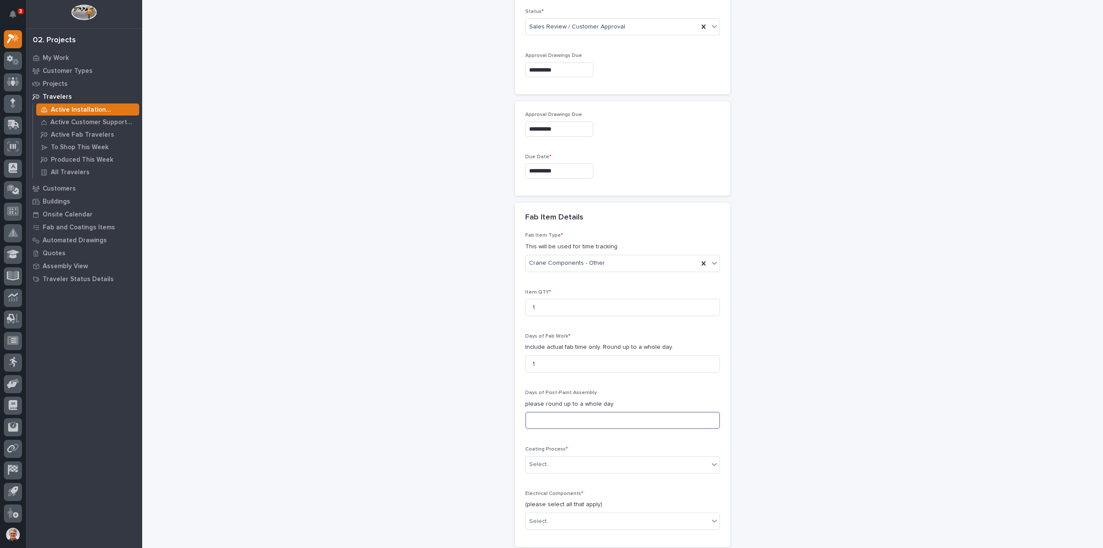
click at [530, 417] on input at bounding box center [622, 420] width 195 height 17
type input "1"
click at [532, 461] on div "Select..." at bounding box center [540, 464] width 22 height 9
click at [535, 506] on div "No Paint" at bounding box center [619, 507] width 194 height 15
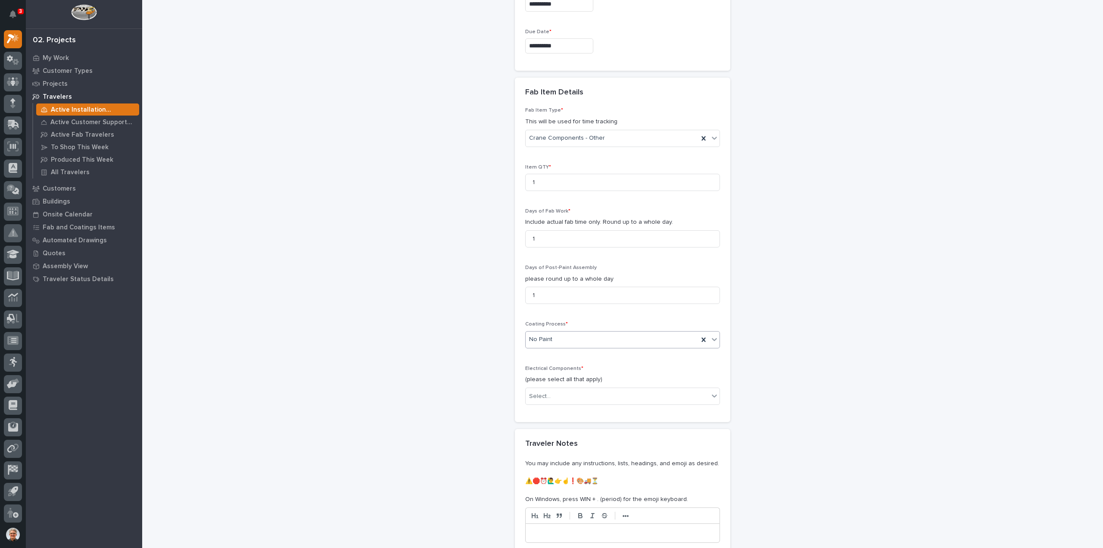
scroll to position [879, 0]
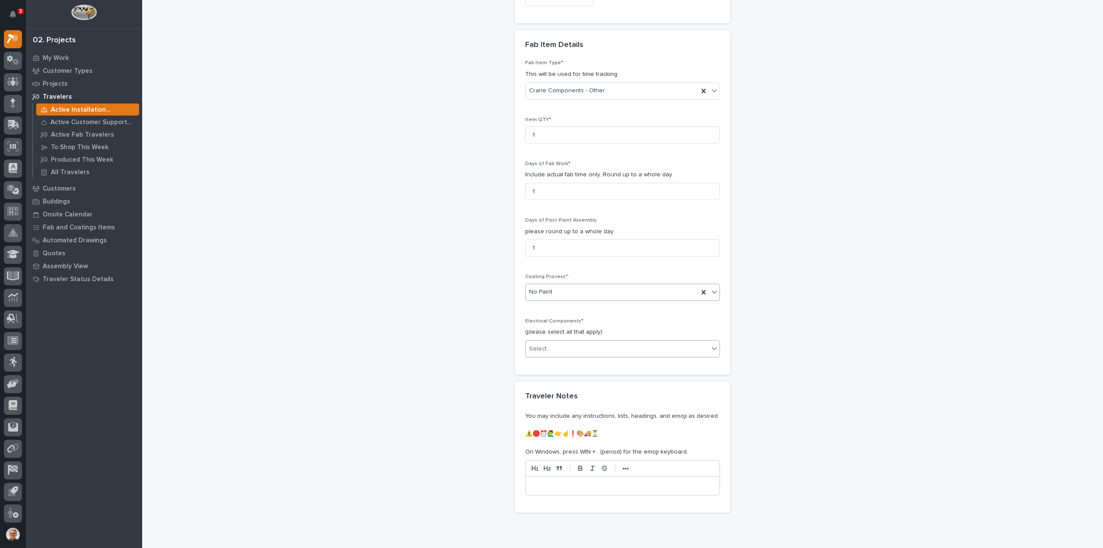
click at [544, 344] on div "Select..." at bounding box center [540, 348] width 22 height 9
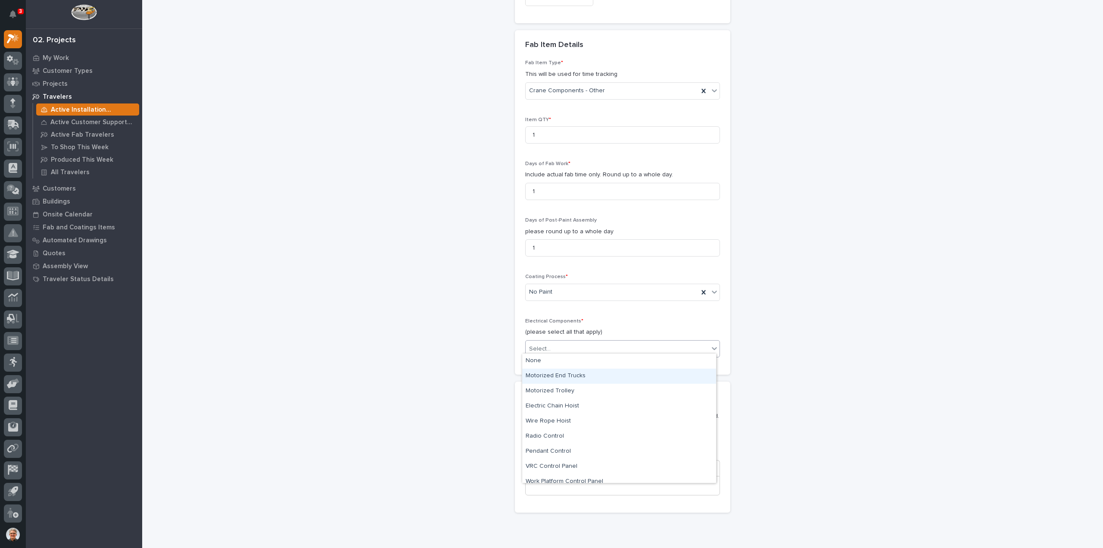
click at [539, 375] on div "Motorized End Trucks" at bounding box center [619, 375] width 194 height 15
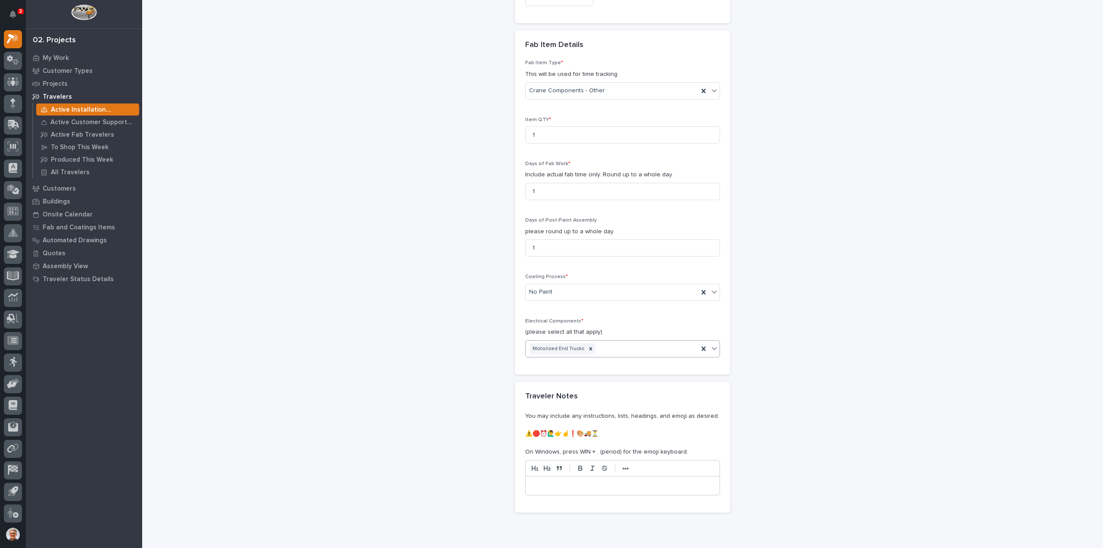
click at [711, 344] on icon at bounding box center [714, 348] width 9 height 9
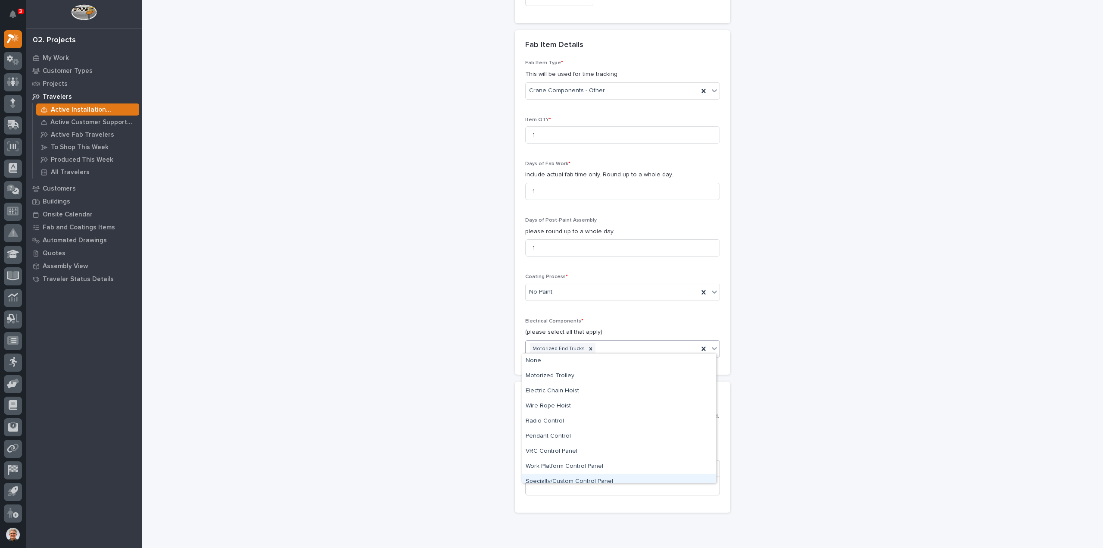
click at [544, 479] on div "Specialty/Custom Control Panel" at bounding box center [619, 481] width 194 height 15
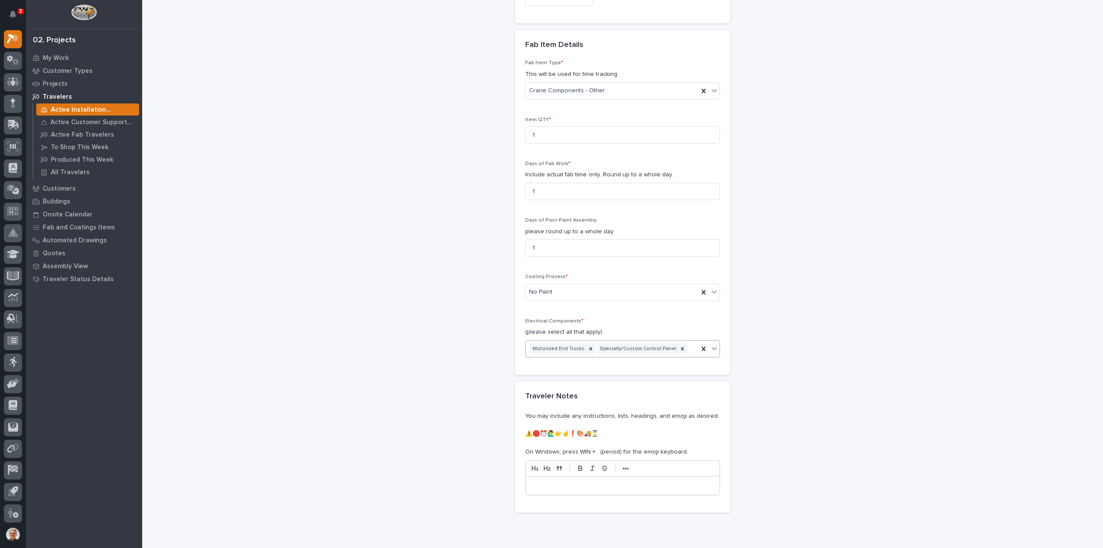
click at [541, 481] on p at bounding box center [622, 485] width 181 height 9
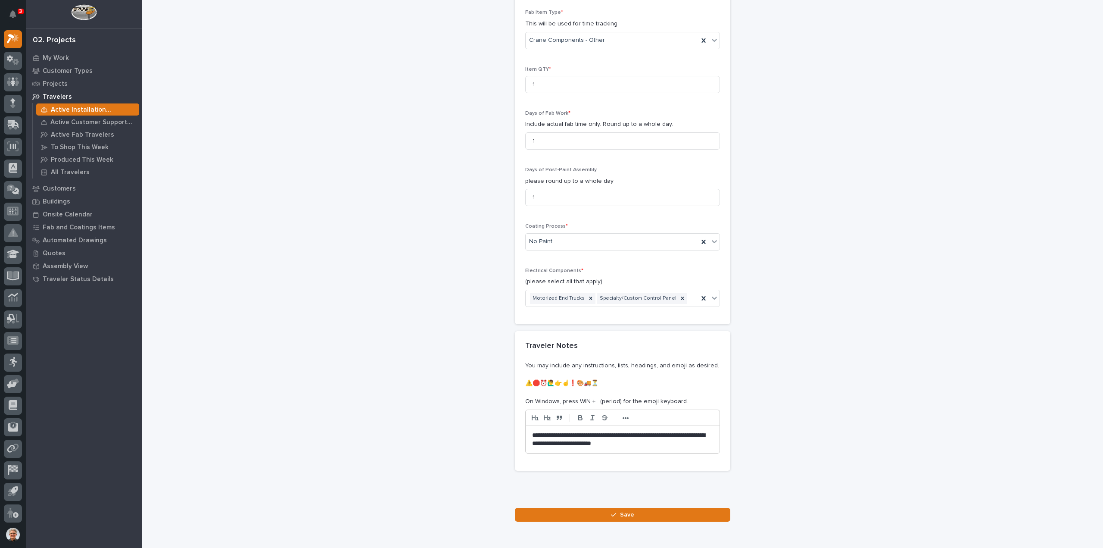
scroll to position [966, 0]
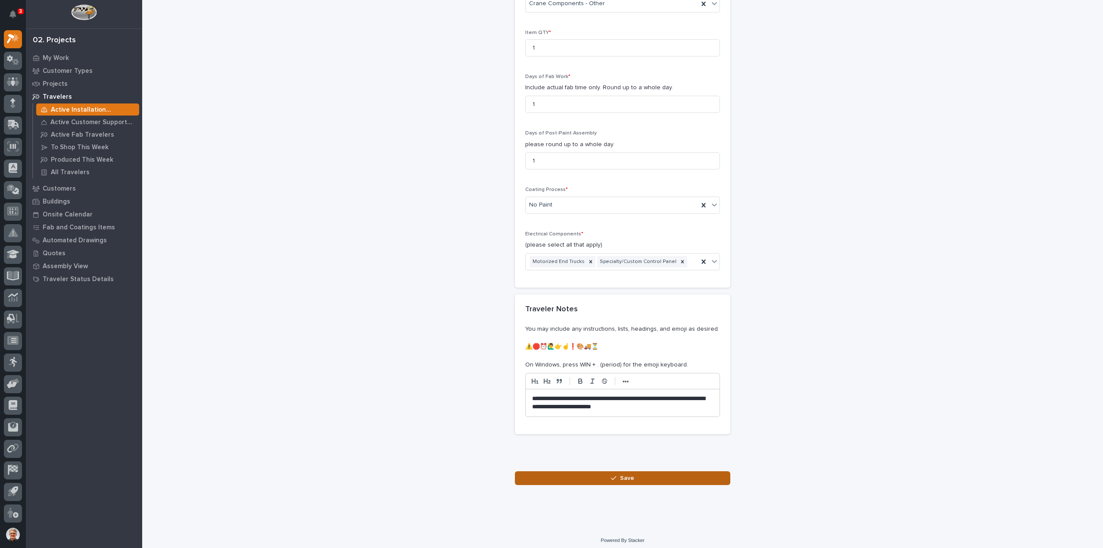
click at [614, 475] on div "button" at bounding box center [615, 478] width 9 height 6
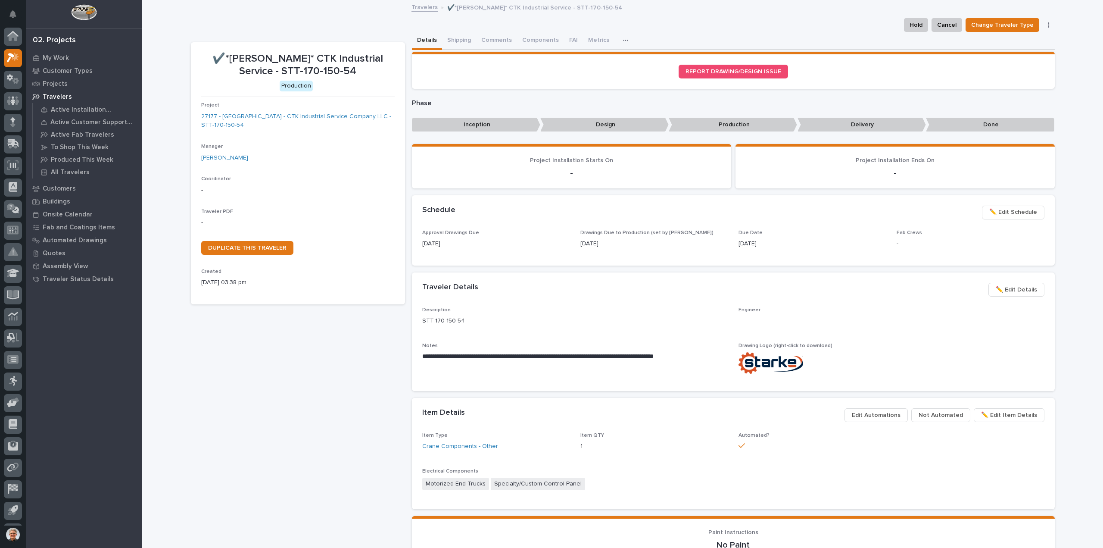
scroll to position [19, 0]
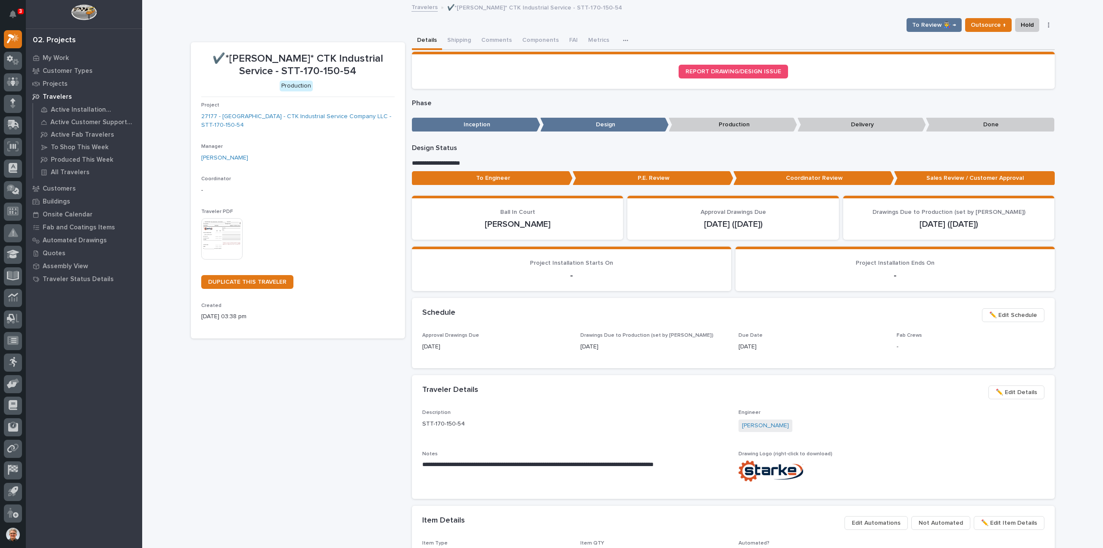
click at [206, 221] on img at bounding box center [221, 238] width 41 height 41
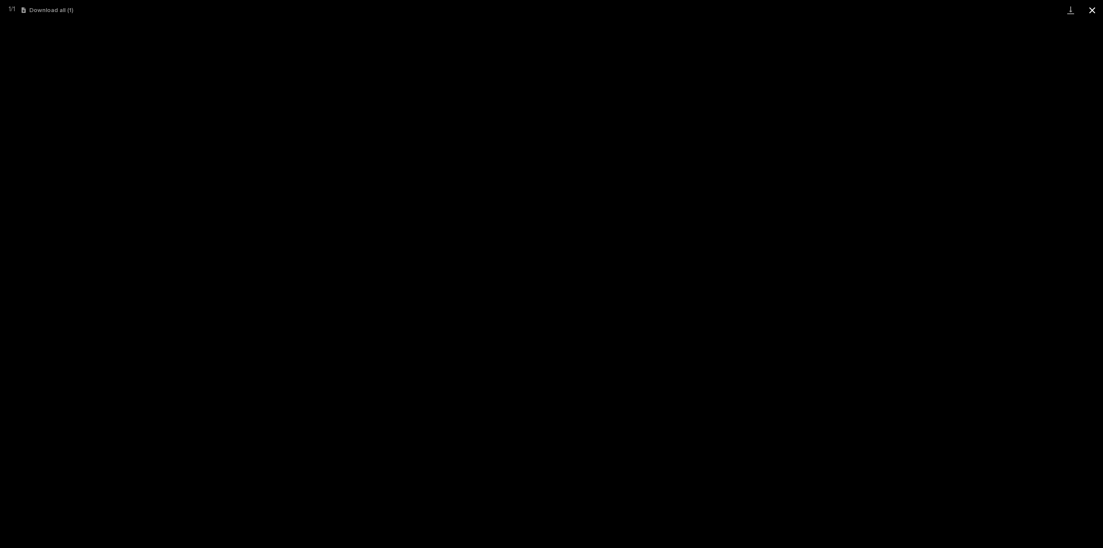
click at [1090, 9] on button "Close gallery" at bounding box center [1093, 10] width 22 height 20
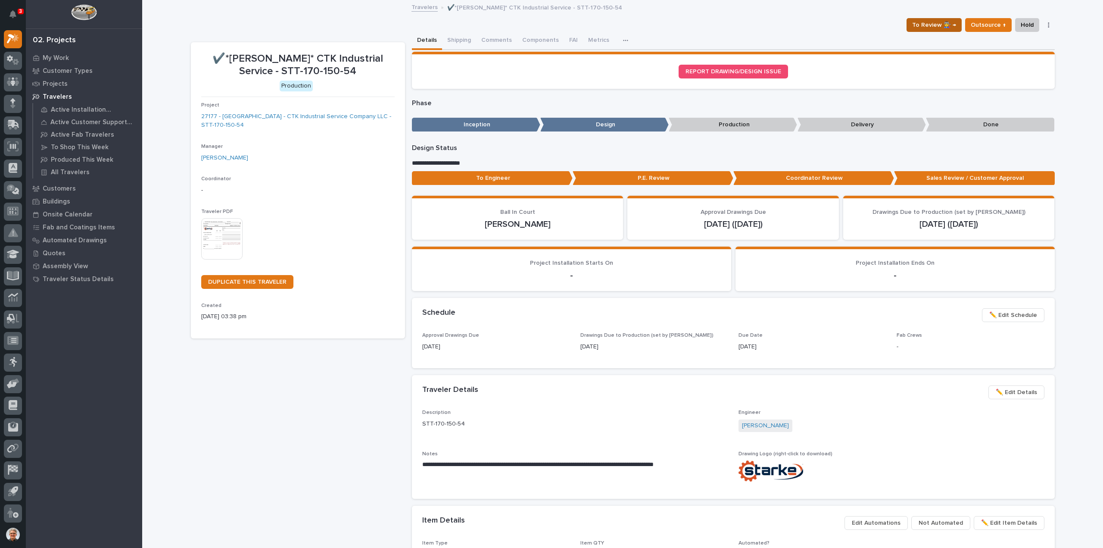
click at [952, 23] on span "To Review 👨‍🏭 →" at bounding box center [934, 25] width 44 height 10
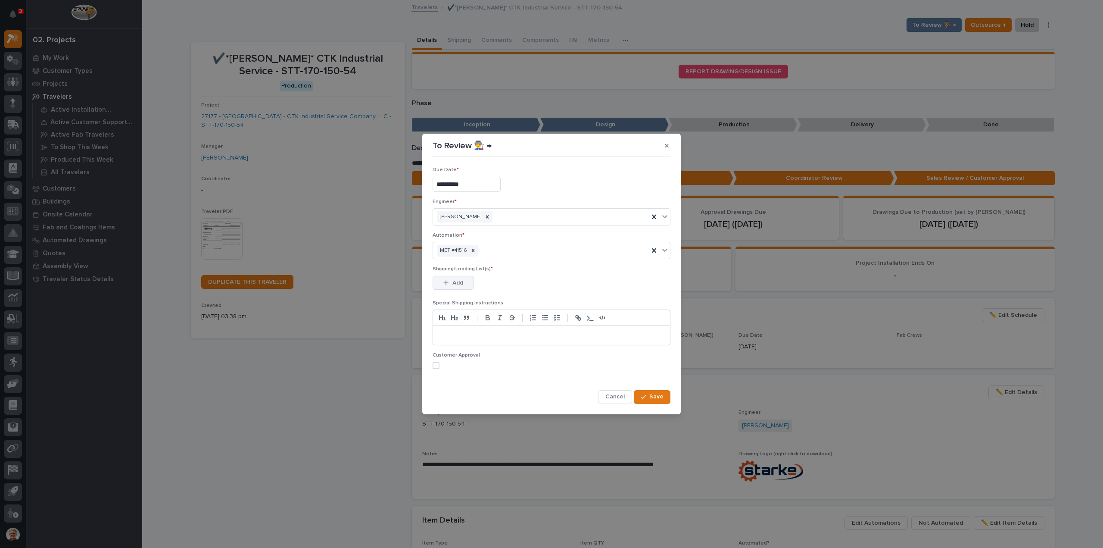
click at [460, 281] on span "Add" at bounding box center [457, 283] width 11 height 8
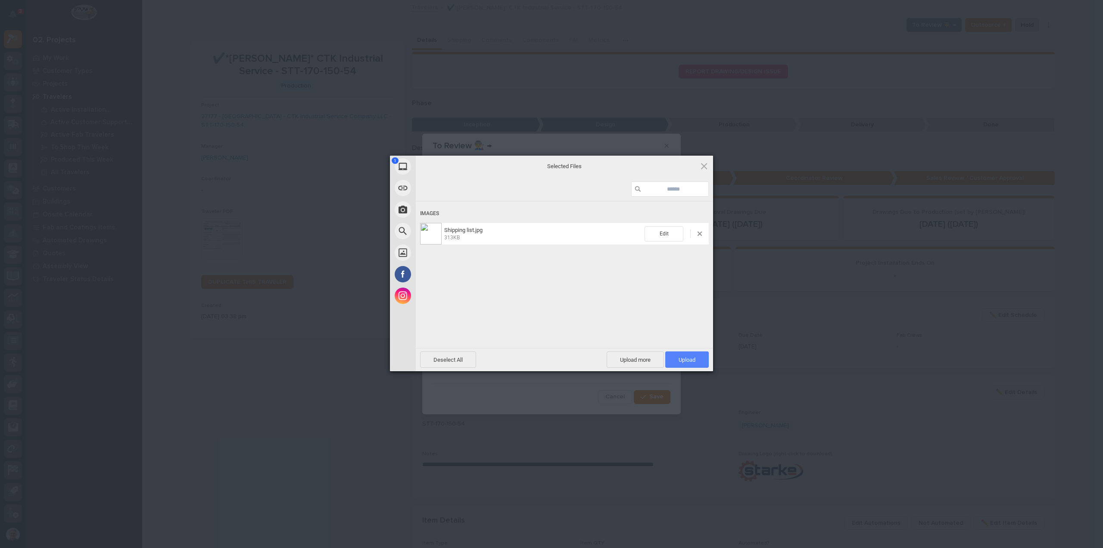
click at [679, 357] on span "Upload 1" at bounding box center [687, 359] width 17 height 6
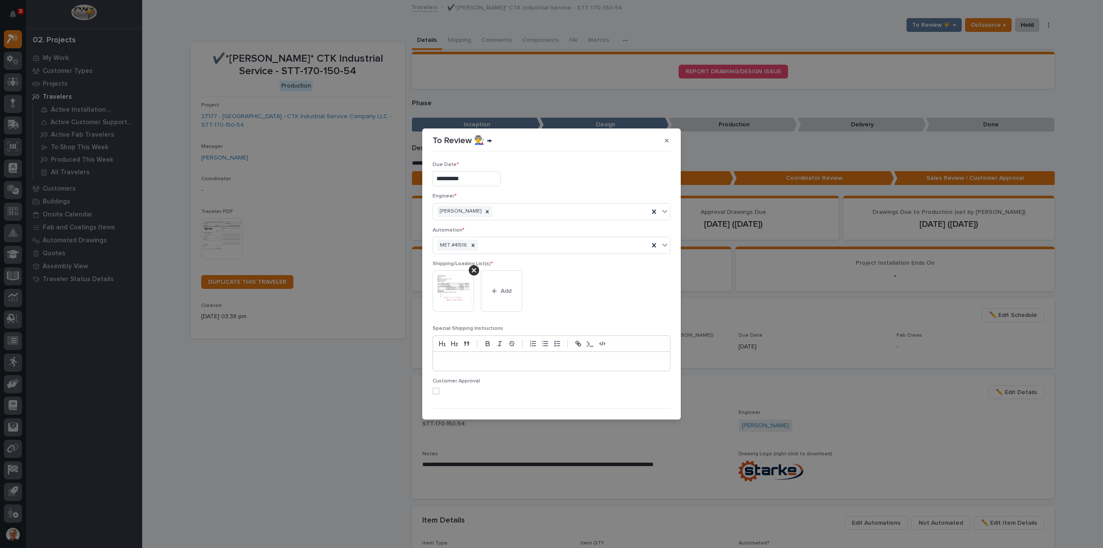
click at [457, 280] on img at bounding box center [453, 290] width 41 height 41
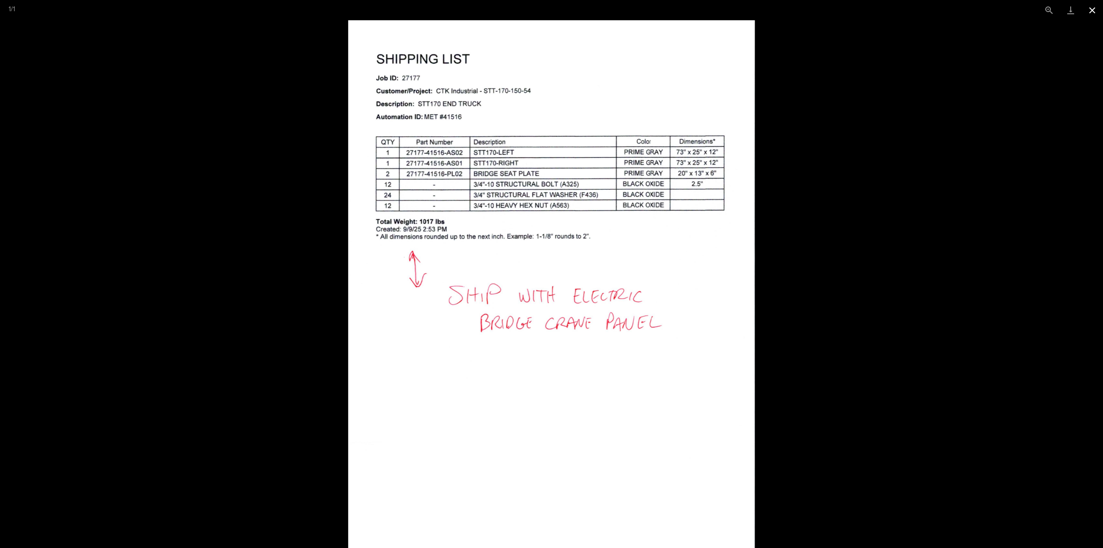
click at [1093, 7] on button "Close gallery" at bounding box center [1093, 10] width 22 height 20
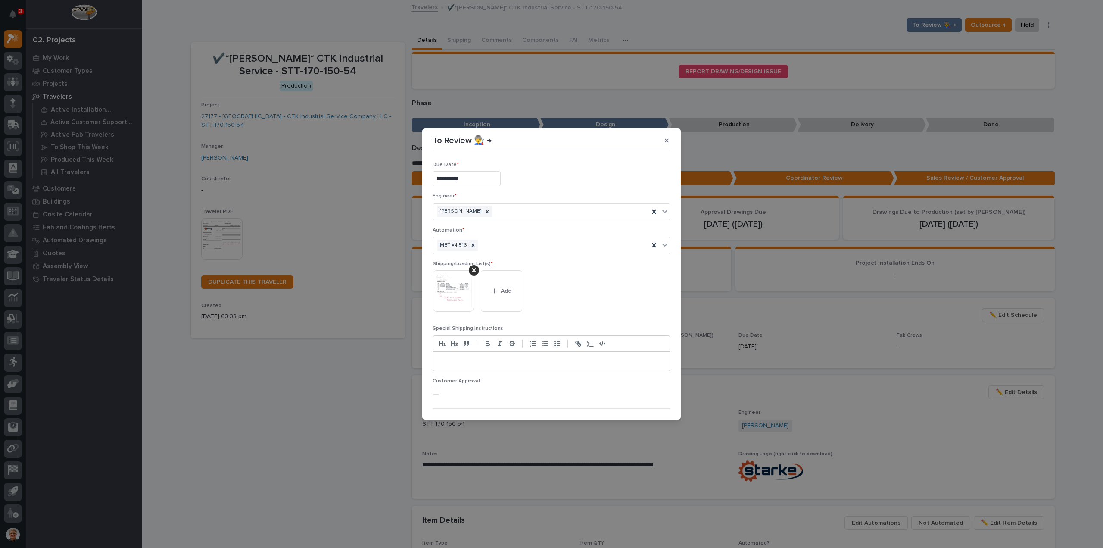
click at [436, 389] on span at bounding box center [436, 390] width 7 height 7
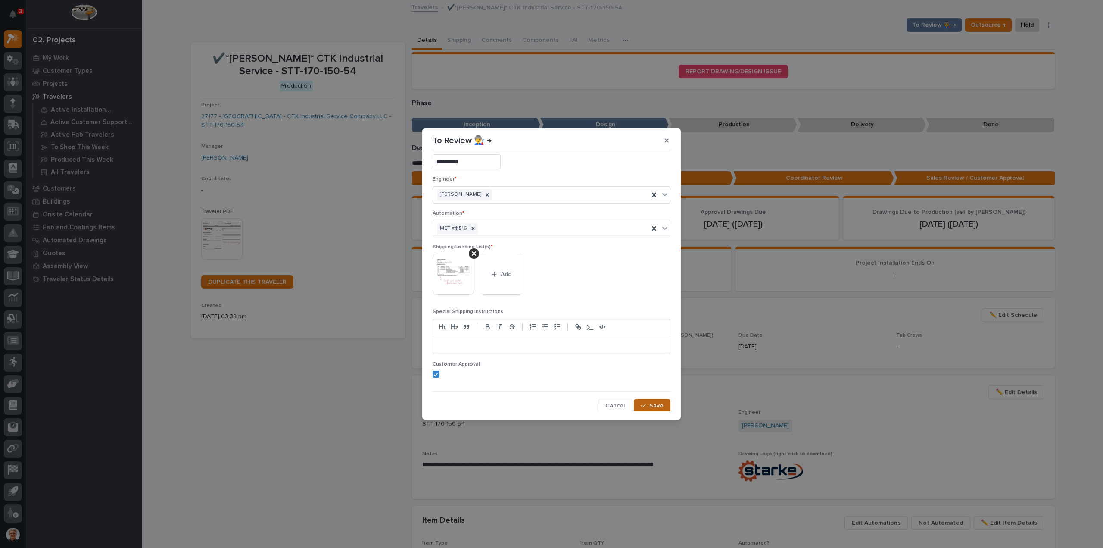
click at [645, 404] on div "button" at bounding box center [645, 405] width 9 height 6
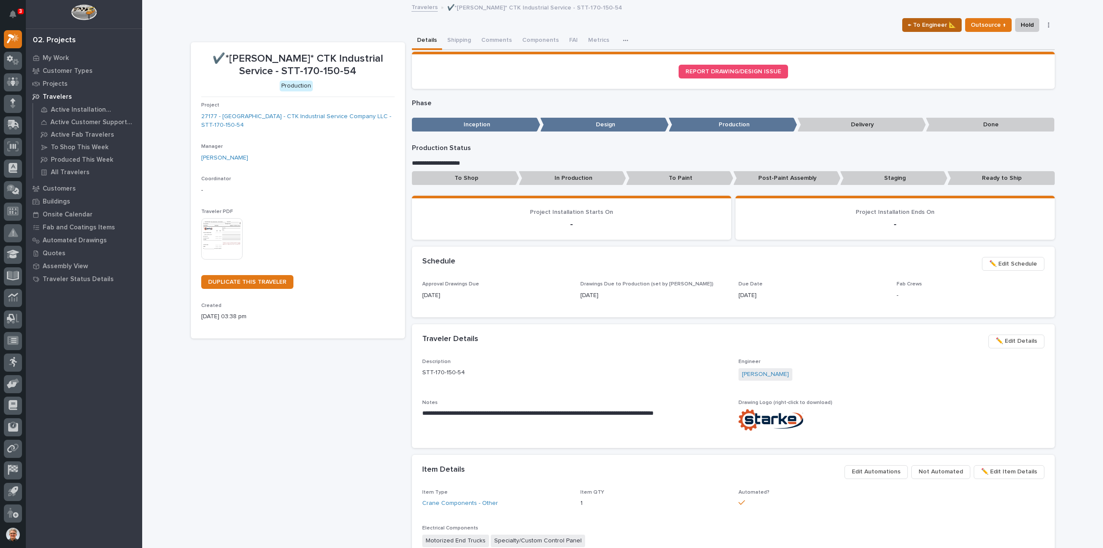
click at [941, 22] on span "← To Engineer 📐" at bounding box center [932, 25] width 48 height 10
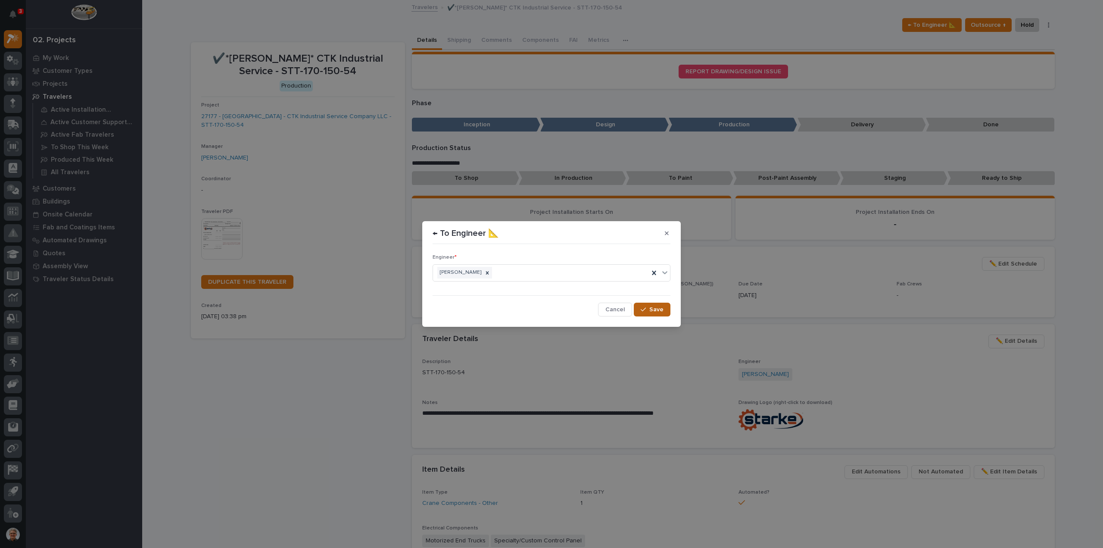
click at [648, 307] on div "button" at bounding box center [645, 309] width 9 height 6
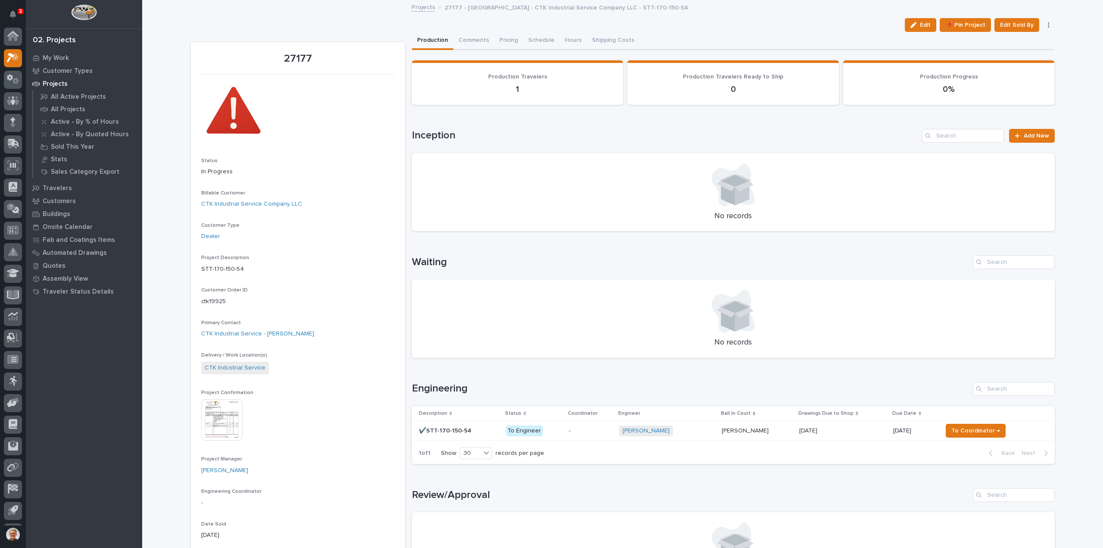
scroll to position [19, 0]
